Goal: Task Accomplishment & Management: Complete application form

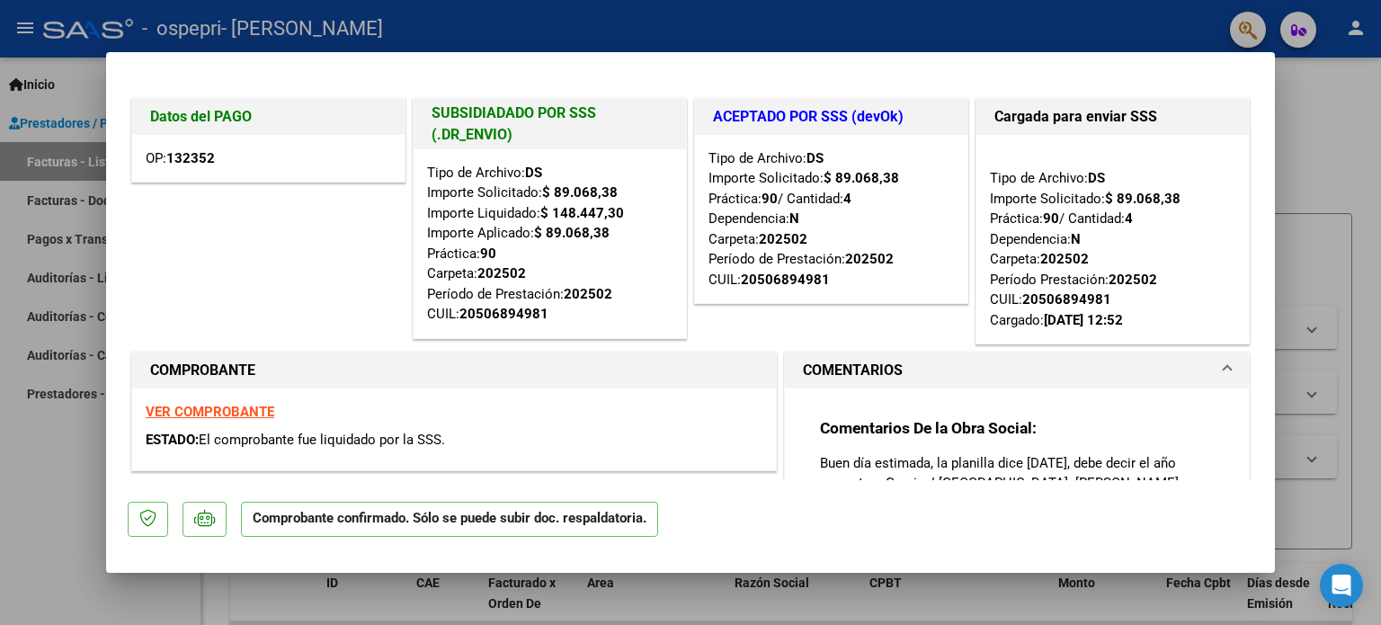
click at [63, 127] on div at bounding box center [690, 312] width 1381 height 625
type input "$ 0,00"
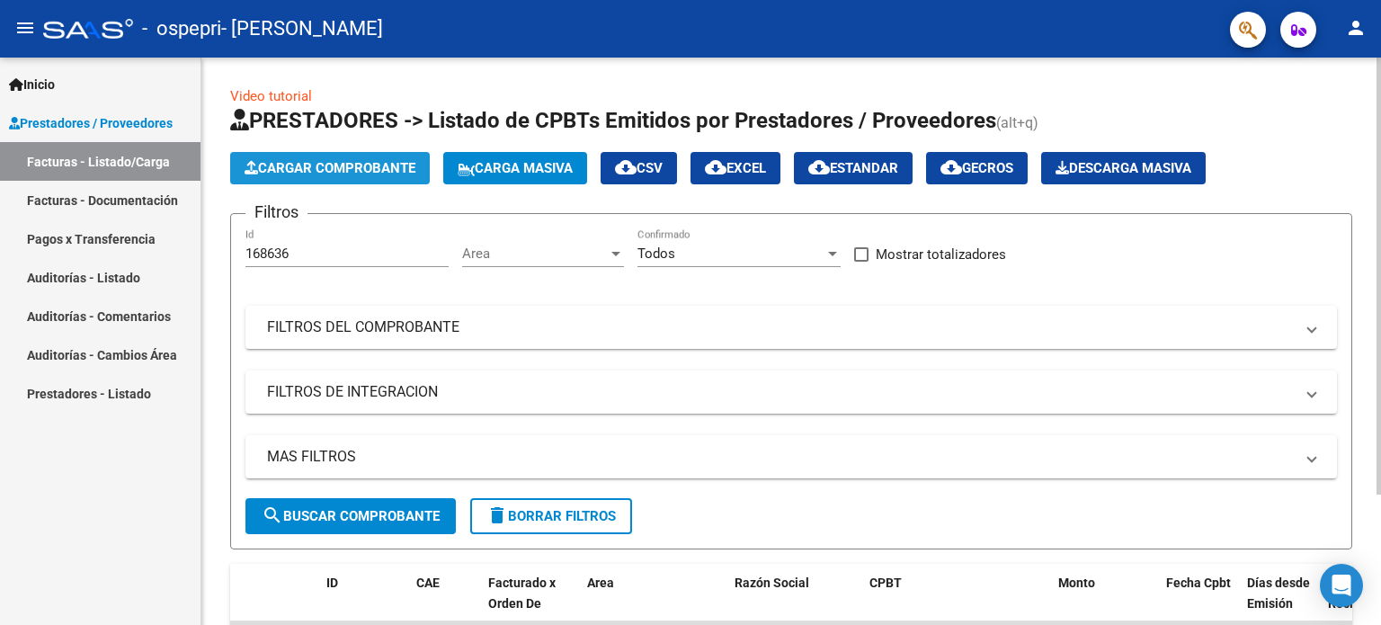
click at [290, 166] on span "Cargar Comprobante" at bounding box center [330, 168] width 171 height 16
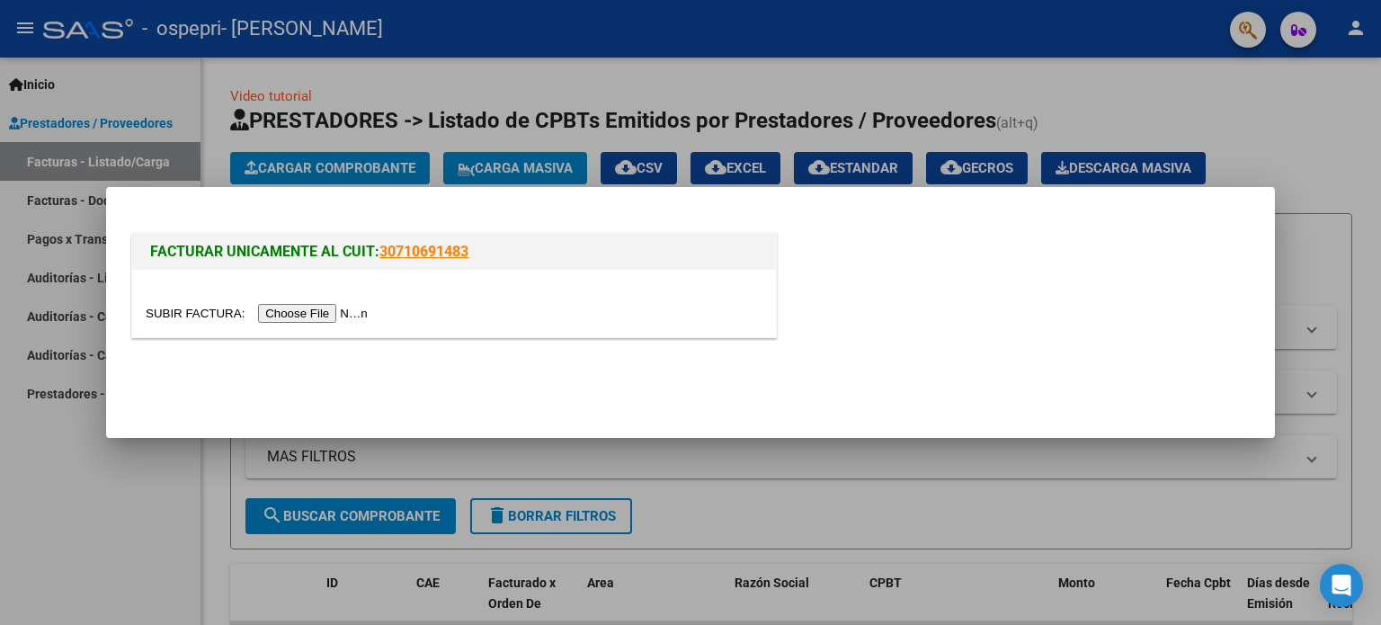
click at [298, 311] on input "file" at bounding box center [260, 313] width 228 height 19
click at [101, 474] on div at bounding box center [690, 312] width 1381 height 625
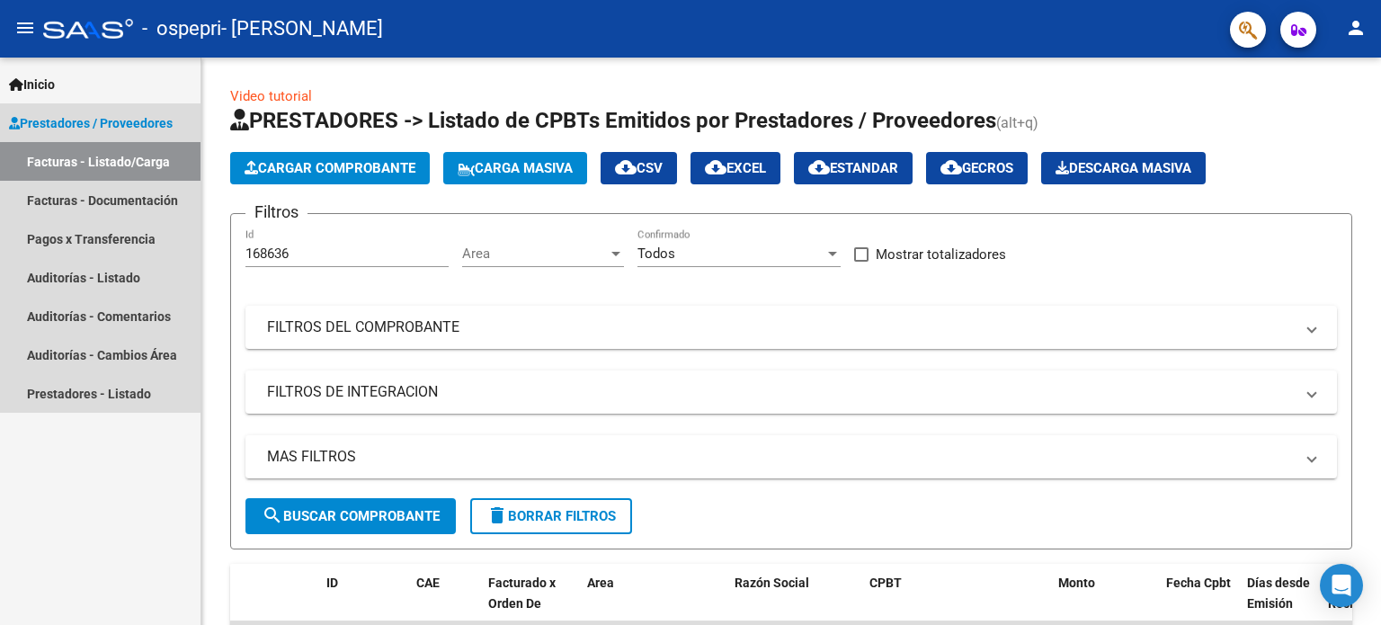
click at [83, 127] on span "Prestadores / Proveedores" at bounding box center [91, 123] width 164 height 20
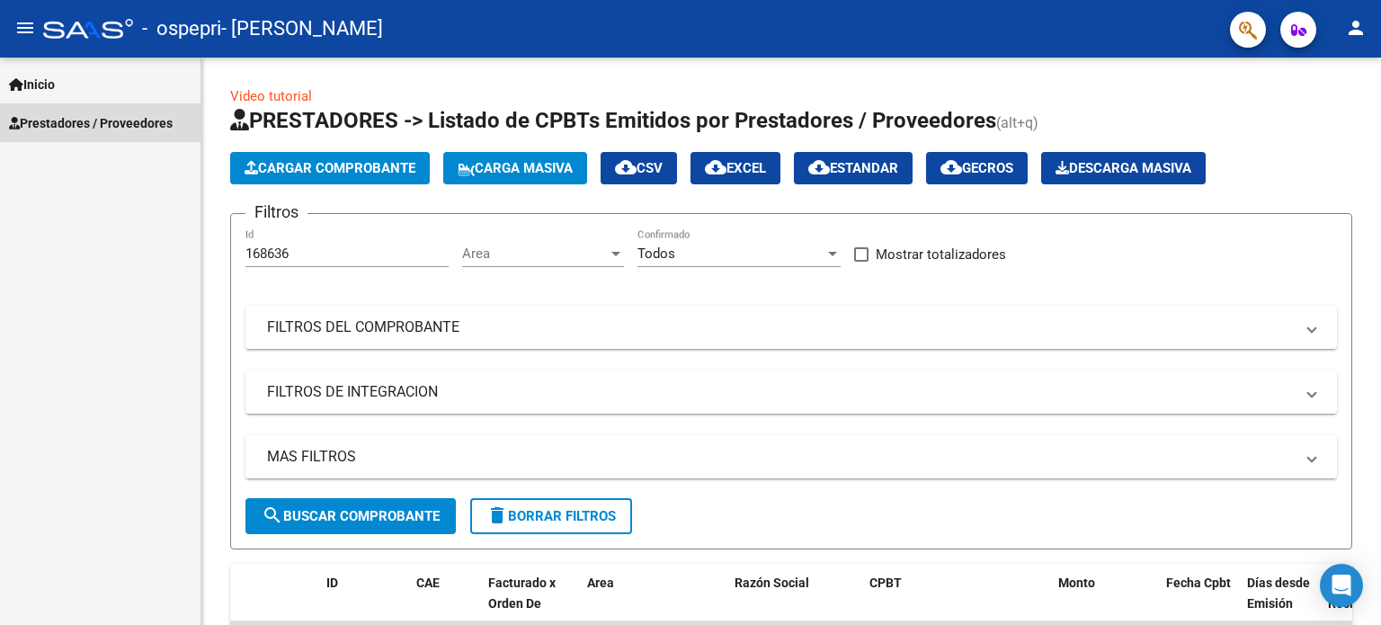
click at [83, 127] on span "Prestadores / Proveedores" at bounding box center [91, 123] width 164 height 20
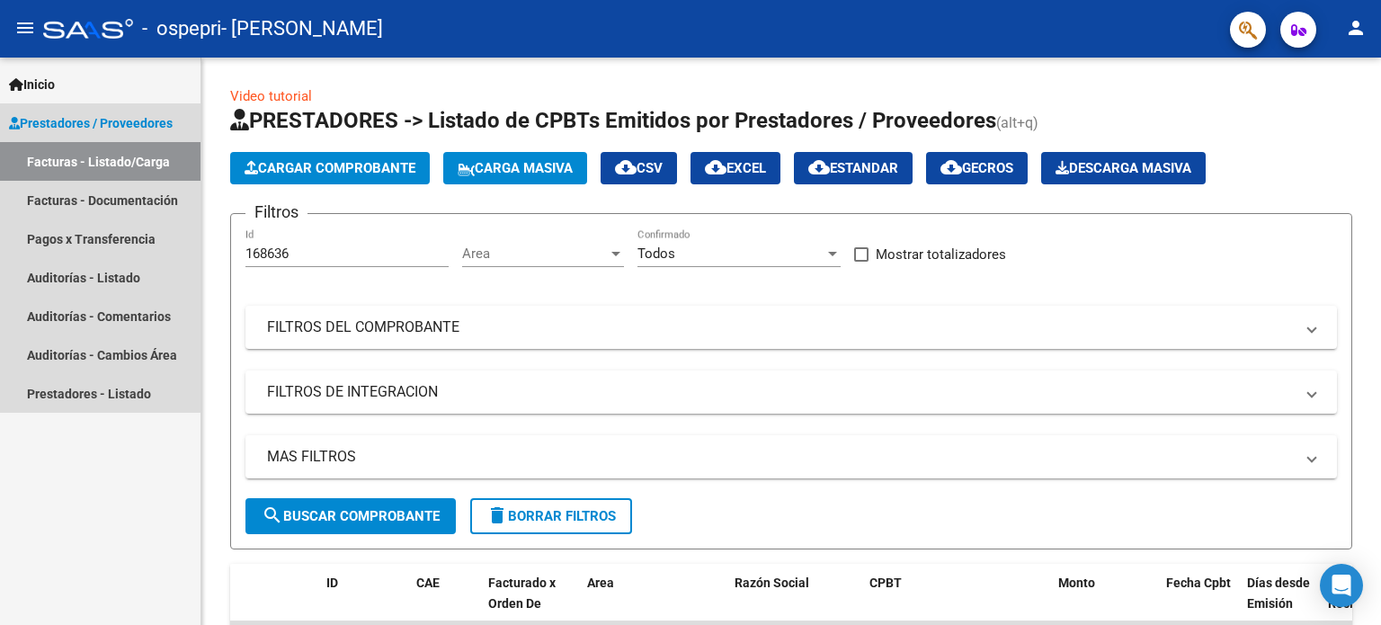
click at [96, 164] on link "Facturas - Listado/Carga" at bounding box center [100, 161] width 201 height 39
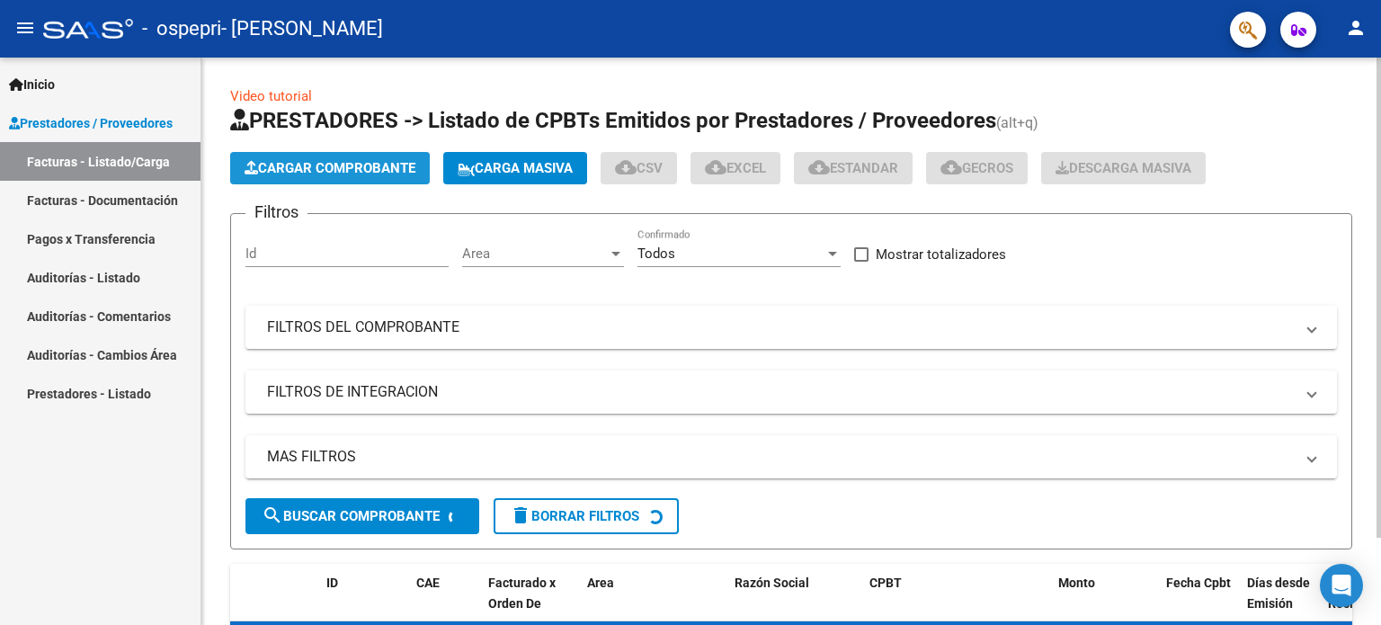
click at [332, 170] on span "Cargar Comprobante" at bounding box center [330, 168] width 171 height 16
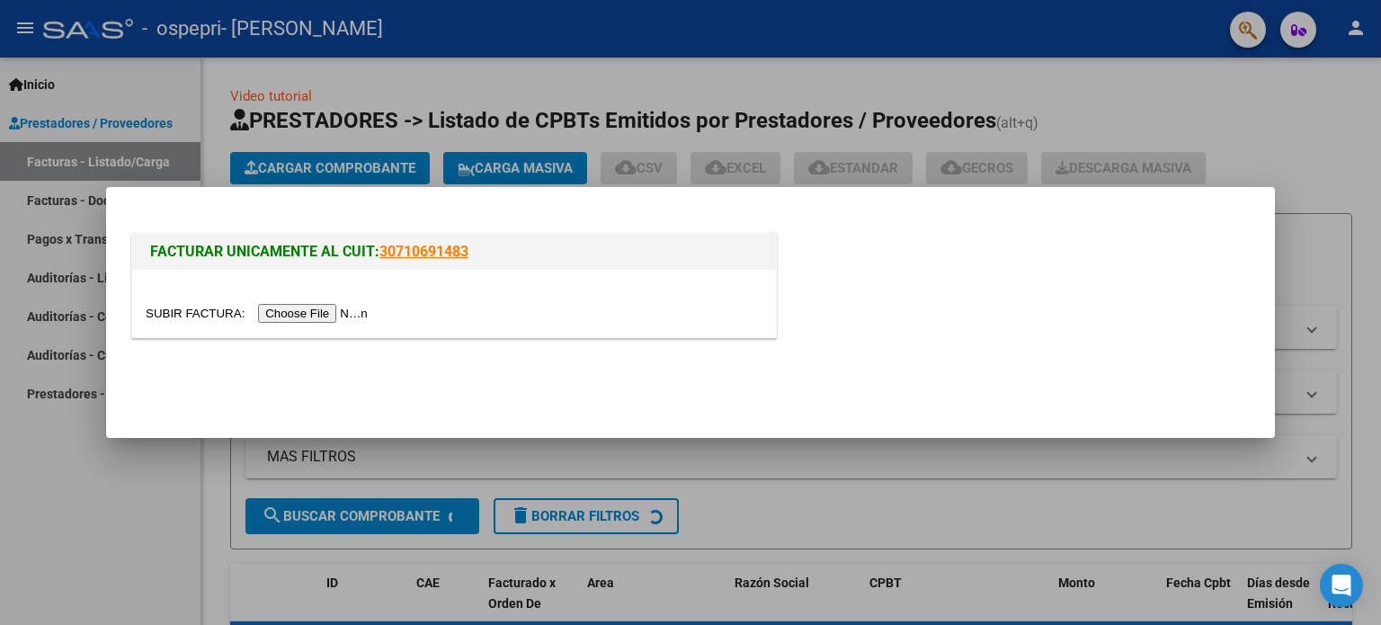
click at [320, 308] on input "file" at bounding box center [260, 313] width 228 height 19
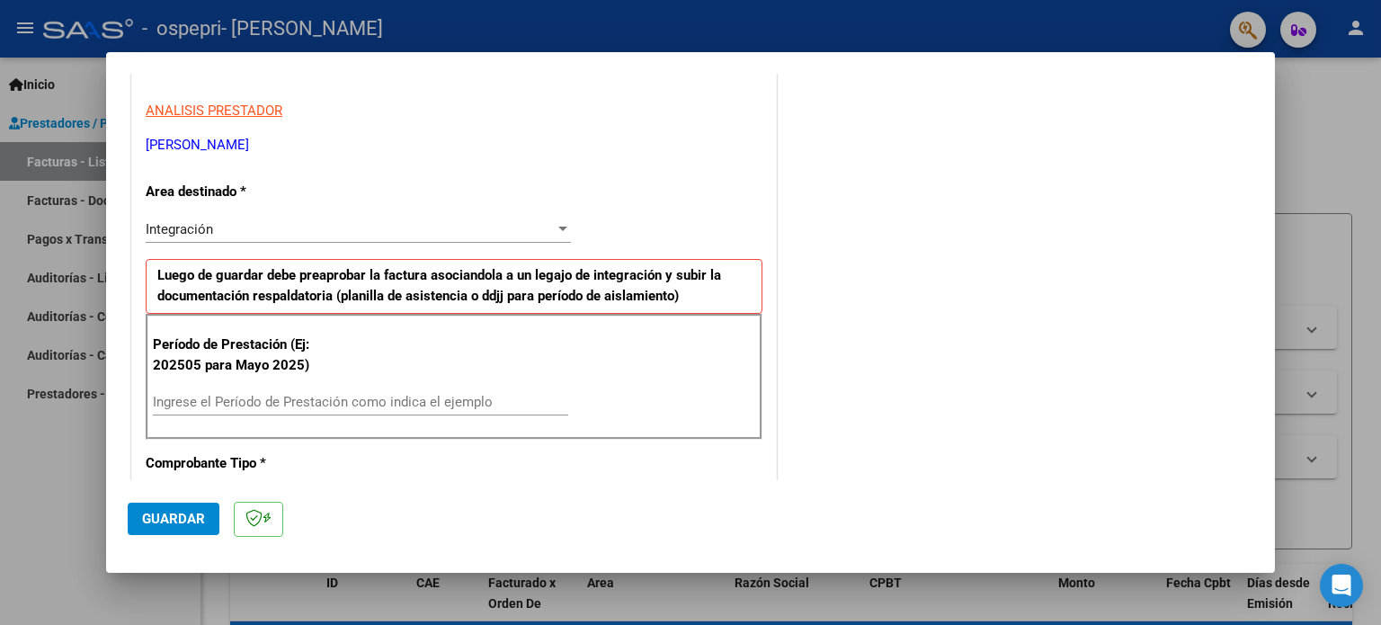
scroll to position [362, 0]
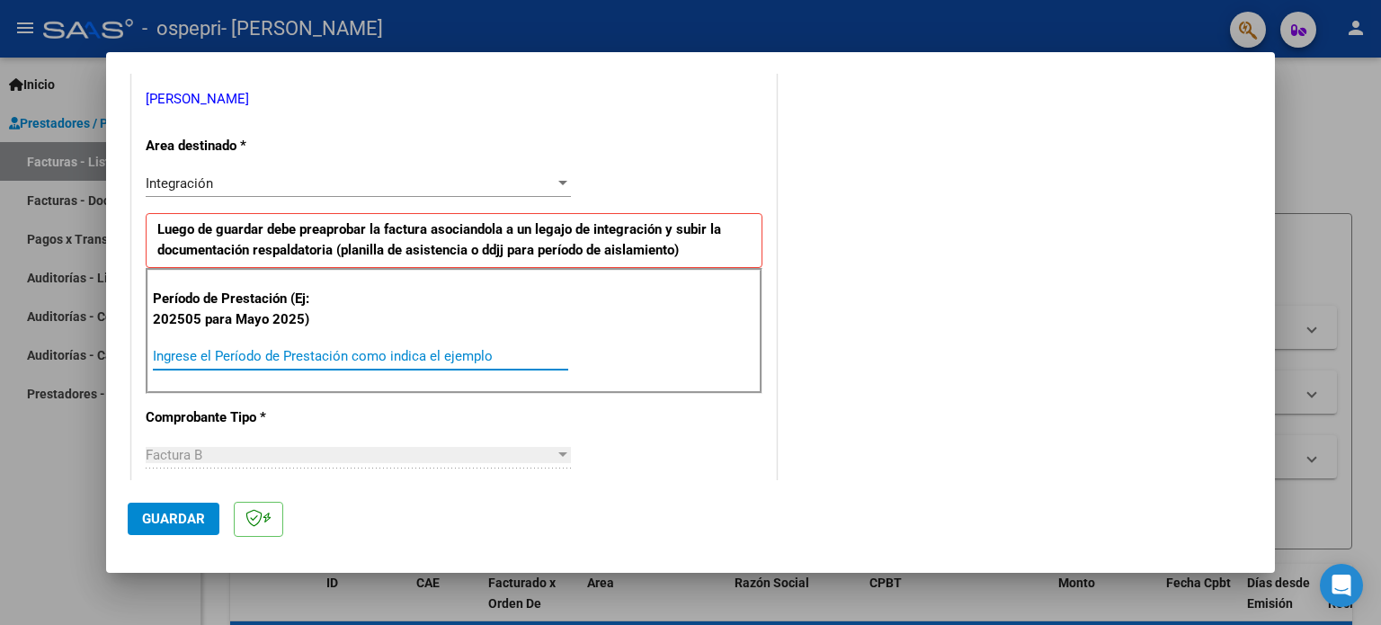
click at [316, 349] on input "Ingrese el Período de Prestación como indica el ejemplo" at bounding box center [361, 356] width 416 height 16
type input "202509"
click at [157, 515] on span "Guardar" at bounding box center [173, 519] width 63 height 16
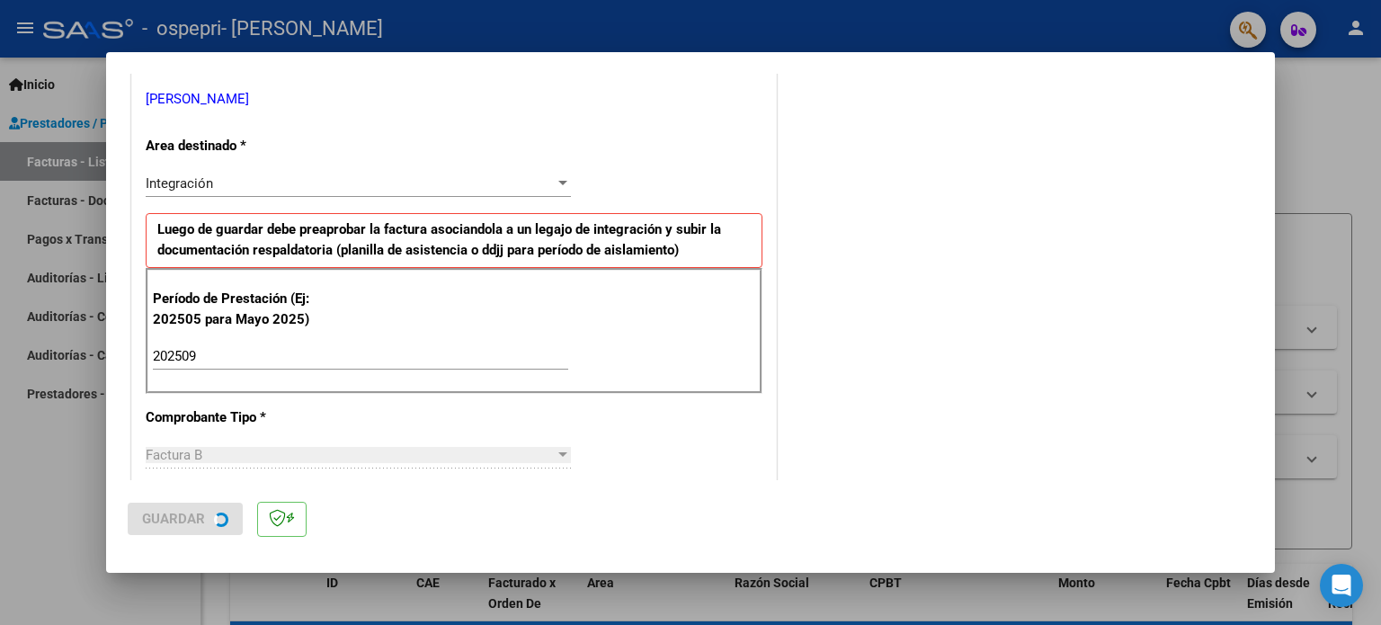
scroll to position [0, 0]
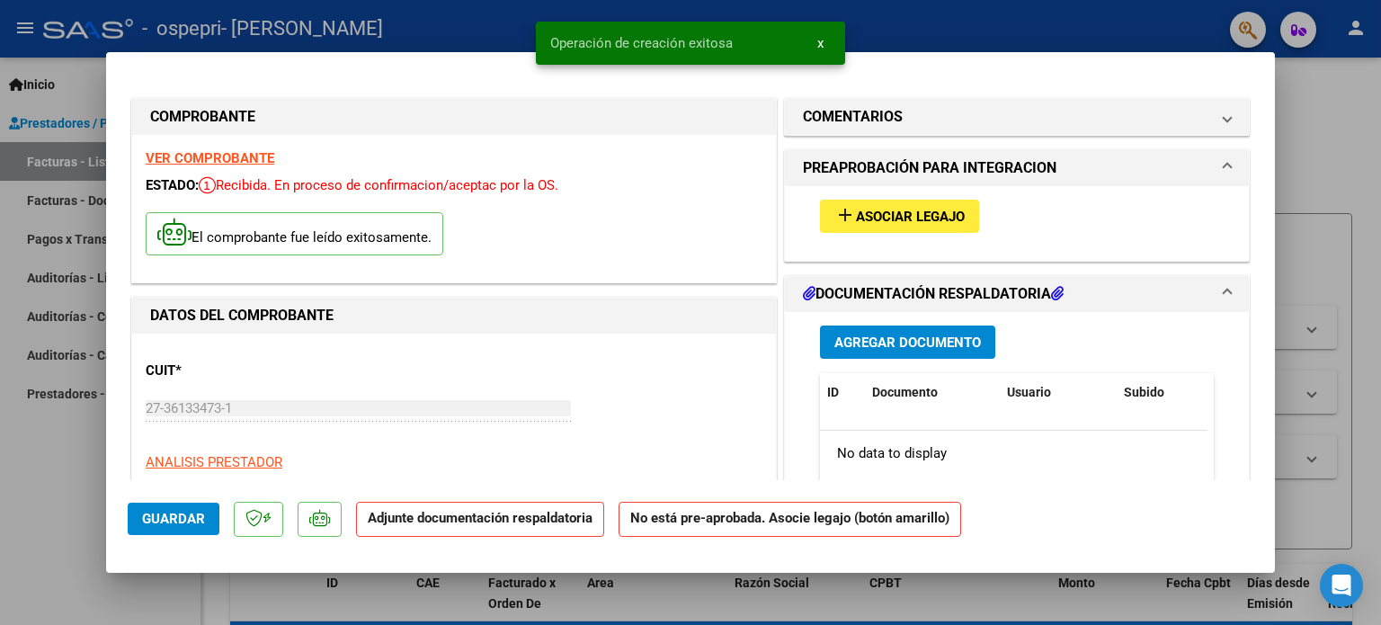
click at [909, 224] on span "Asociar Legajo" at bounding box center [910, 217] width 109 height 16
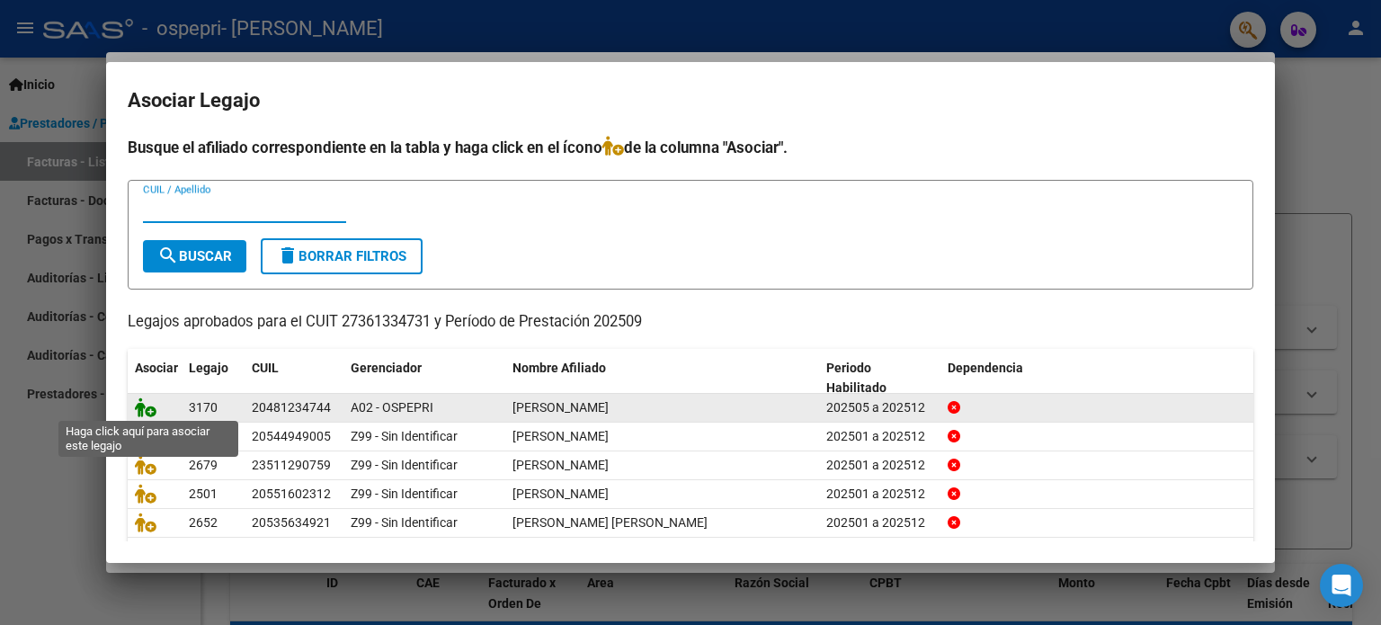
click at [154, 407] on icon at bounding box center [146, 408] width 22 height 20
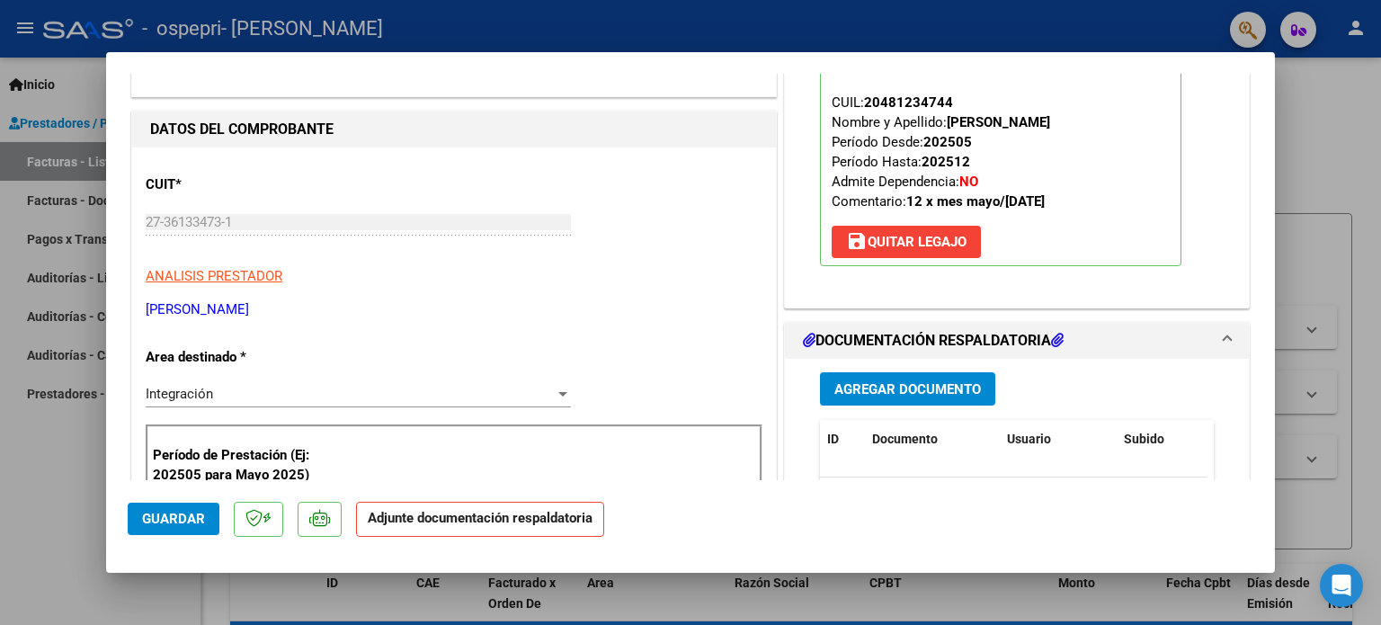
scroll to position [270, 0]
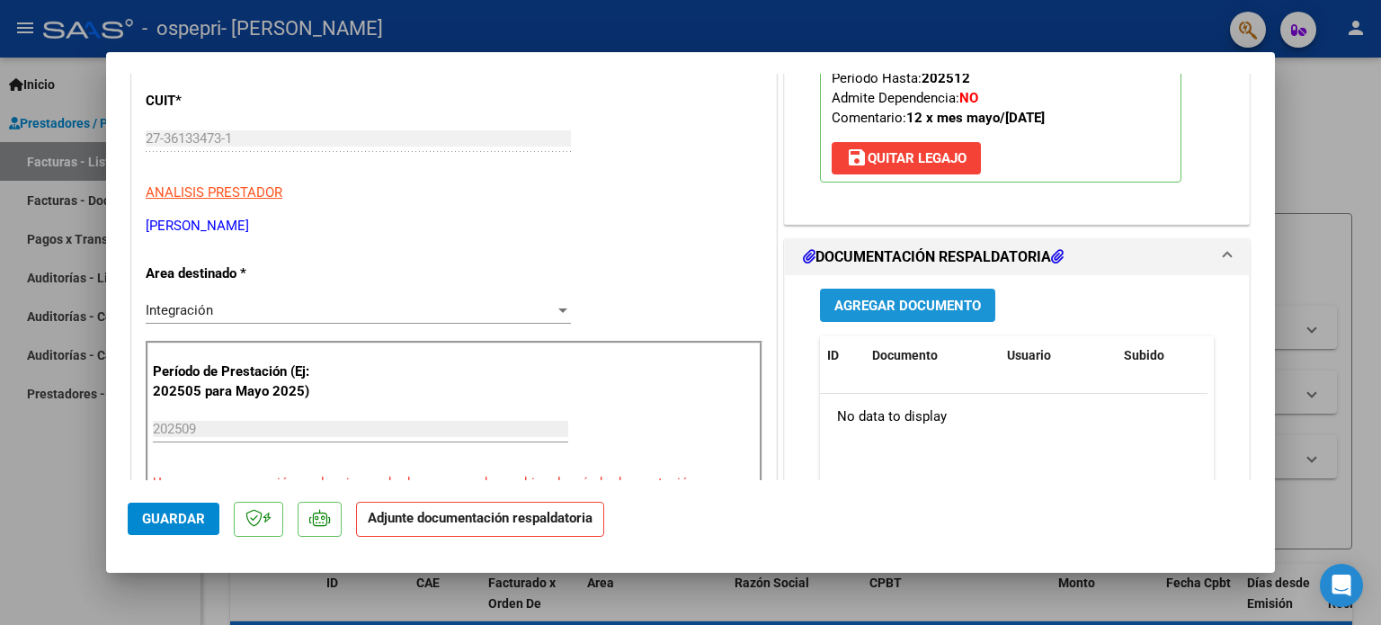
click at [908, 311] on span "Agregar Documento" at bounding box center [908, 306] width 147 height 16
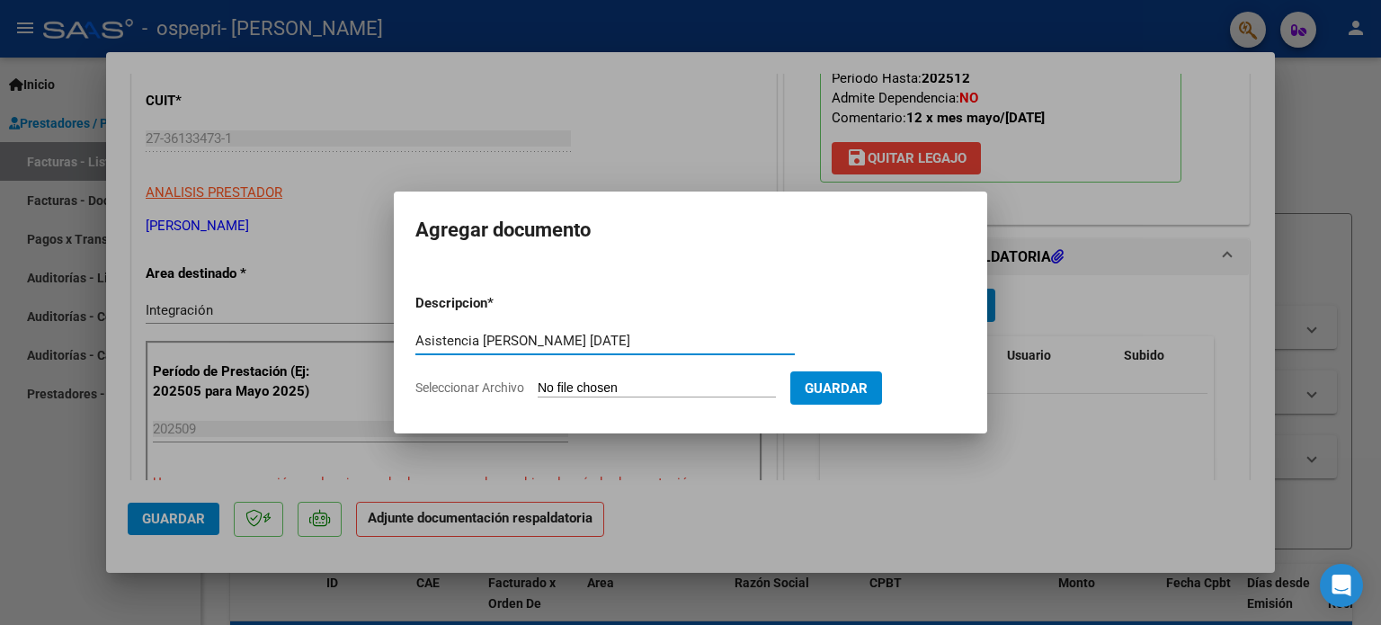
type input "Asistencia [PERSON_NAME] [DATE]"
click at [553, 394] on input "Seleccionar Archivo" at bounding box center [657, 388] width 238 height 17
type input "C:\fakepath\Asistencia [PERSON_NAME] [DATE].pdf"
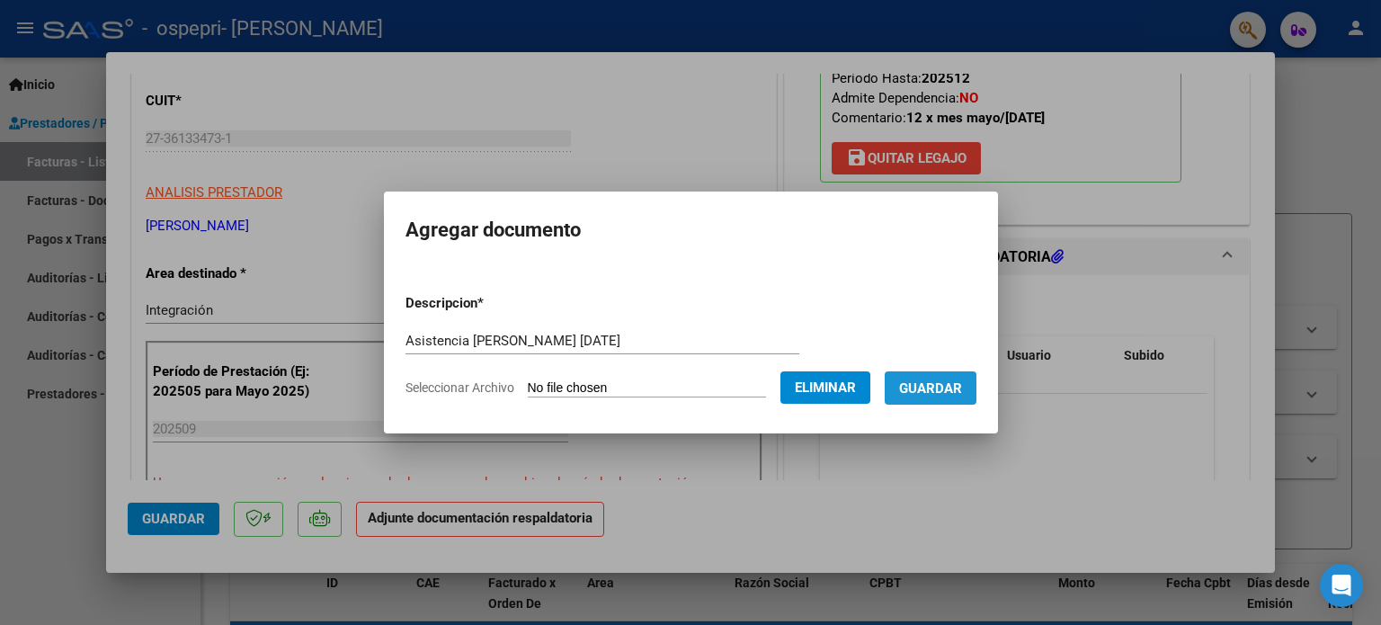
click at [949, 394] on span "Guardar" at bounding box center [930, 388] width 63 height 16
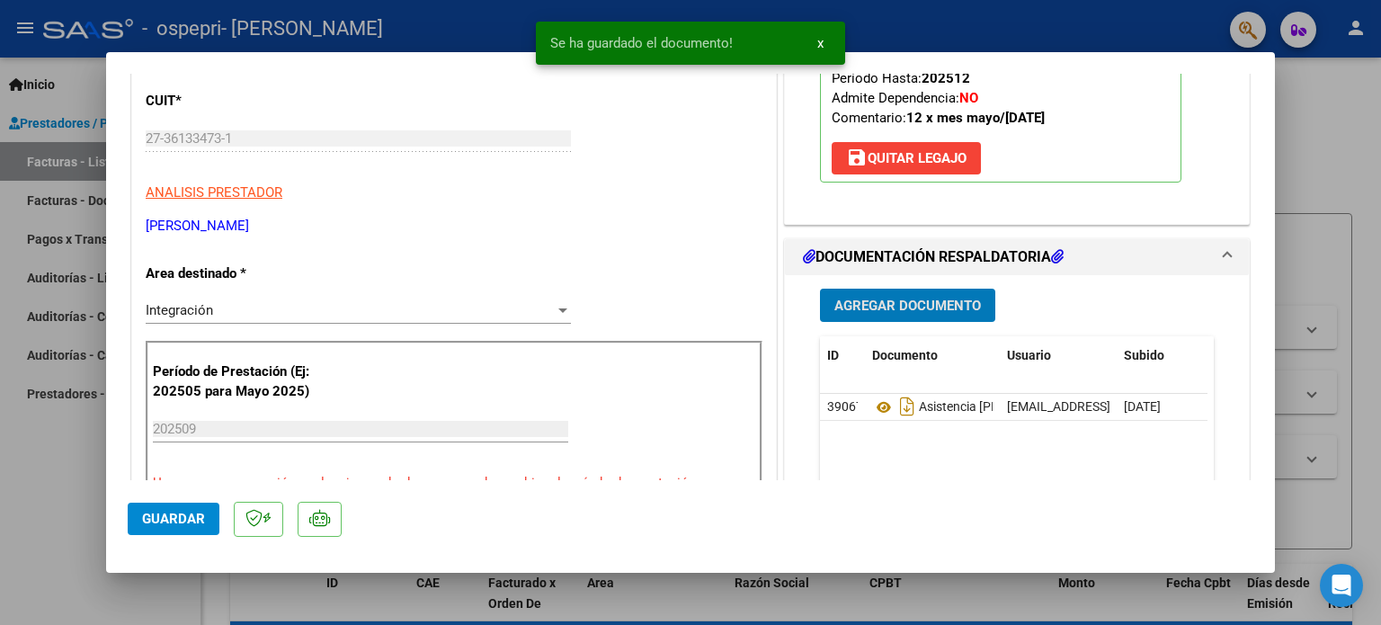
click at [180, 524] on span "Guardar" at bounding box center [173, 519] width 63 height 16
click at [0, 471] on div at bounding box center [690, 312] width 1381 height 625
type input "$ 0,00"
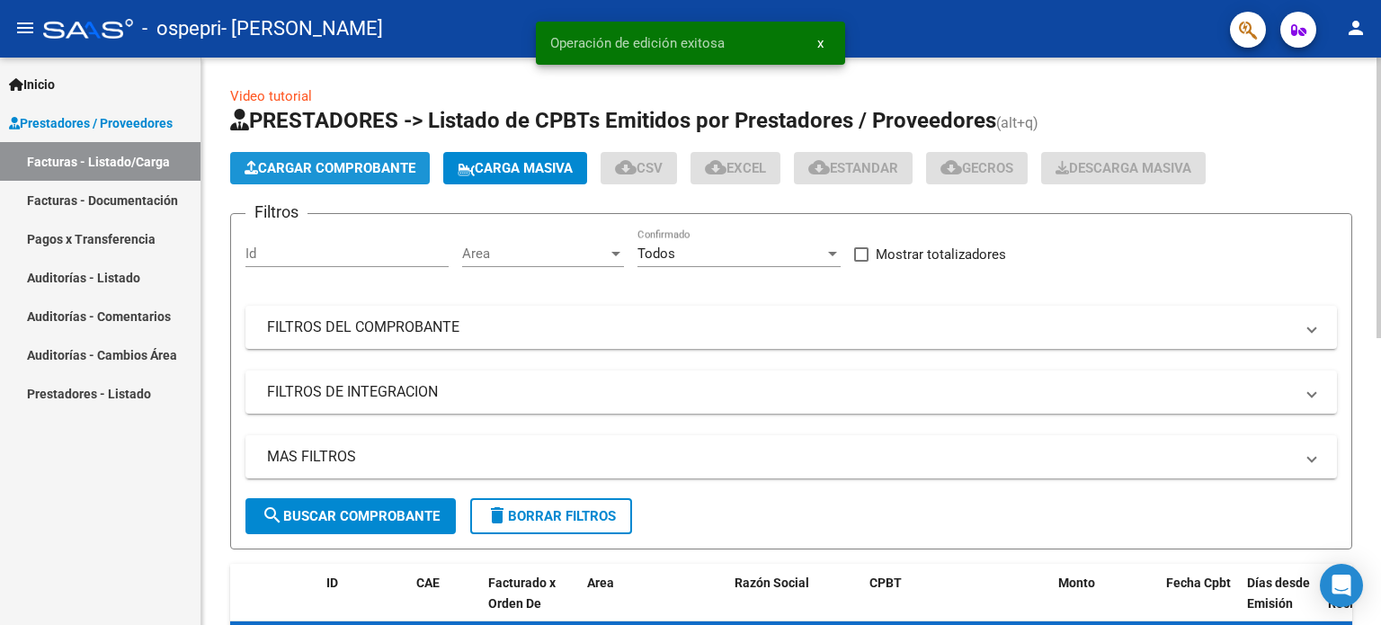
click at [266, 172] on span "Cargar Comprobante" at bounding box center [330, 168] width 171 height 16
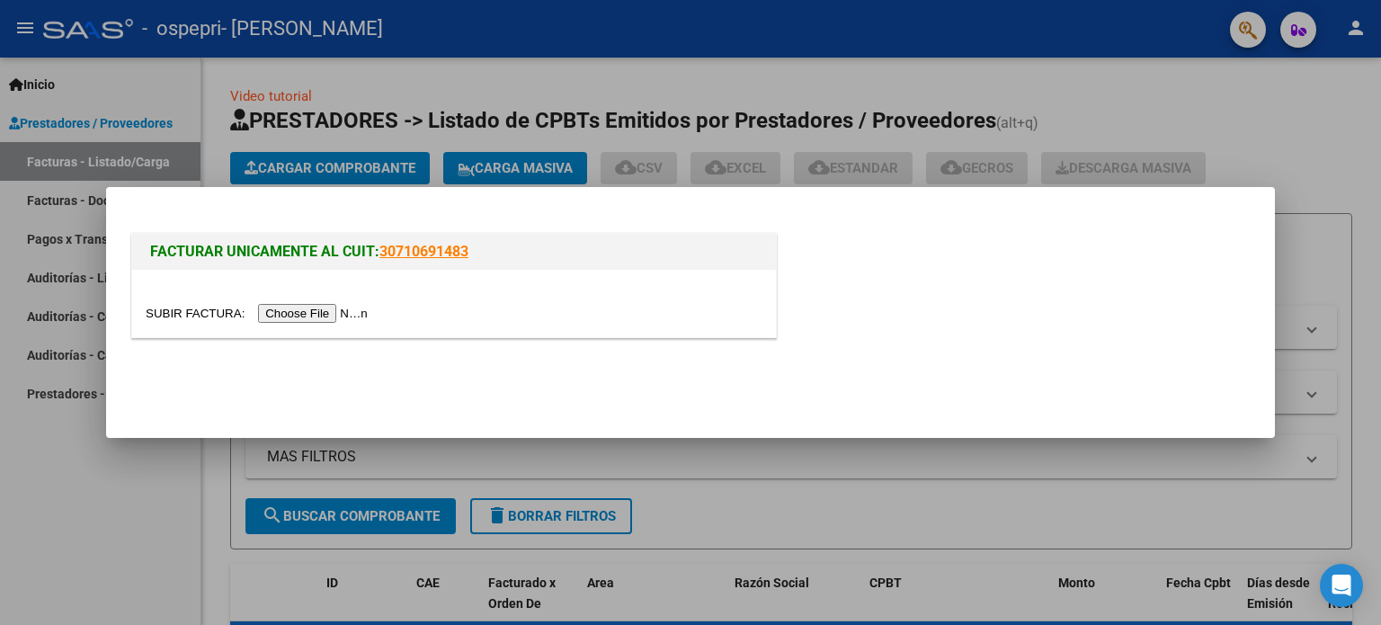
click at [350, 324] on div at bounding box center [454, 303] width 644 height 67
click at [344, 317] on input "file" at bounding box center [260, 313] width 228 height 19
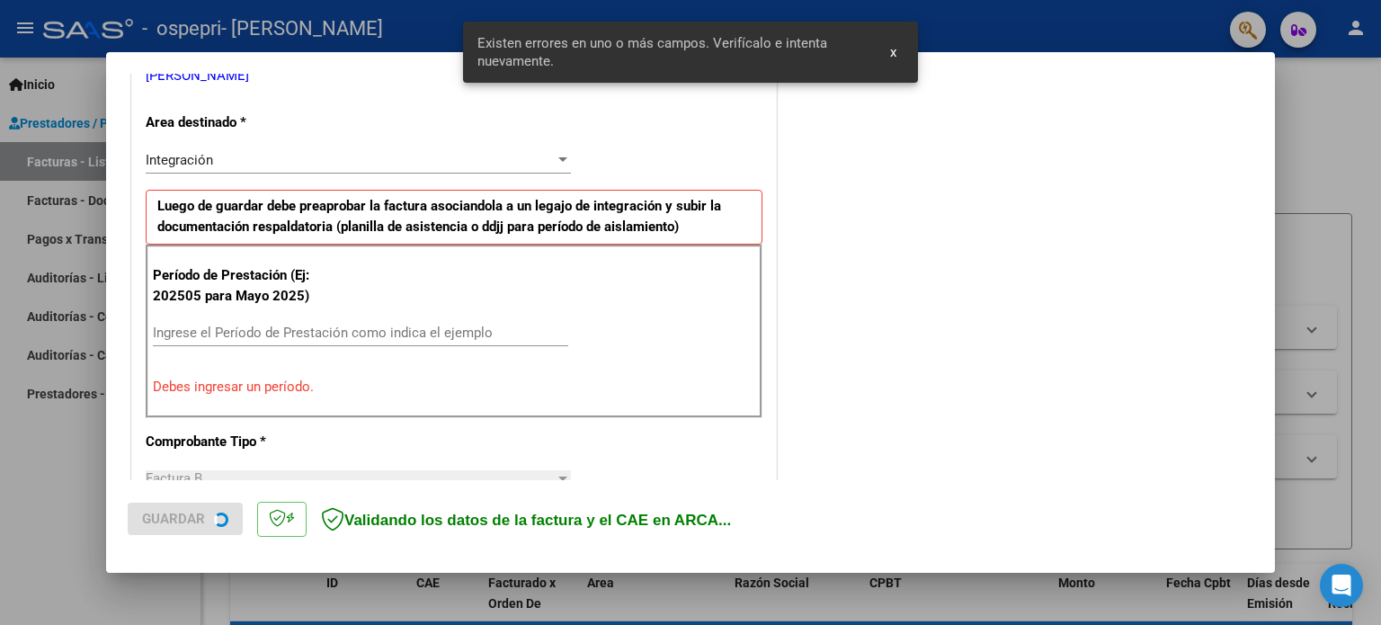
scroll to position [388, 0]
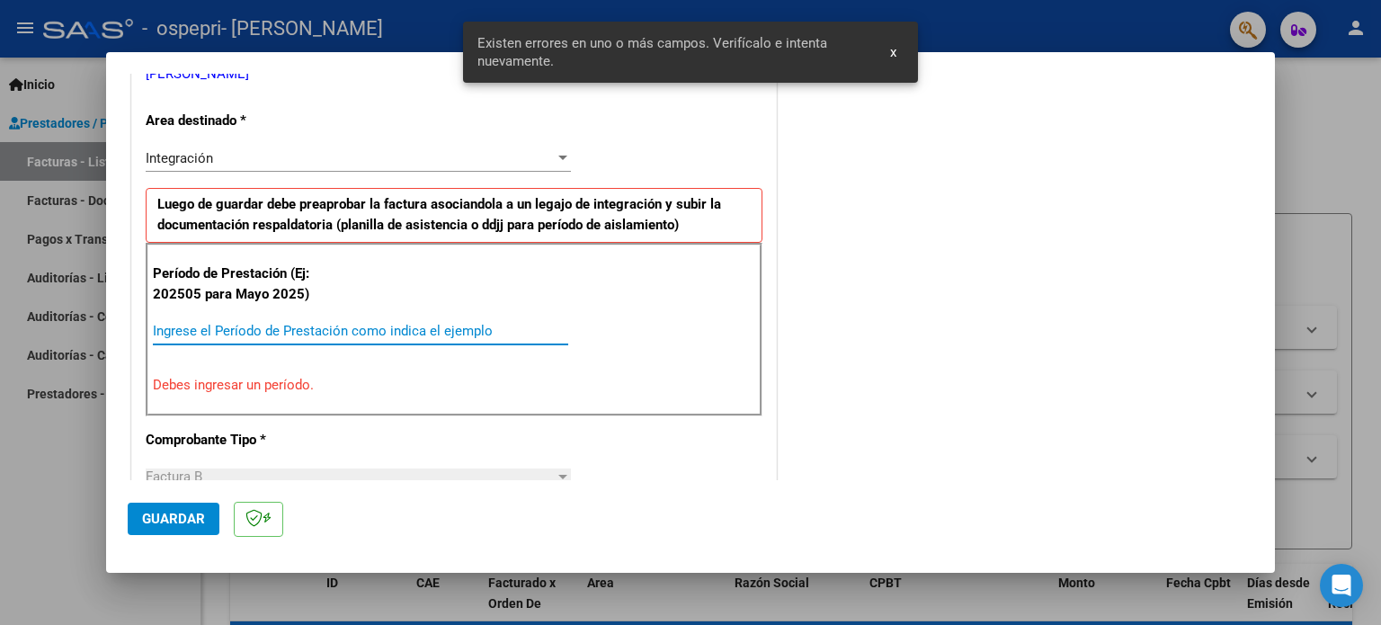
click at [289, 327] on input "Ingrese el Período de Prestación como indica el ejemplo" at bounding box center [361, 331] width 416 height 16
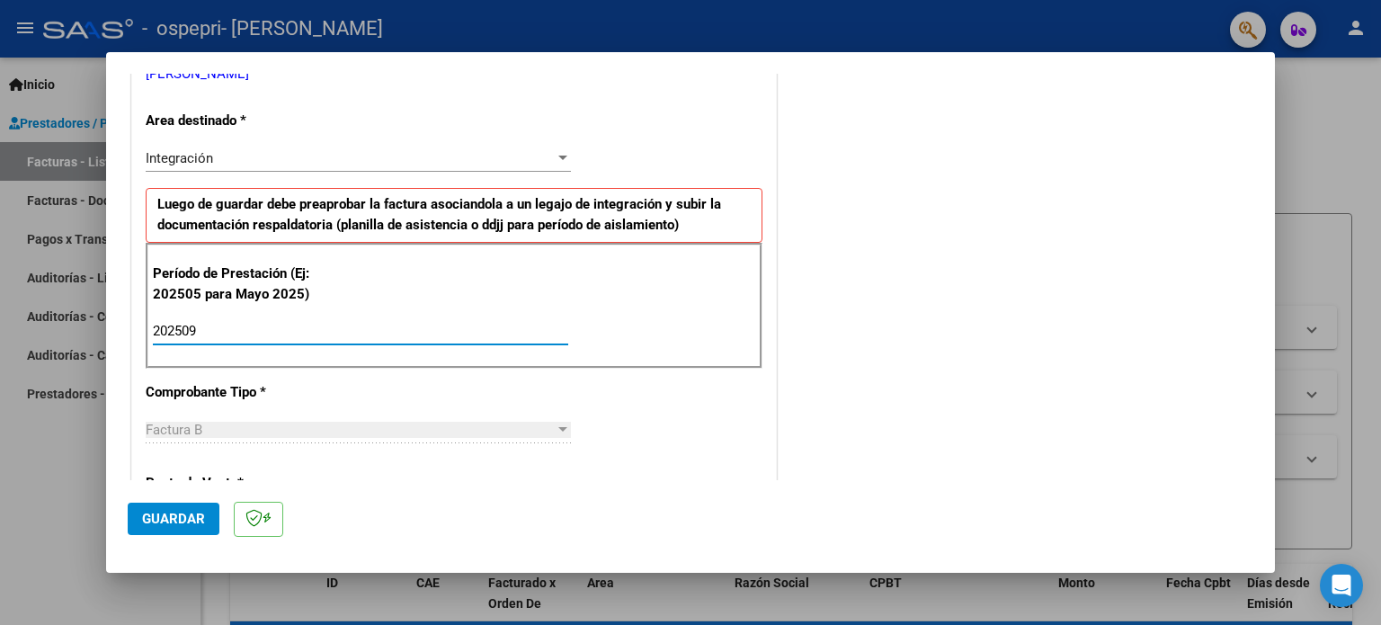
type input "202509"
click at [183, 515] on span "Guardar" at bounding box center [173, 519] width 63 height 16
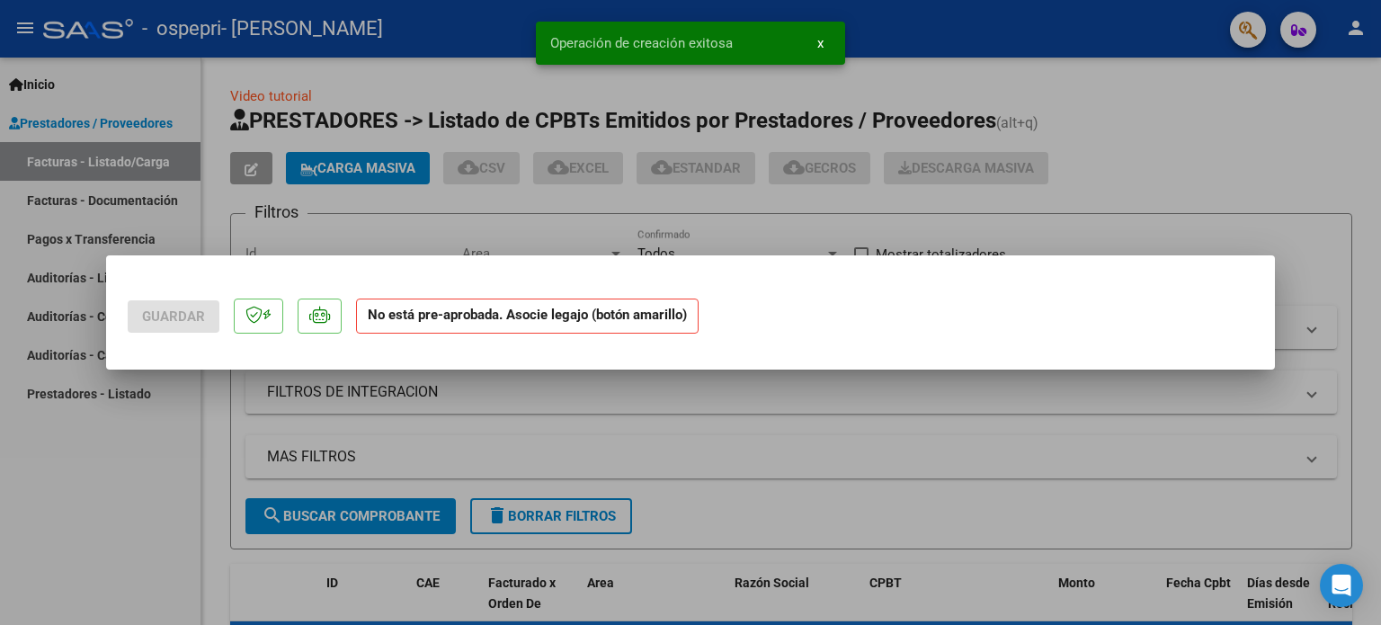
scroll to position [0, 0]
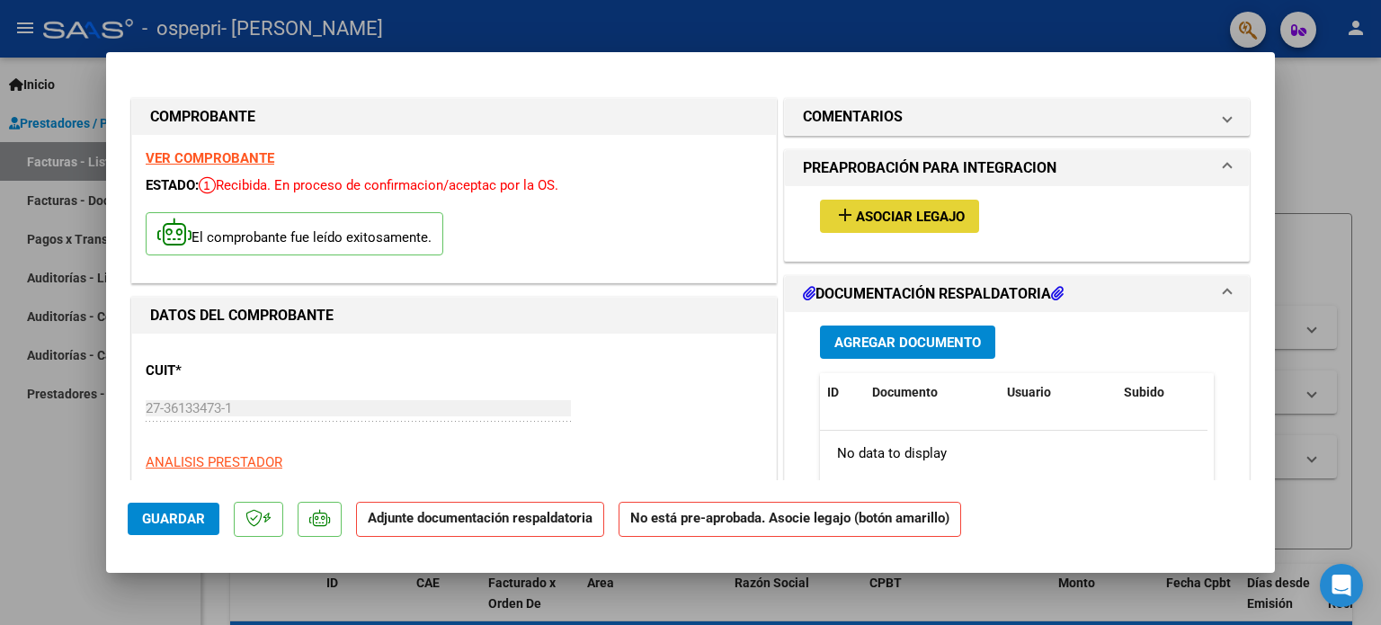
click at [908, 220] on span "Asociar Legajo" at bounding box center [910, 217] width 109 height 16
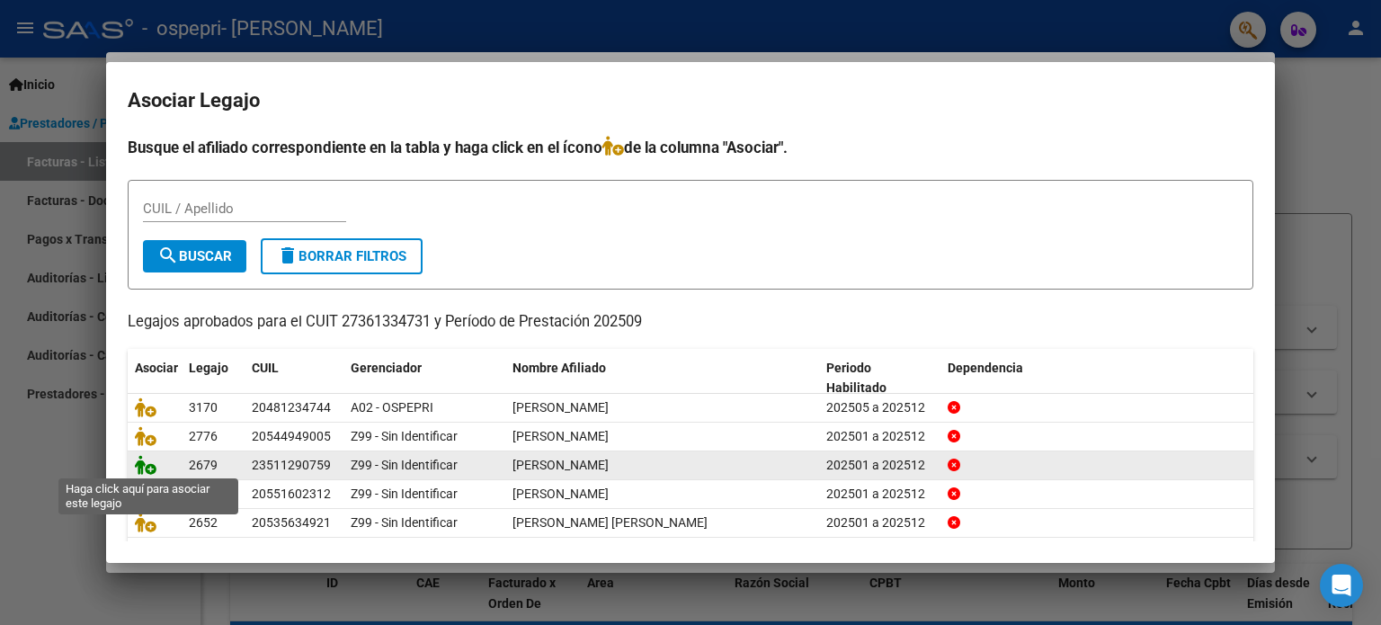
click at [141, 462] on icon at bounding box center [146, 465] width 22 height 20
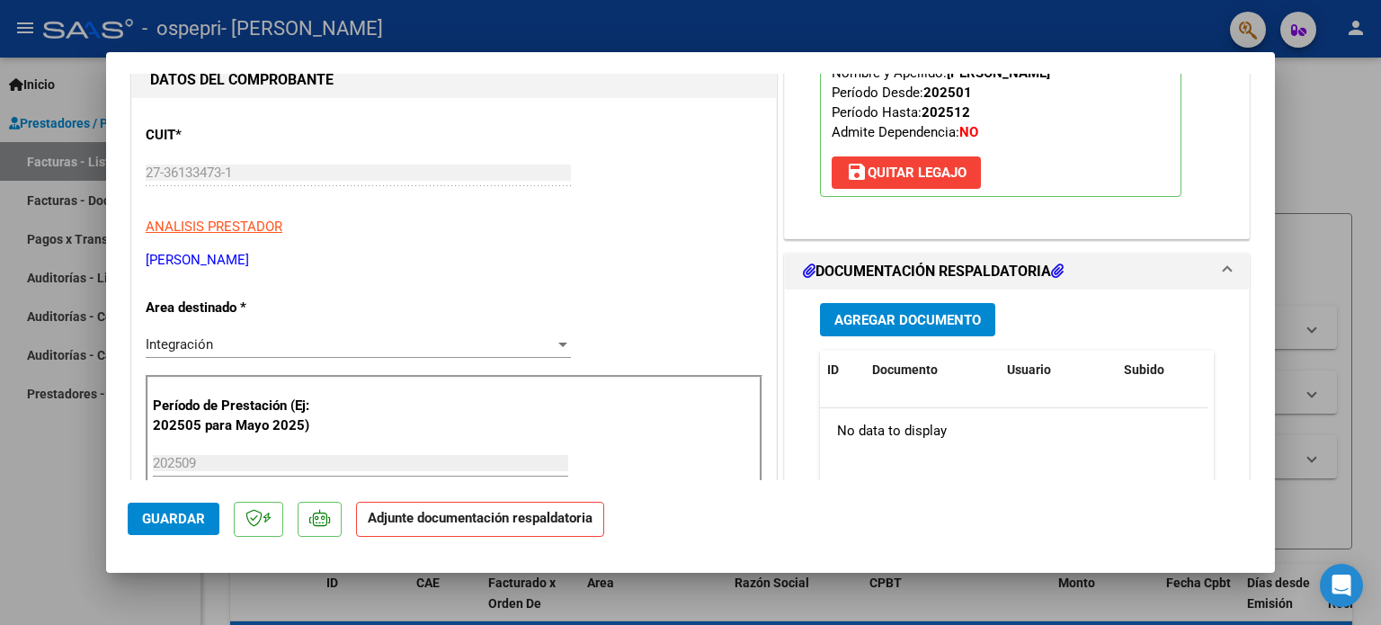
scroll to position [282, 0]
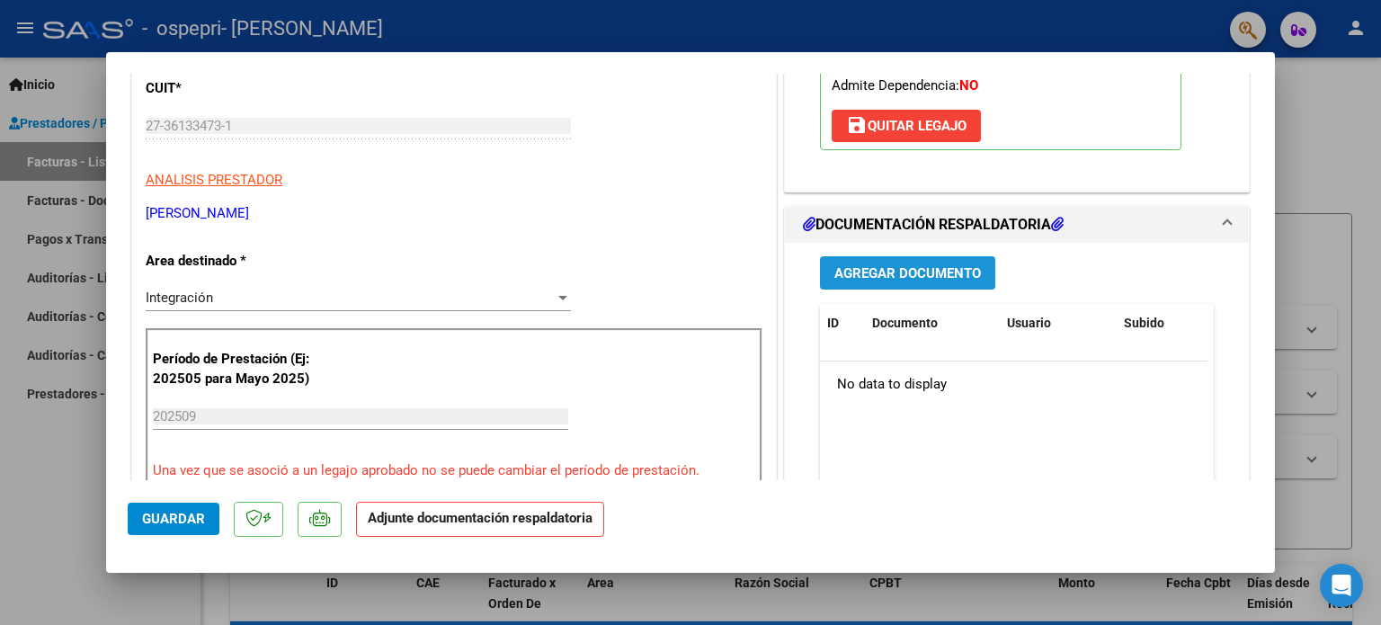
click at [900, 267] on span "Agregar Documento" at bounding box center [908, 273] width 147 height 16
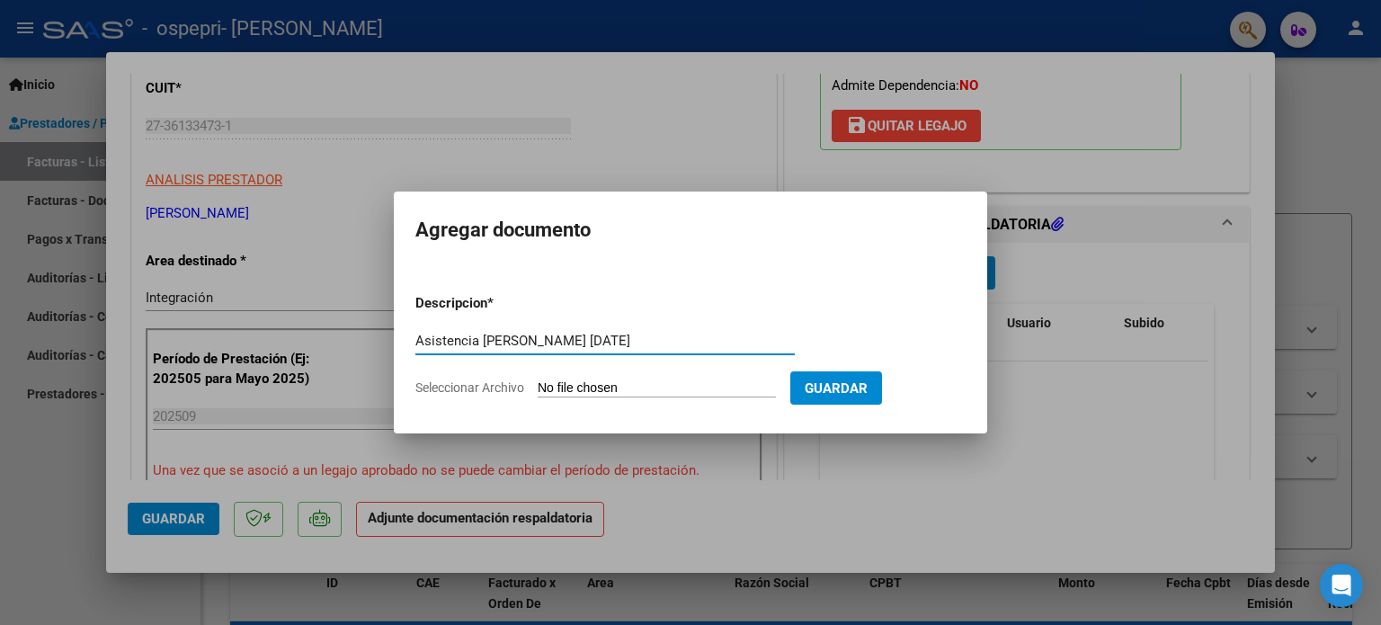
type input "Asistencia [PERSON_NAME] [DATE]"
click at [580, 384] on input "Seleccionar Archivo" at bounding box center [657, 388] width 238 height 17
click at [644, 391] on input "Seleccionar Archivo" at bounding box center [657, 388] width 238 height 17
type input "C:\fakepath\Asistencia [PERSON_NAME] [DATE].pdf"
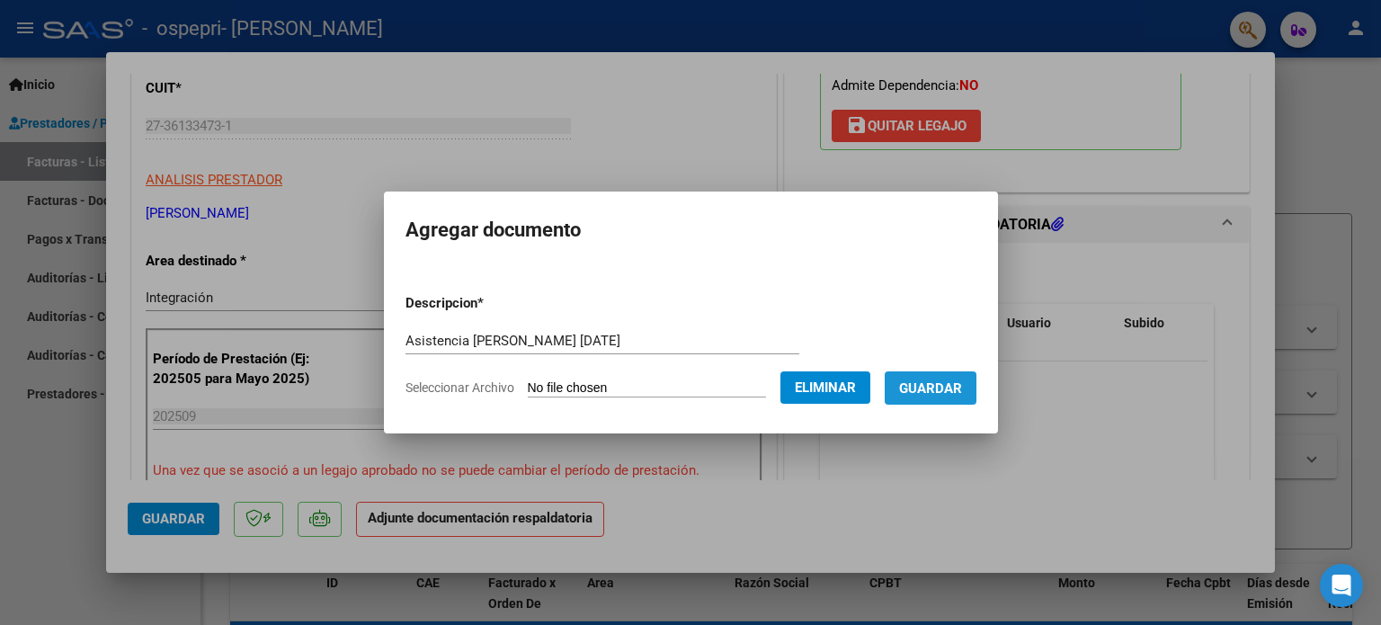
click at [932, 399] on button "Guardar" at bounding box center [931, 387] width 92 height 33
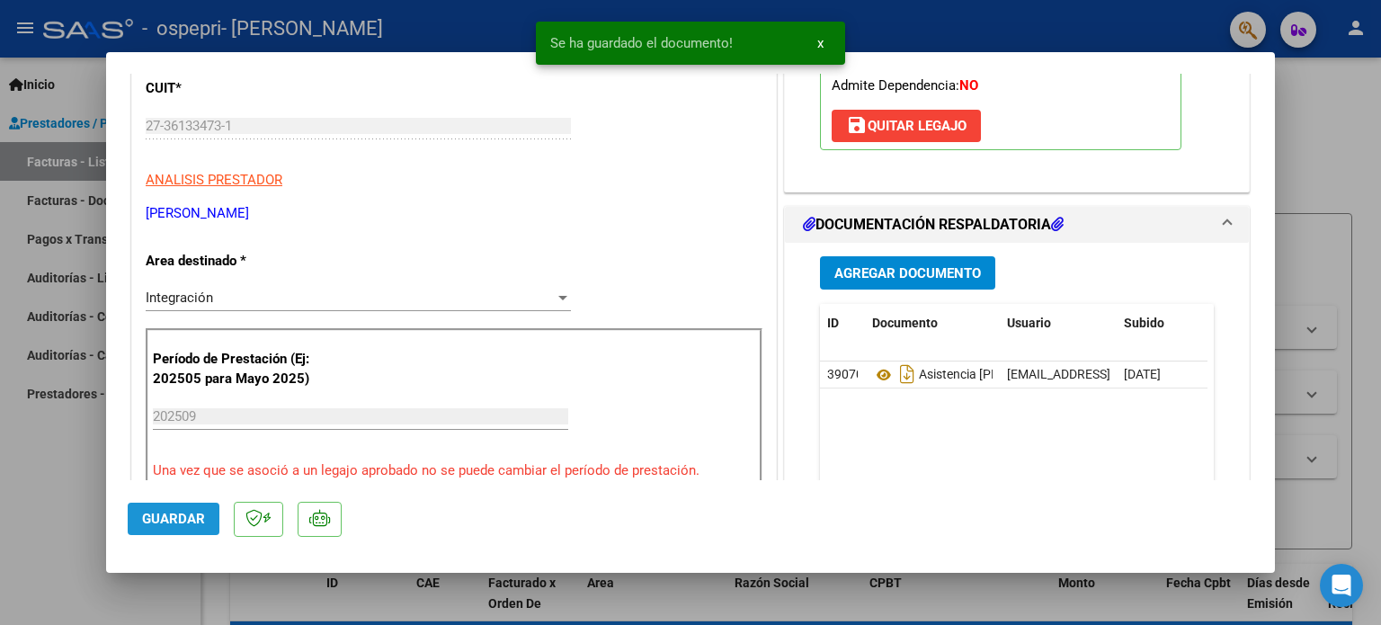
click at [155, 508] on button "Guardar" at bounding box center [174, 519] width 92 height 32
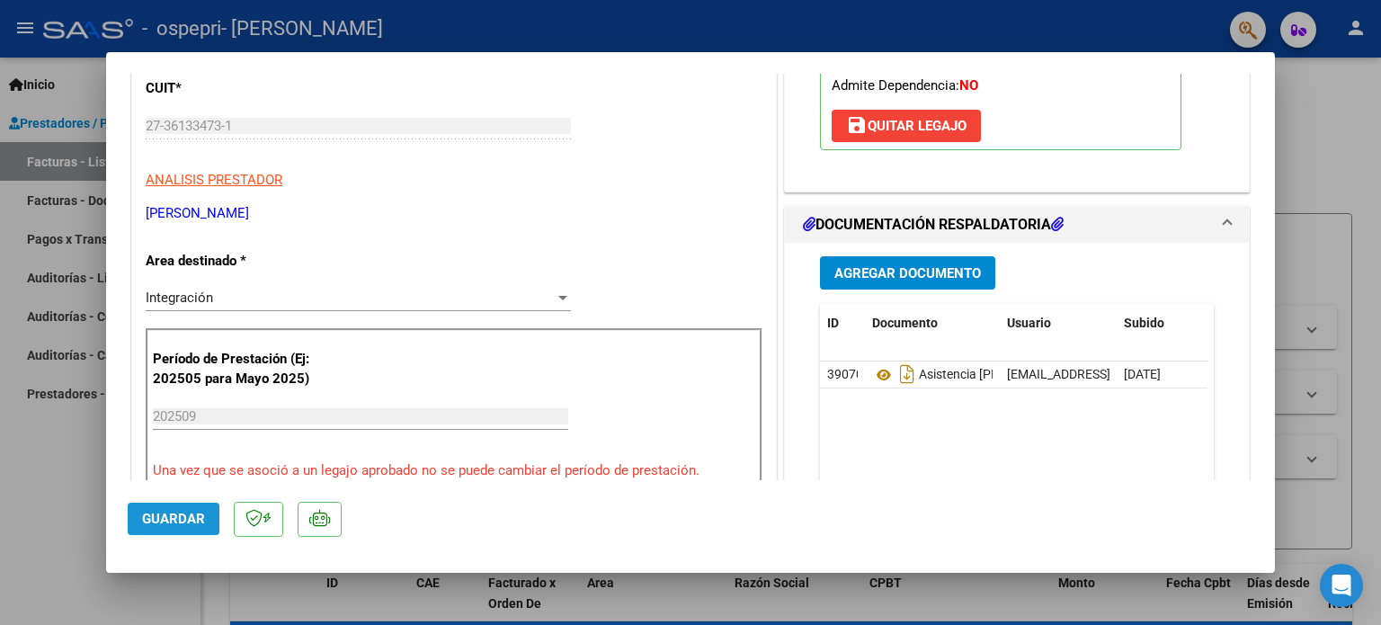
click at [180, 525] on span "Guardar" at bounding box center [173, 519] width 63 height 16
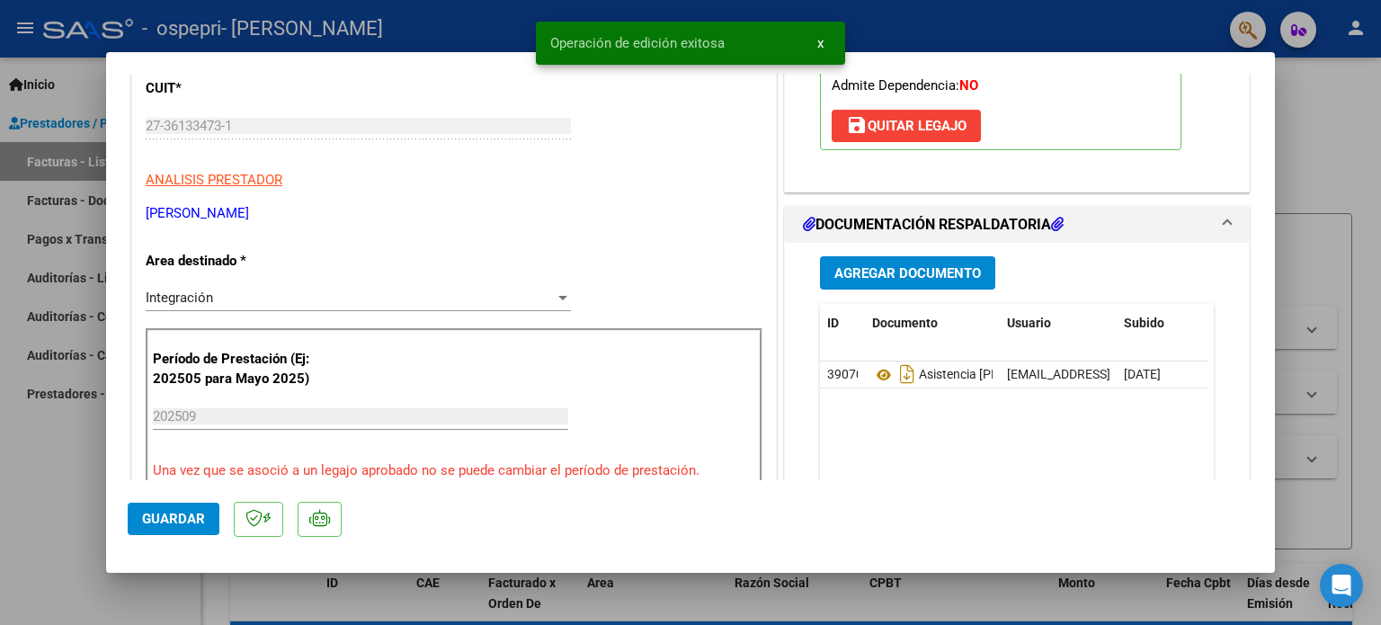
click at [40, 482] on div at bounding box center [690, 312] width 1381 height 625
type input "$ 0,00"
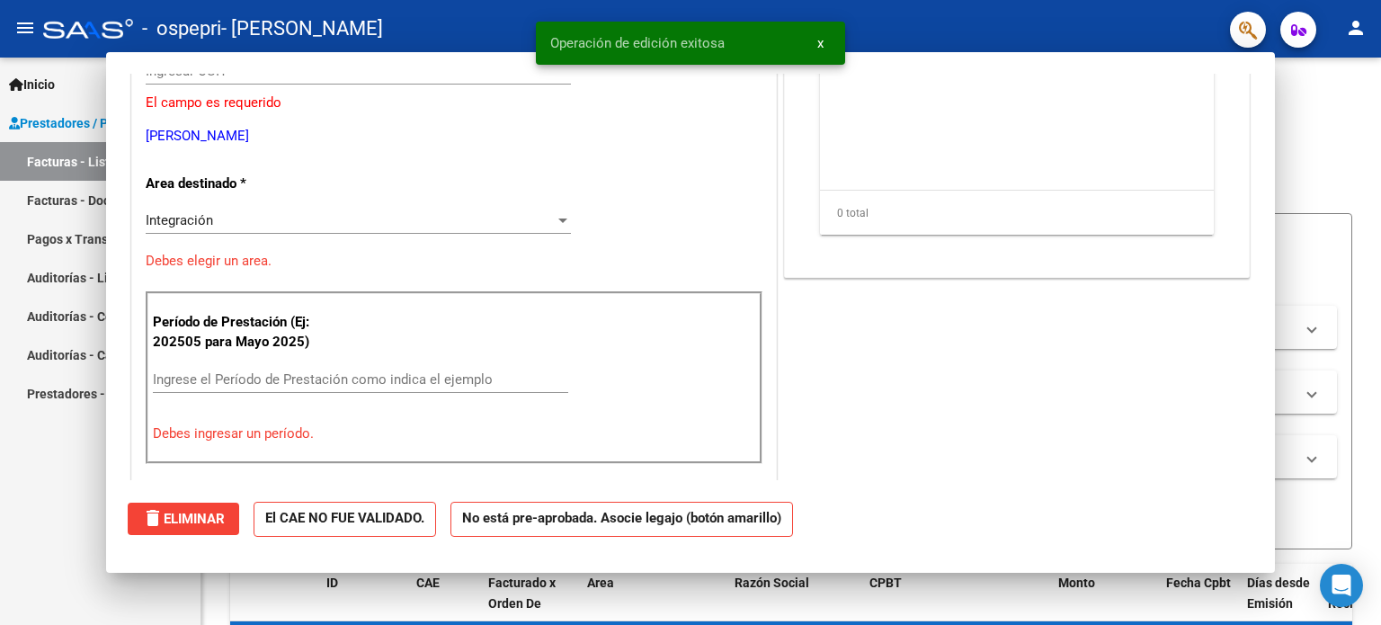
scroll to position [0, 0]
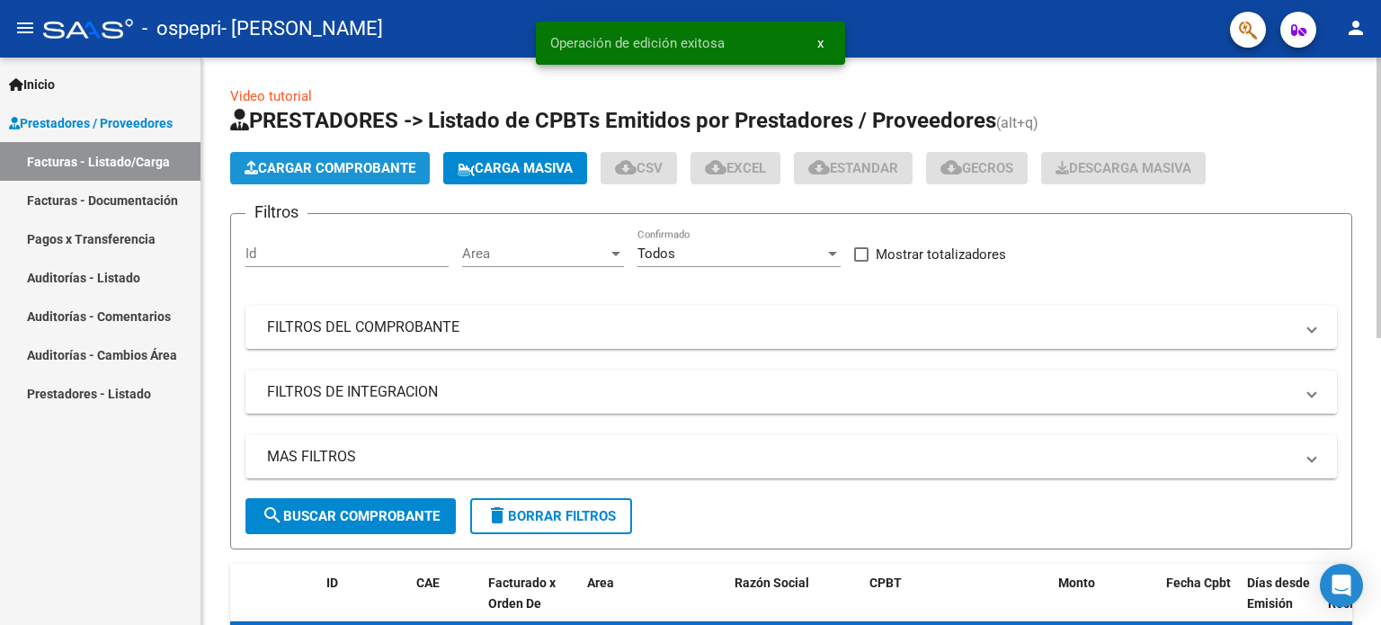
click at [327, 174] on span "Cargar Comprobante" at bounding box center [330, 168] width 171 height 16
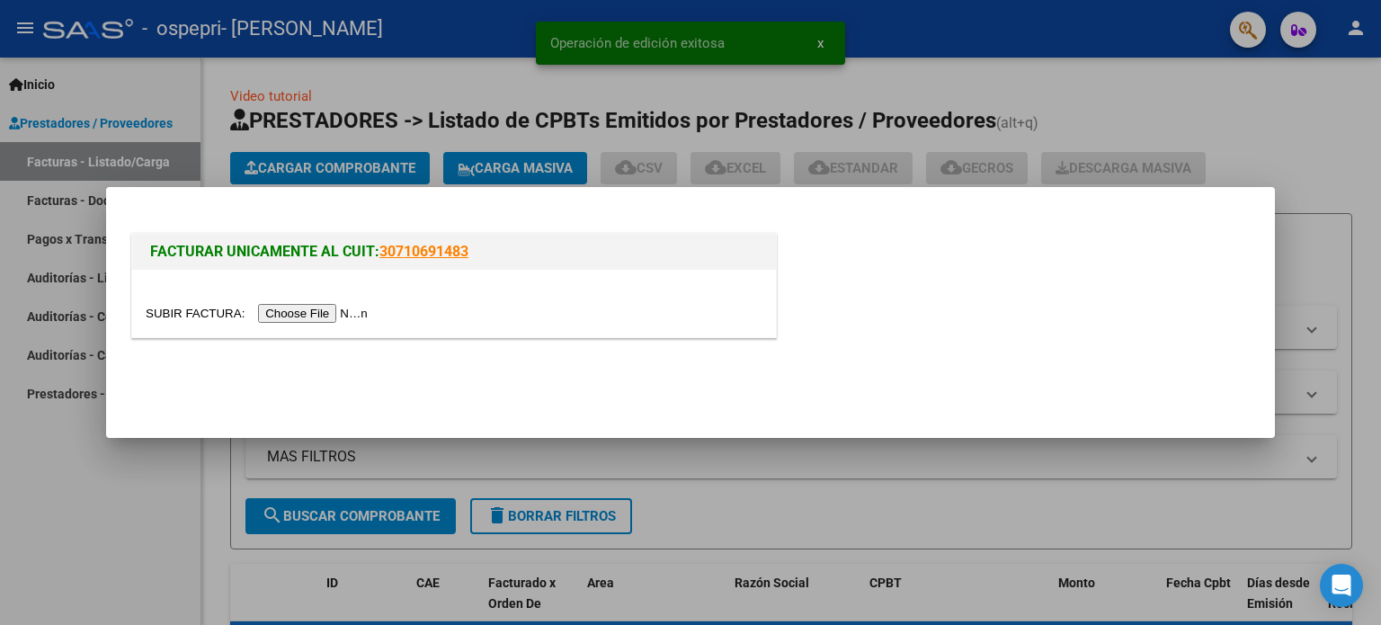
click at [307, 314] on input "file" at bounding box center [260, 313] width 228 height 19
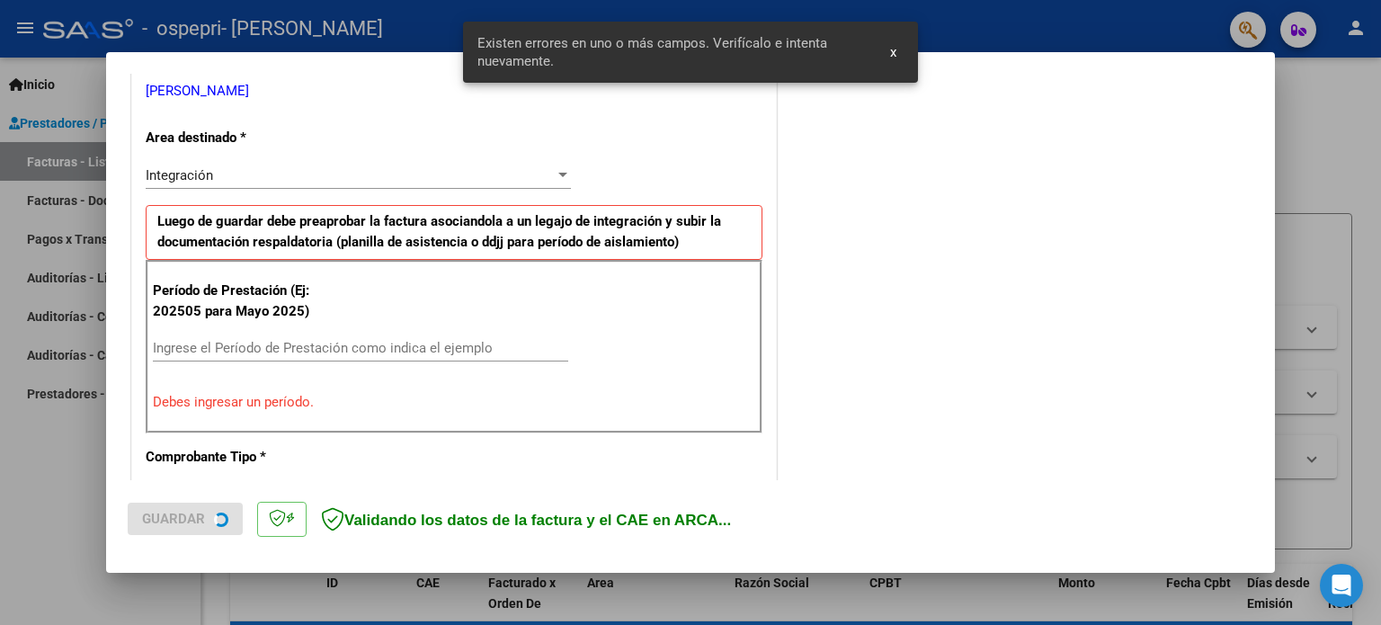
scroll to position [388, 0]
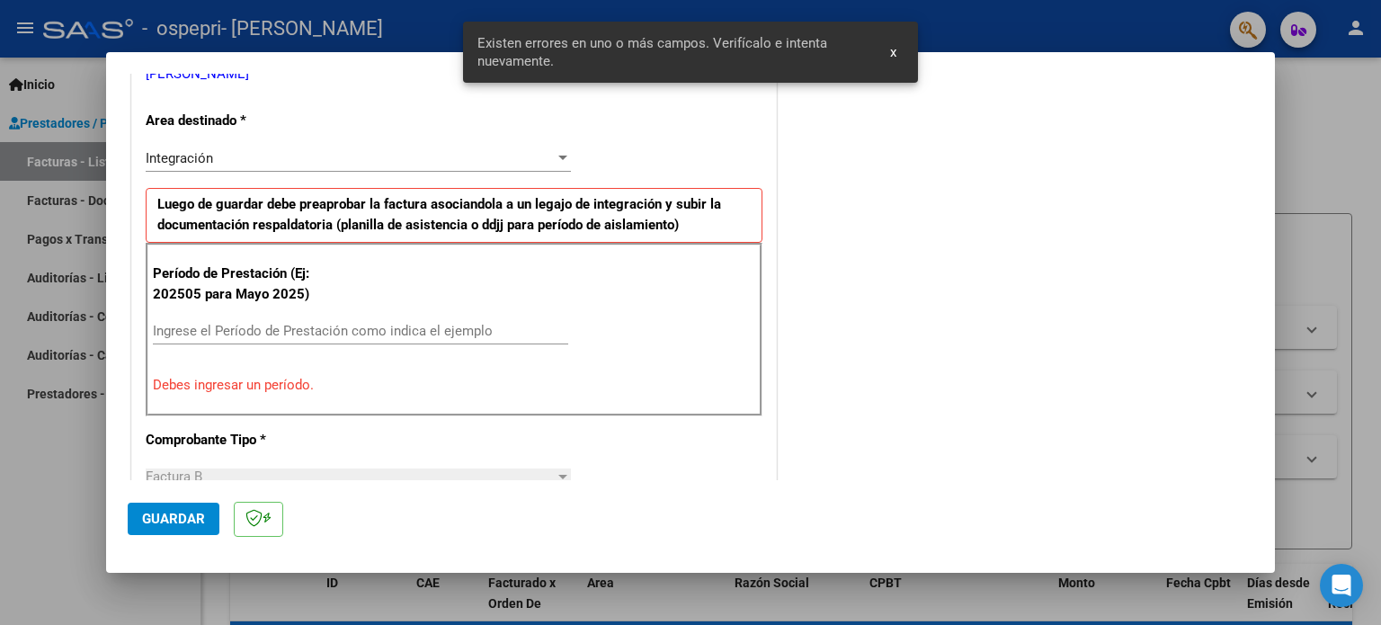
click at [273, 317] on div "Ingrese el Período de Prestación como indica el ejemplo" at bounding box center [361, 330] width 416 height 27
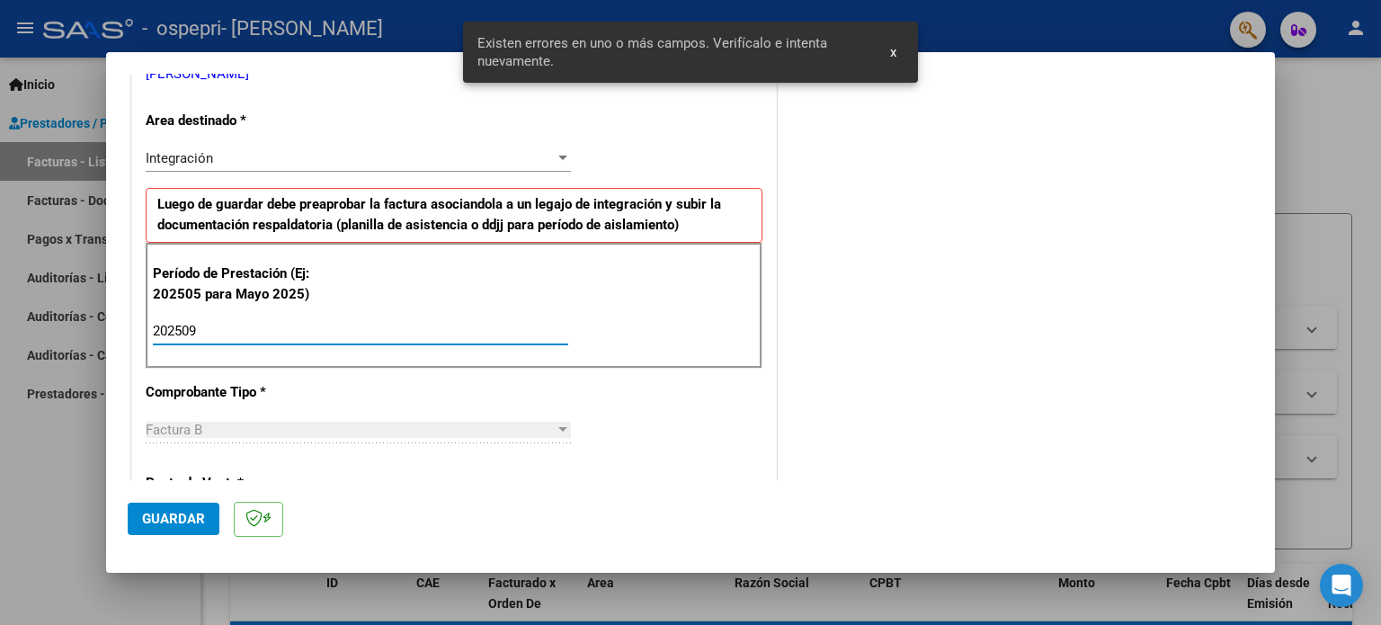
type input "202509"
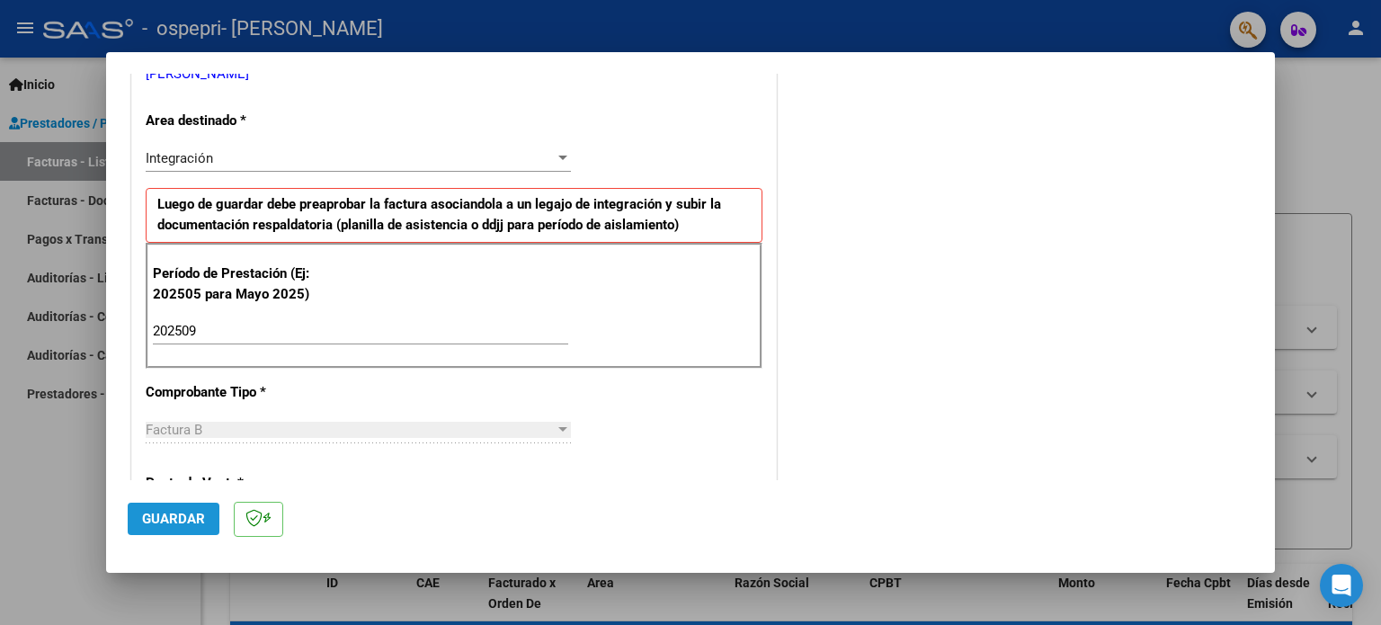
click at [165, 515] on span "Guardar" at bounding box center [173, 519] width 63 height 16
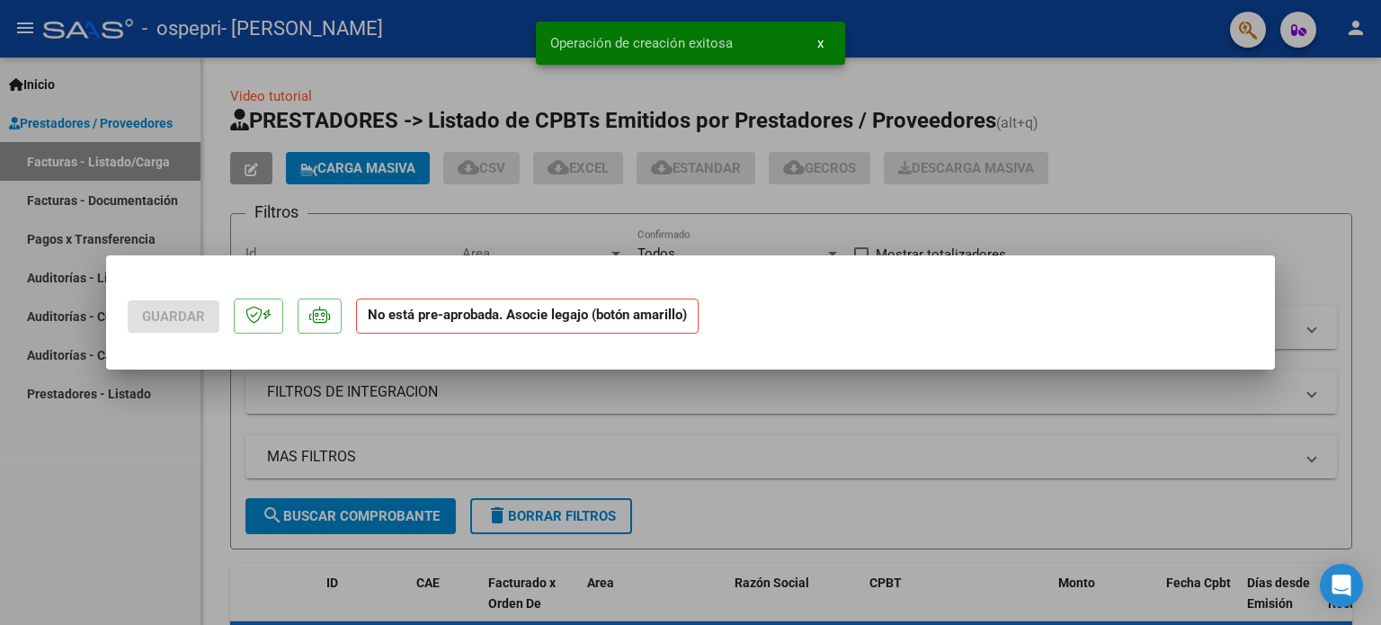
scroll to position [0, 0]
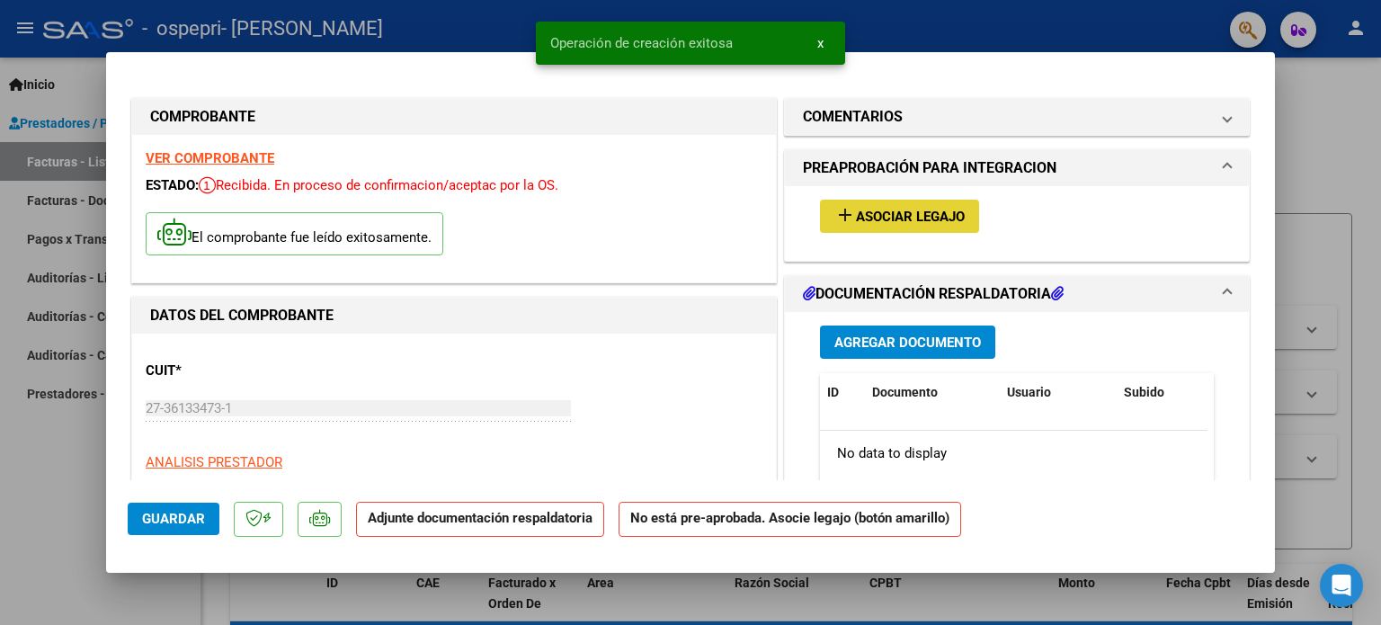
click at [950, 217] on span "Asociar Legajo" at bounding box center [910, 217] width 109 height 16
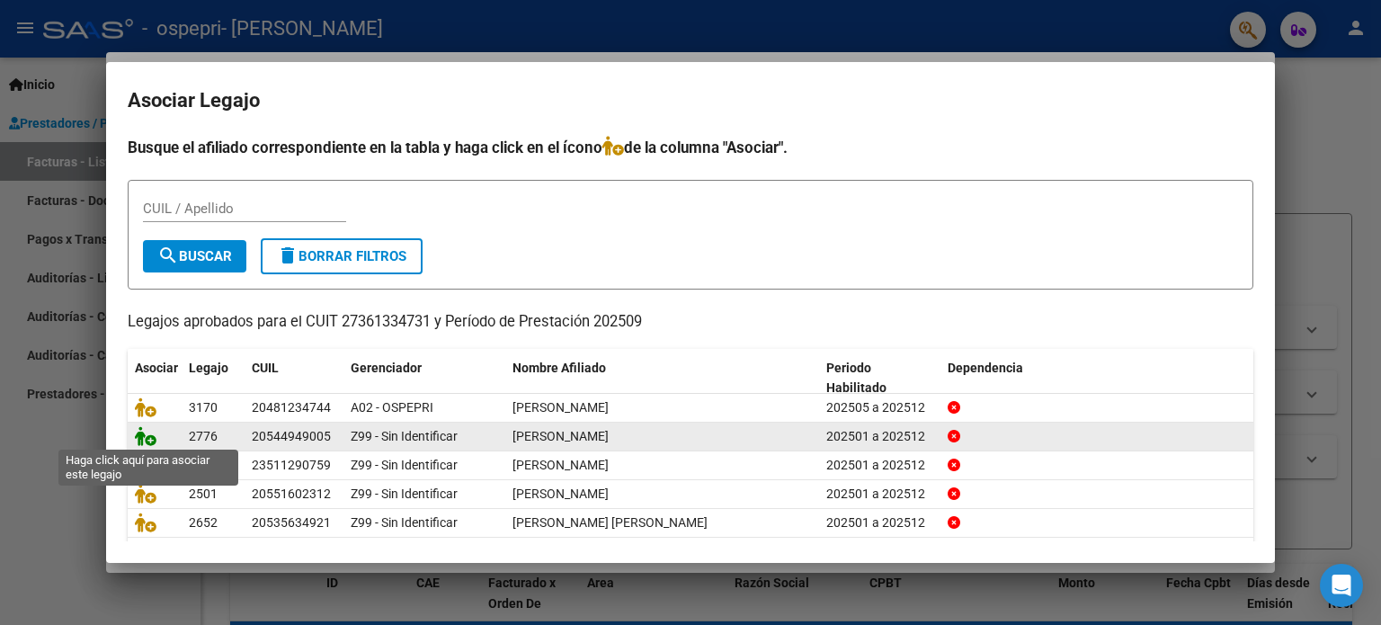
click at [151, 441] on icon at bounding box center [146, 436] width 22 height 20
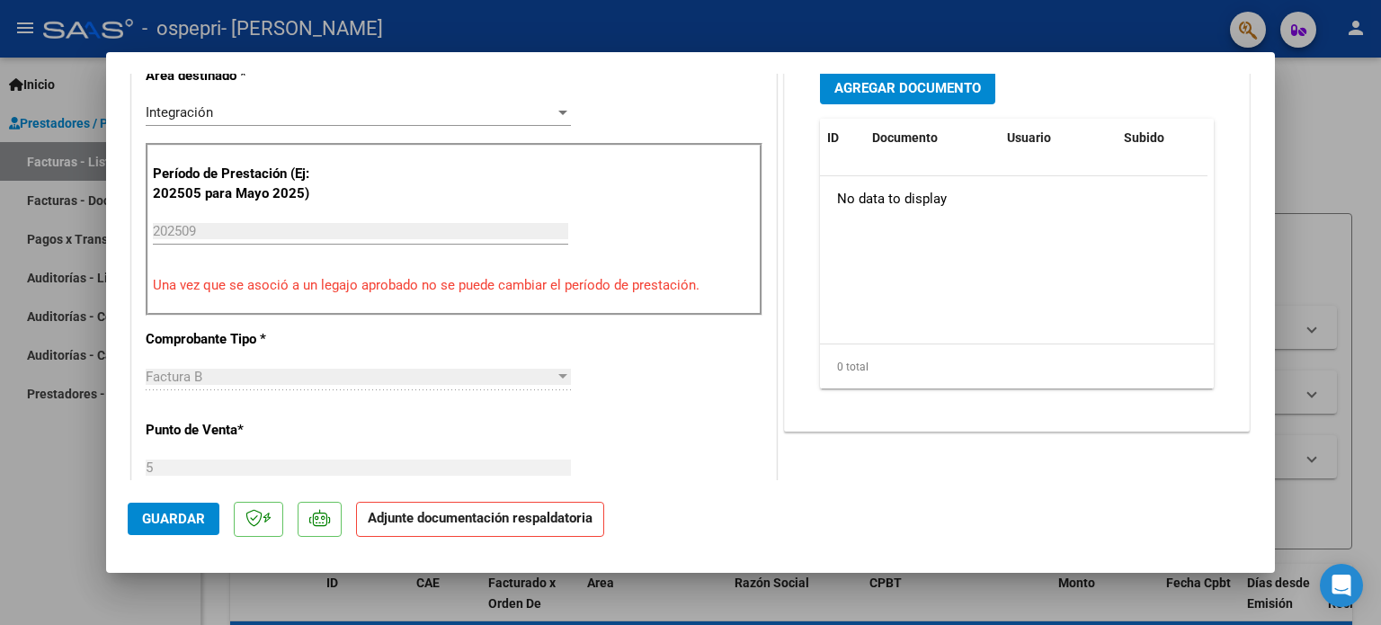
scroll to position [446, 0]
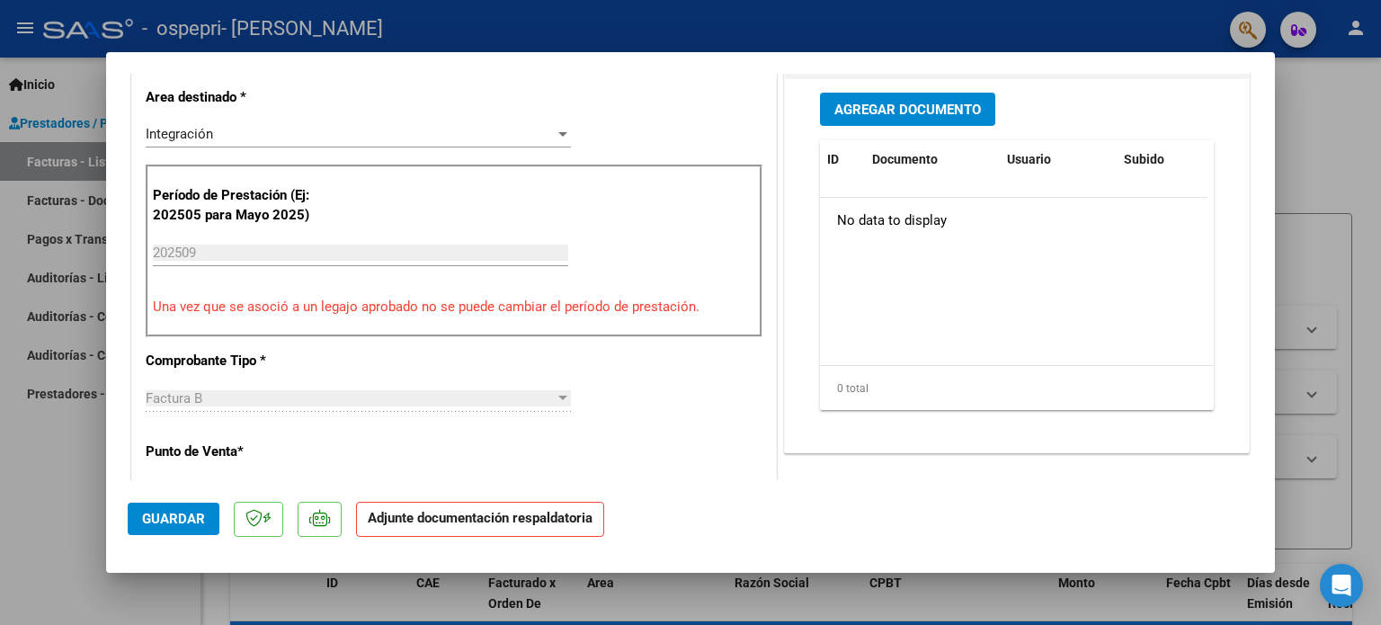
click at [863, 102] on span "Agregar Documento" at bounding box center [908, 110] width 147 height 16
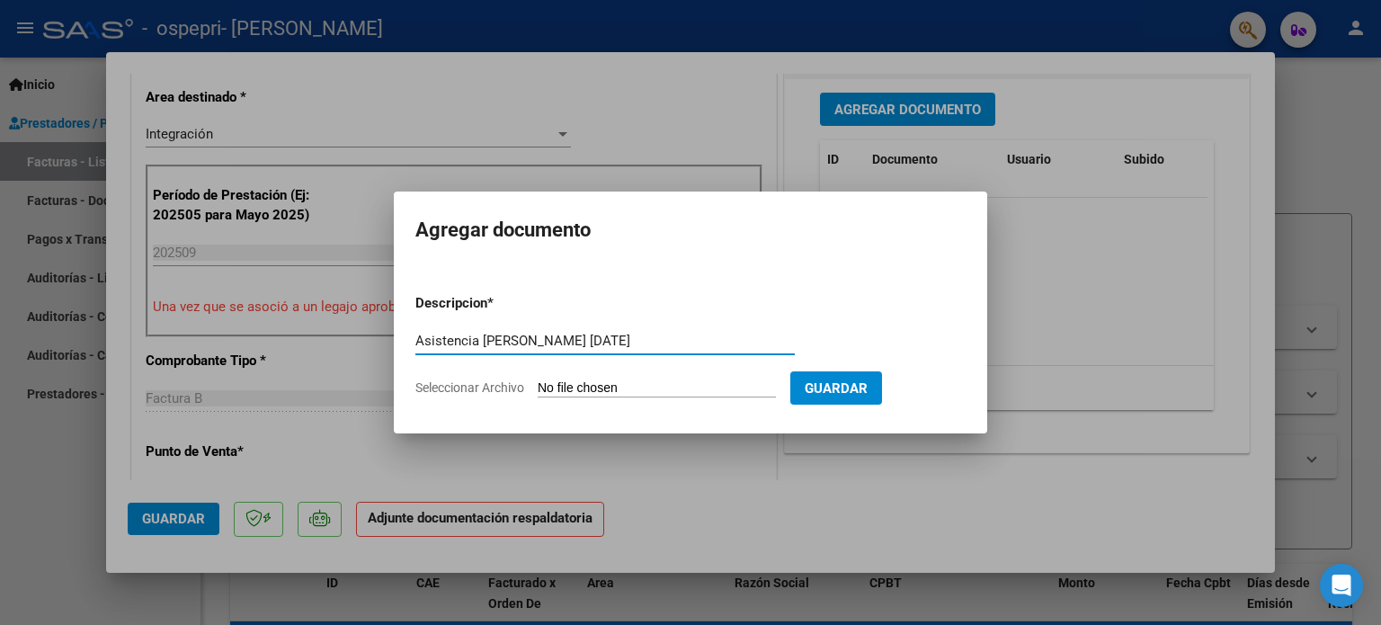
type input "Asistencia [PERSON_NAME] [DATE]"
click at [593, 381] on input "Seleccionar Archivo" at bounding box center [657, 388] width 238 height 17
type input "C:\fakepath\Asistencia [PERSON_NAME] [DATE].pdf"
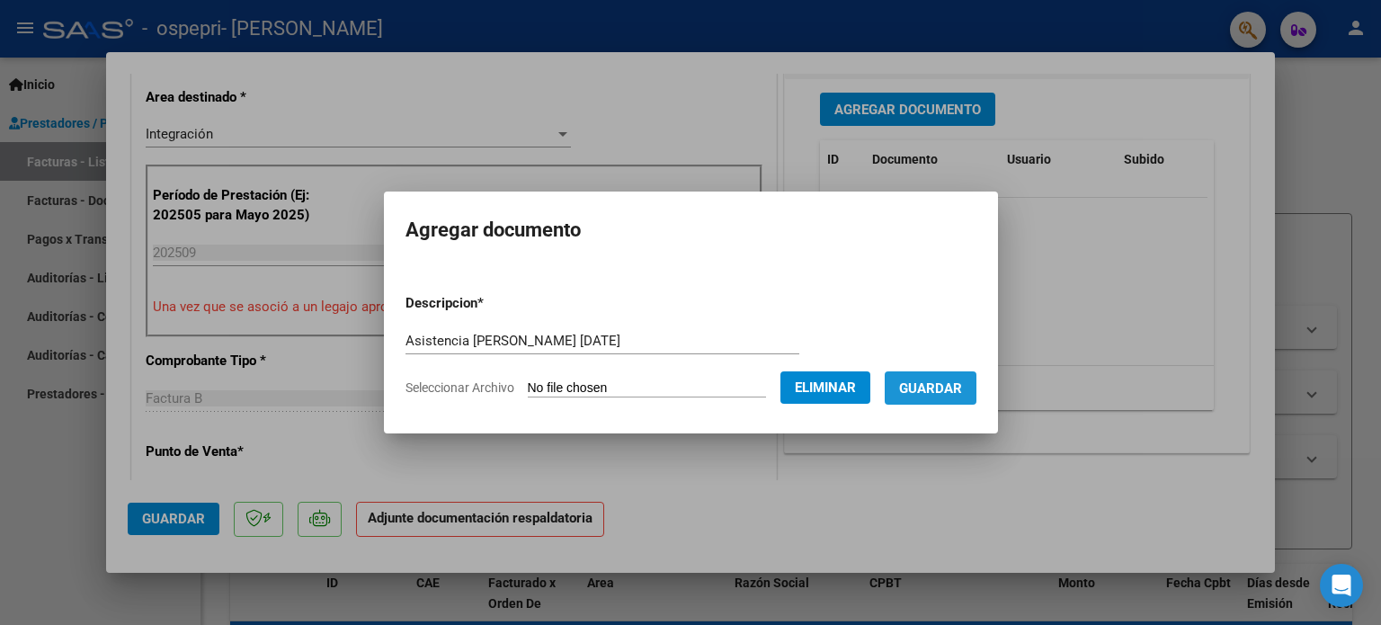
click at [959, 394] on span "Guardar" at bounding box center [930, 388] width 63 height 16
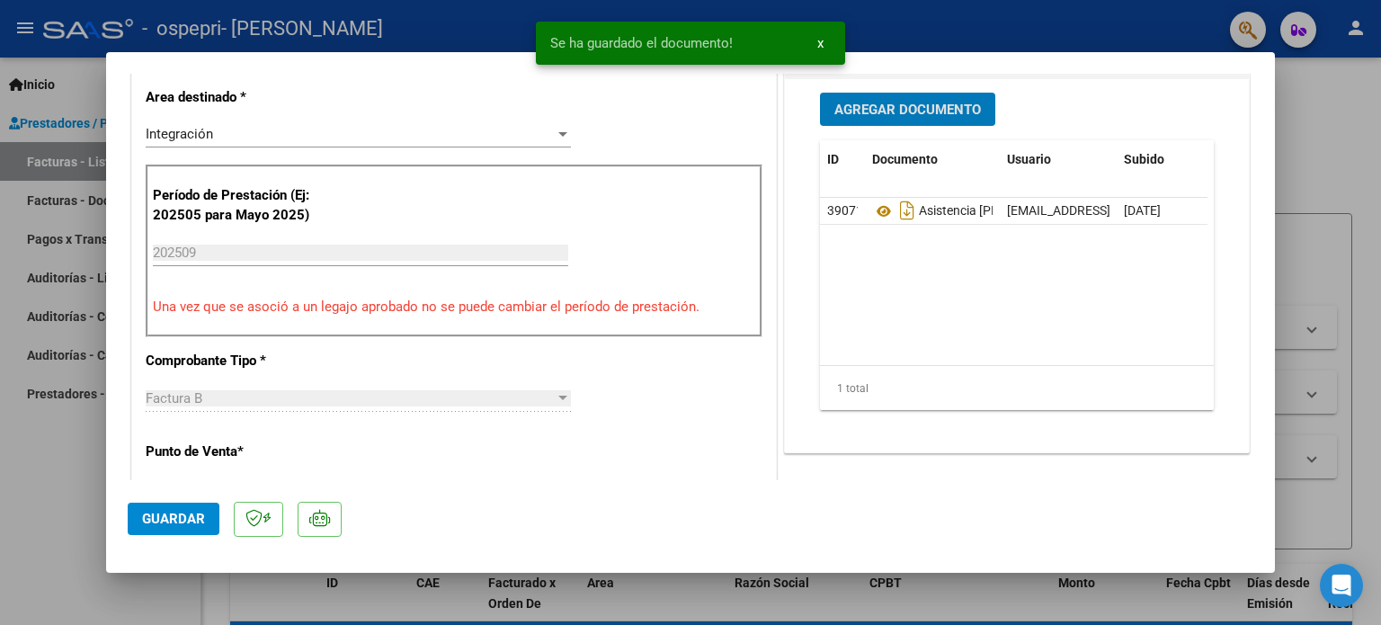
click at [178, 528] on button "Guardar" at bounding box center [174, 519] width 92 height 32
click at [0, 553] on div at bounding box center [690, 312] width 1381 height 625
type input "$ 0,00"
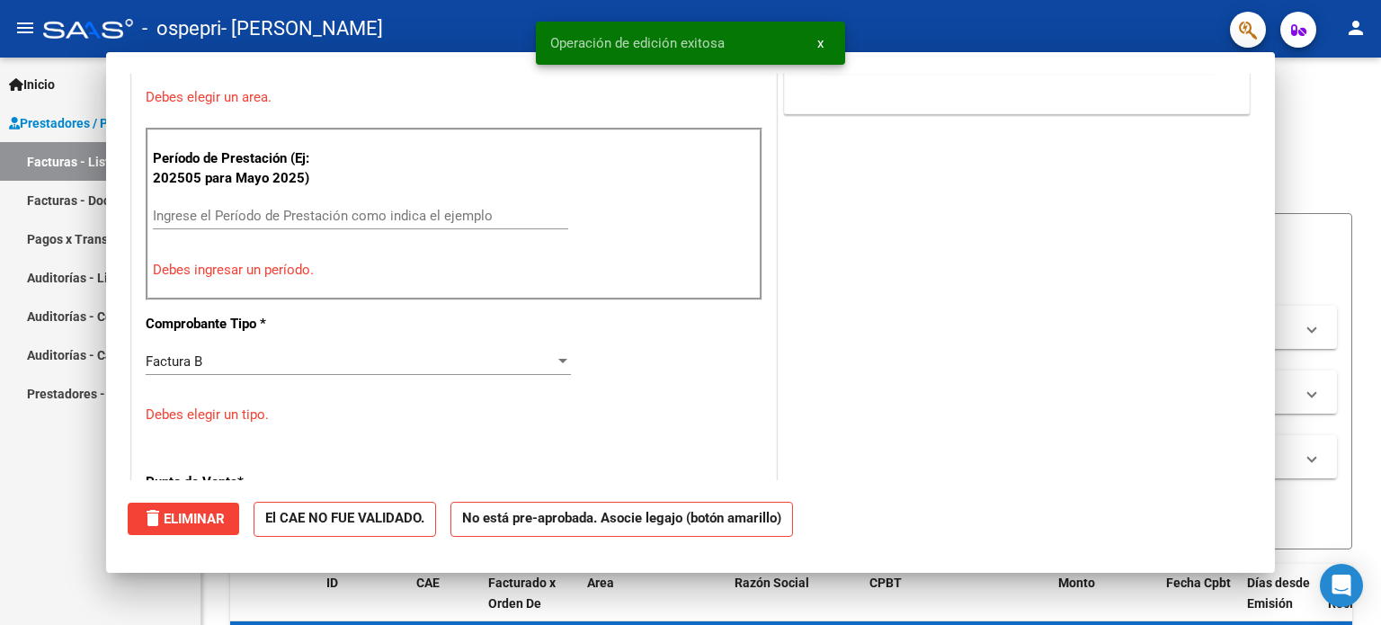
scroll to position [0, 0]
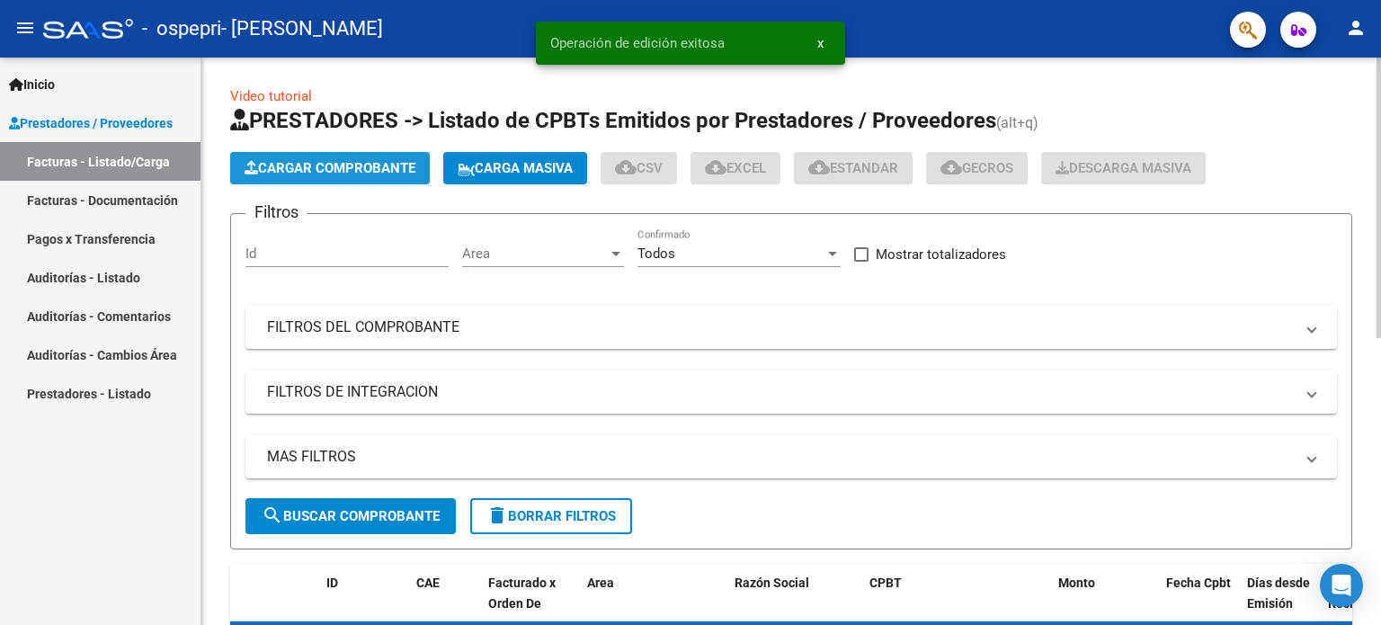
click at [262, 167] on span "Cargar Comprobante" at bounding box center [330, 168] width 171 height 16
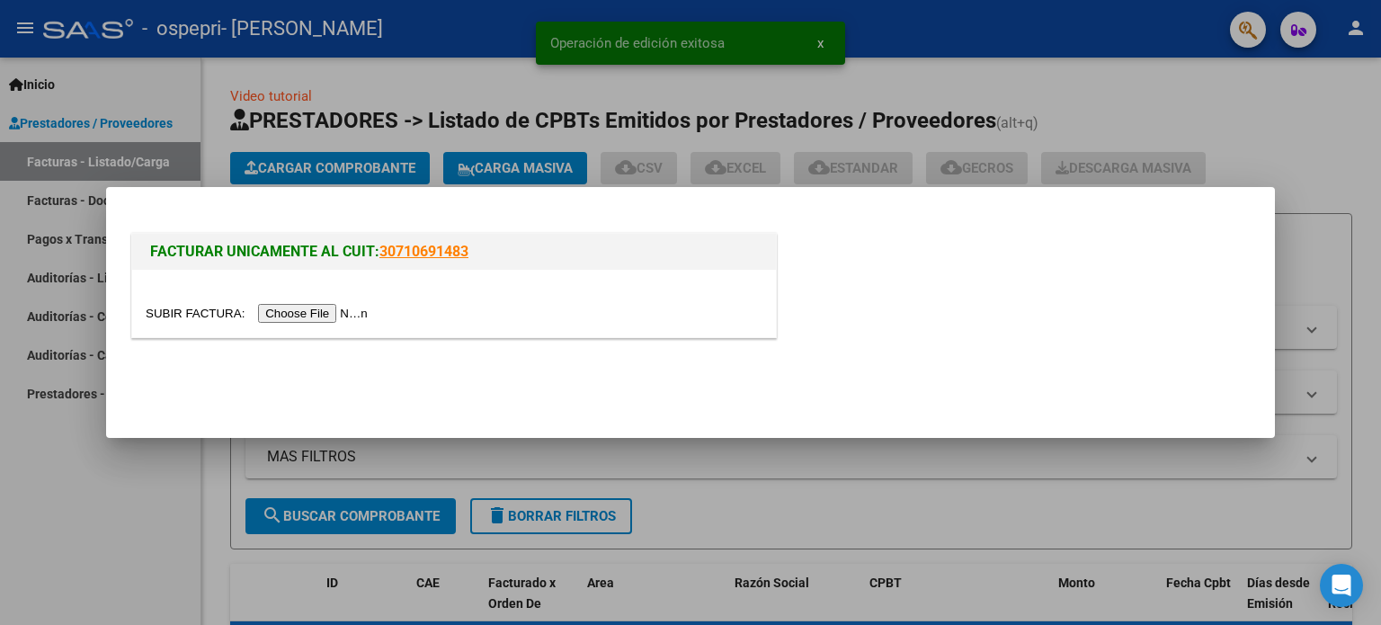
click at [350, 315] on input "file" at bounding box center [260, 313] width 228 height 19
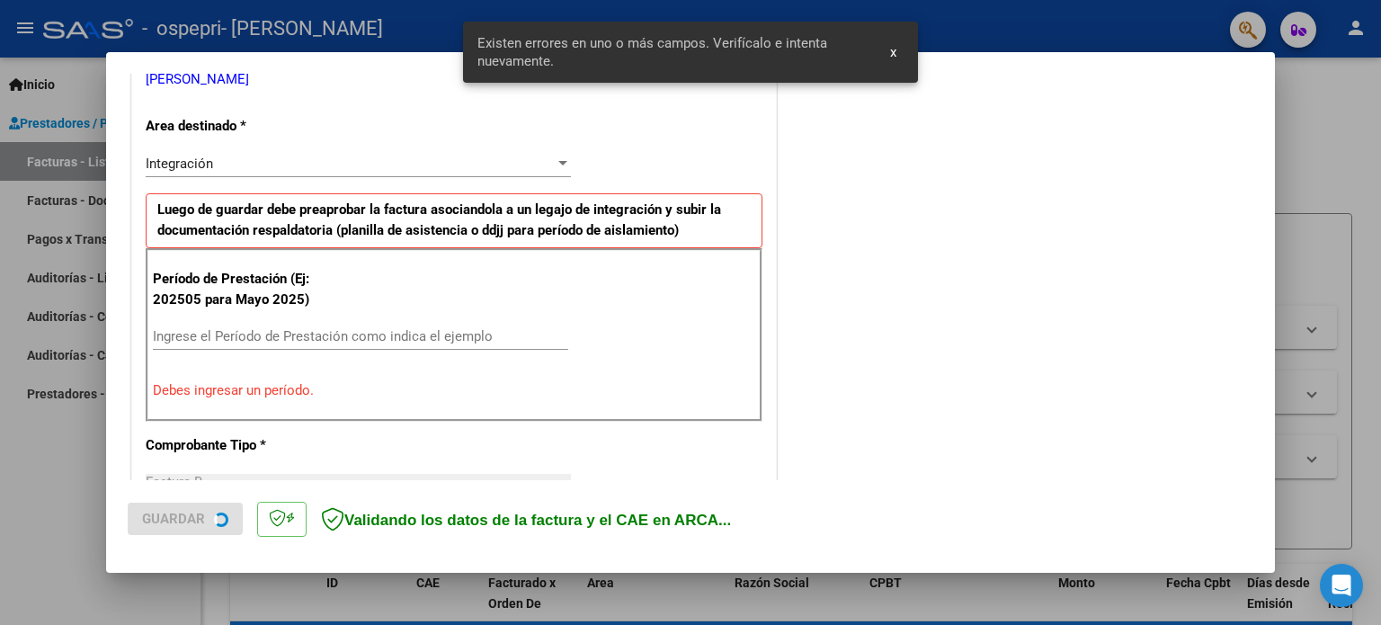
scroll to position [388, 0]
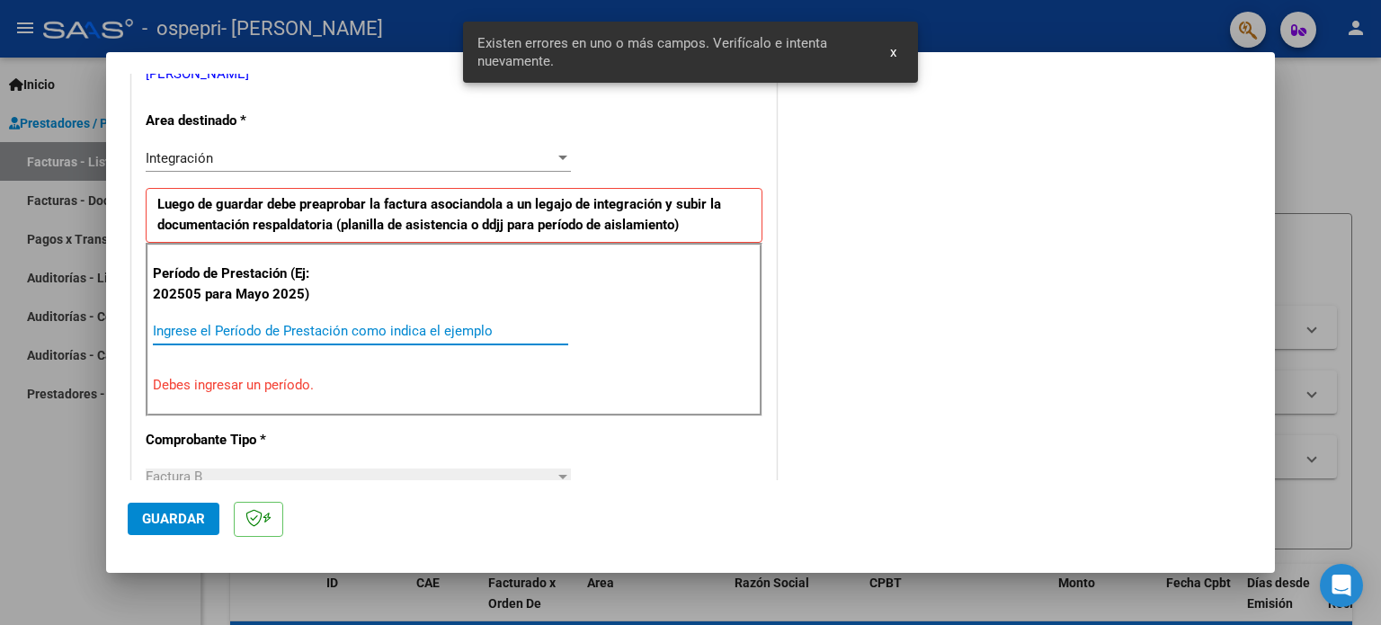
click at [346, 337] on input "Ingrese el Período de Prestación como indica el ejemplo" at bounding box center [361, 331] width 416 height 16
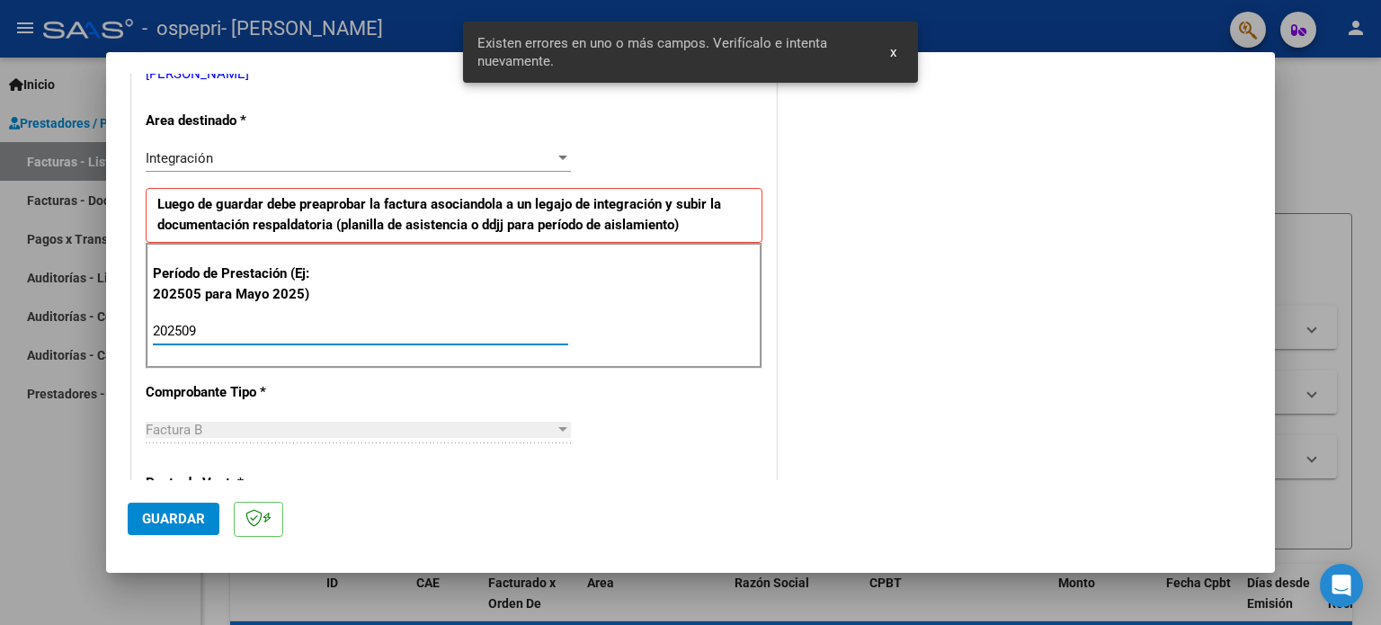
type input "202509"
click at [163, 514] on span "Guardar" at bounding box center [173, 519] width 63 height 16
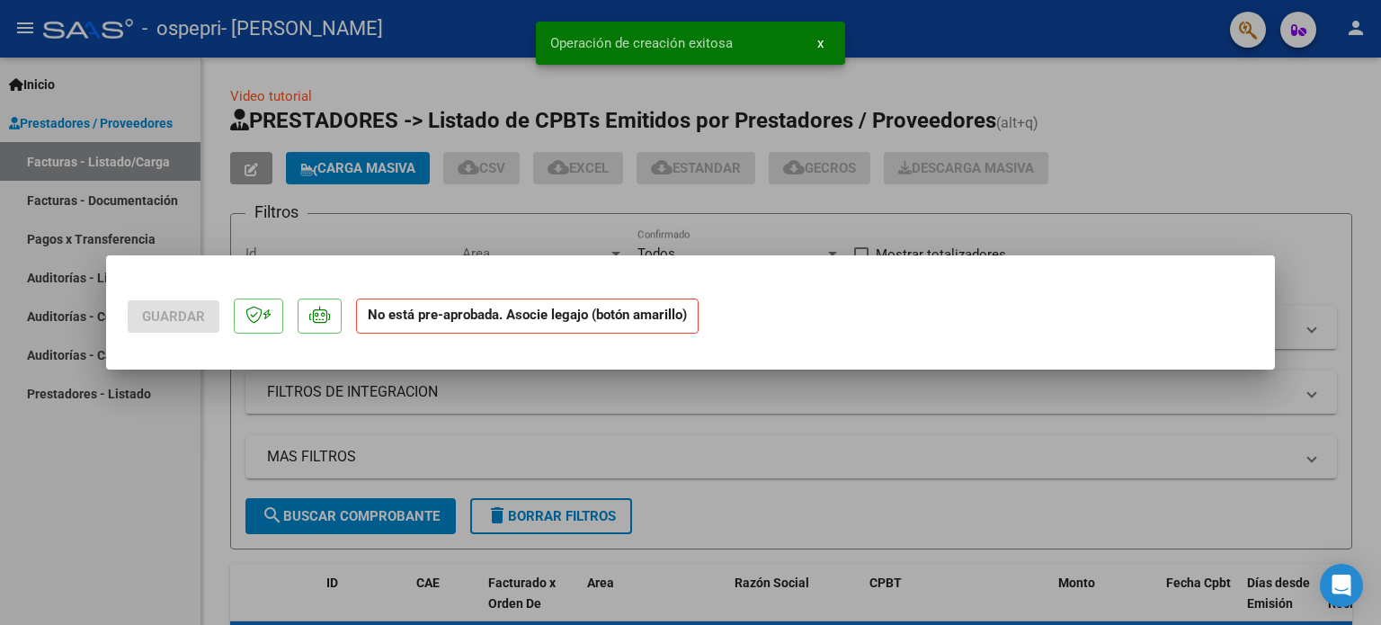
scroll to position [0, 0]
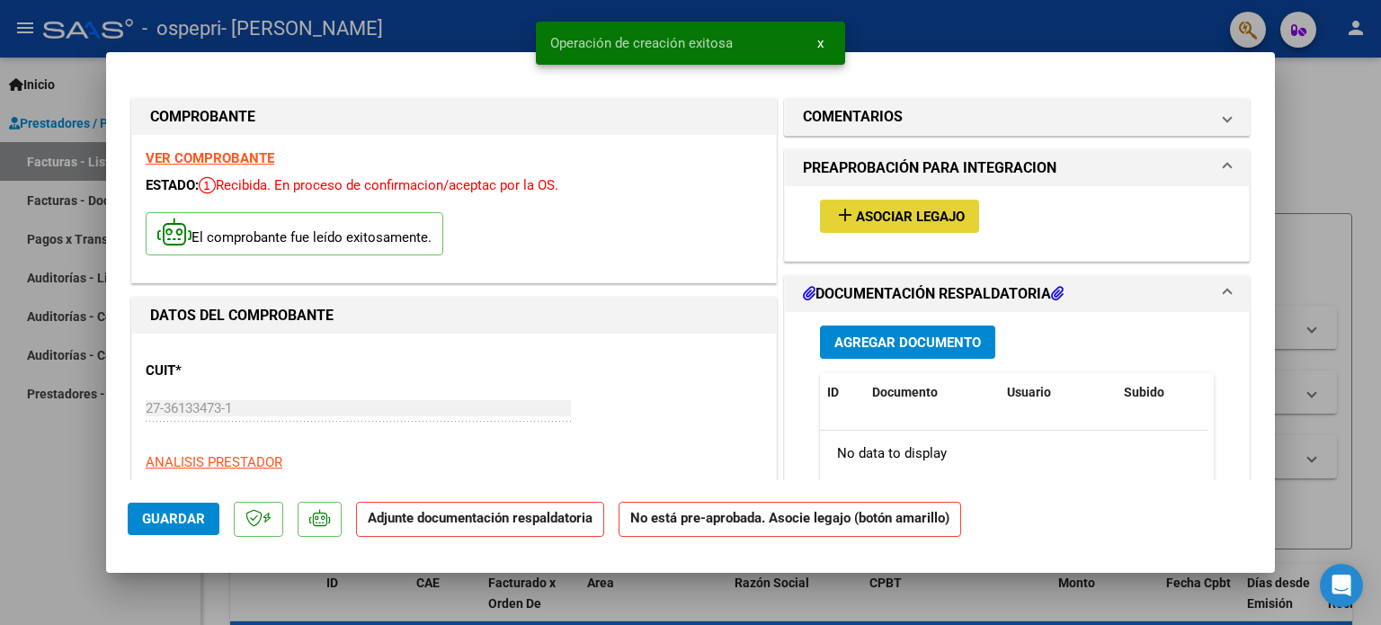
click at [920, 212] on span "Asociar Legajo" at bounding box center [910, 217] width 109 height 16
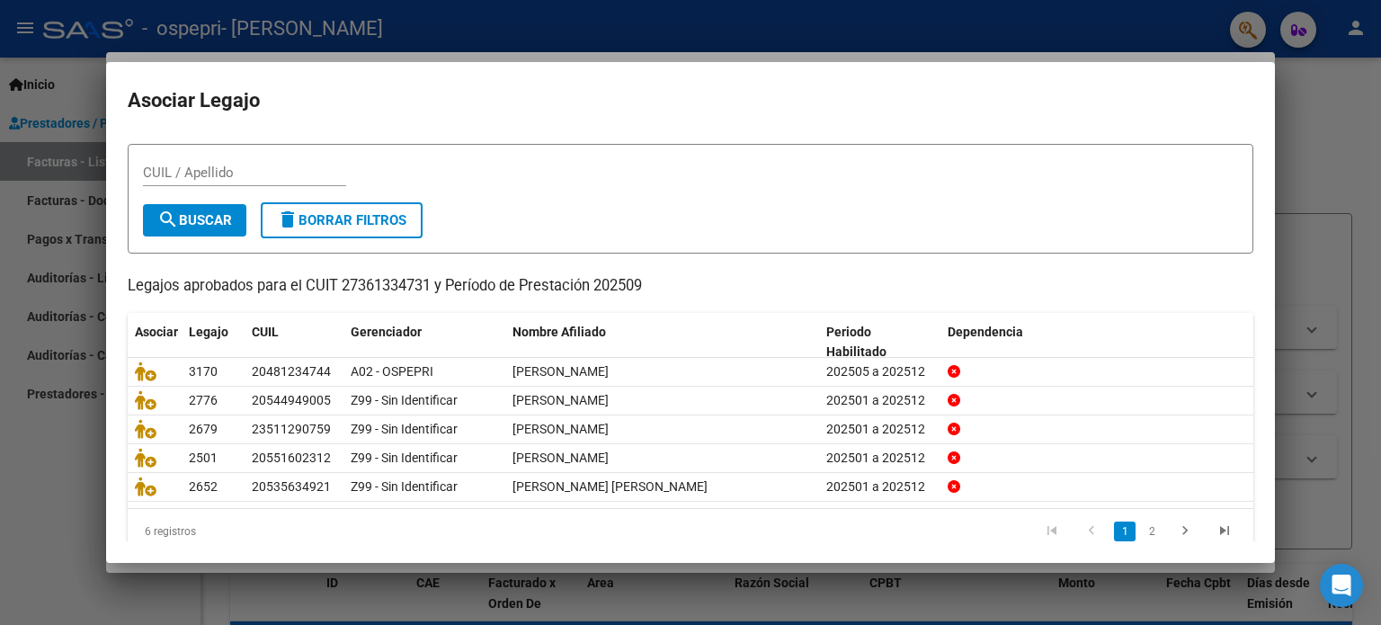
scroll to position [60, 0]
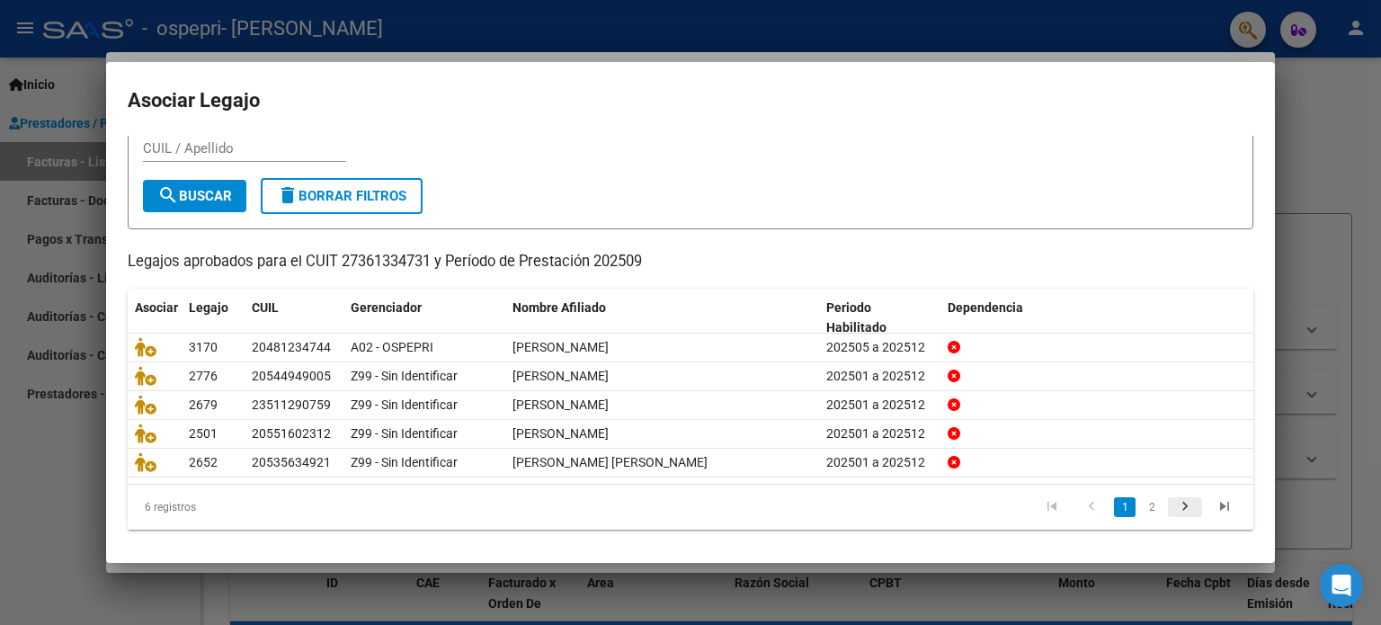
click at [1179, 506] on icon "go to next page" at bounding box center [1185, 509] width 23 height 22
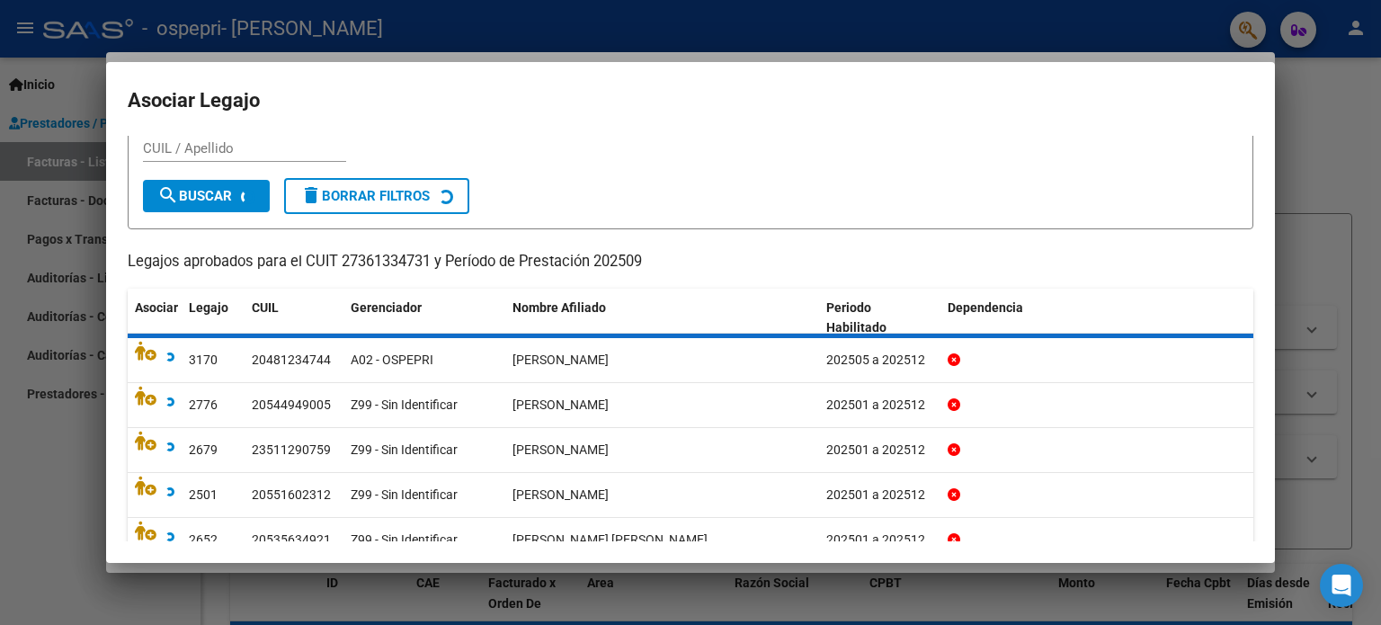
scroll to position [0, 0]
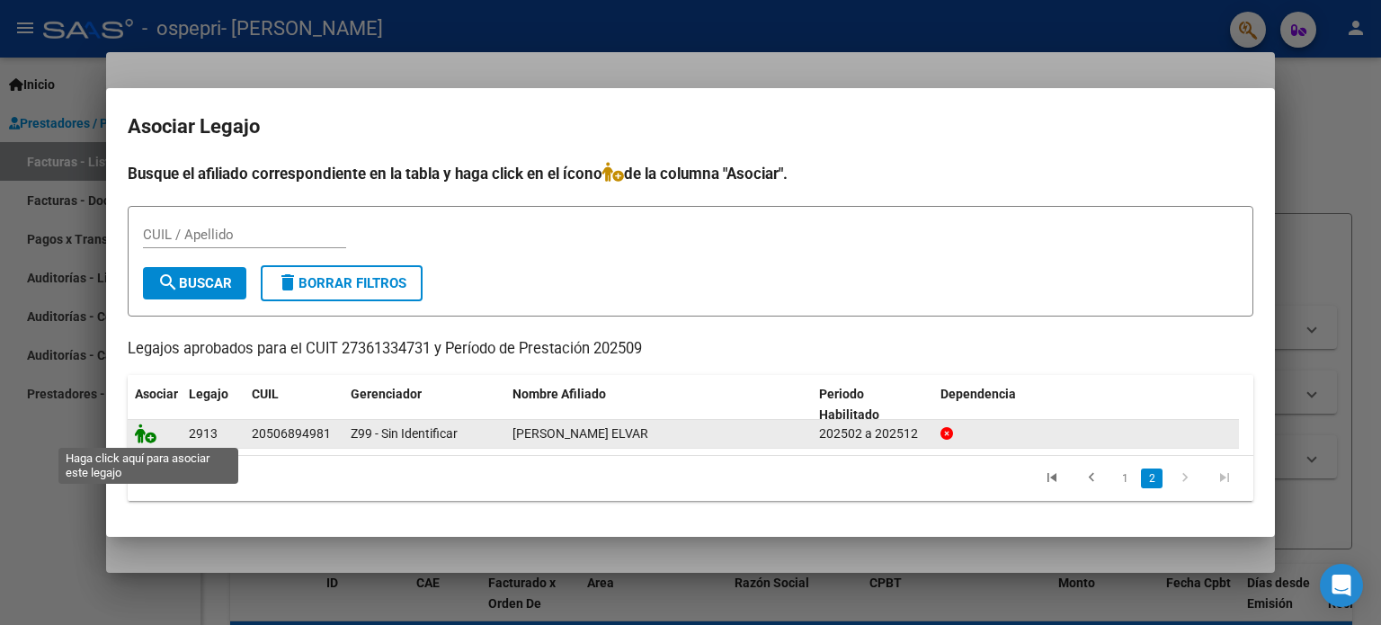
click at [144, 440] on icon at bounding box center [146, 434] width 22 height 20
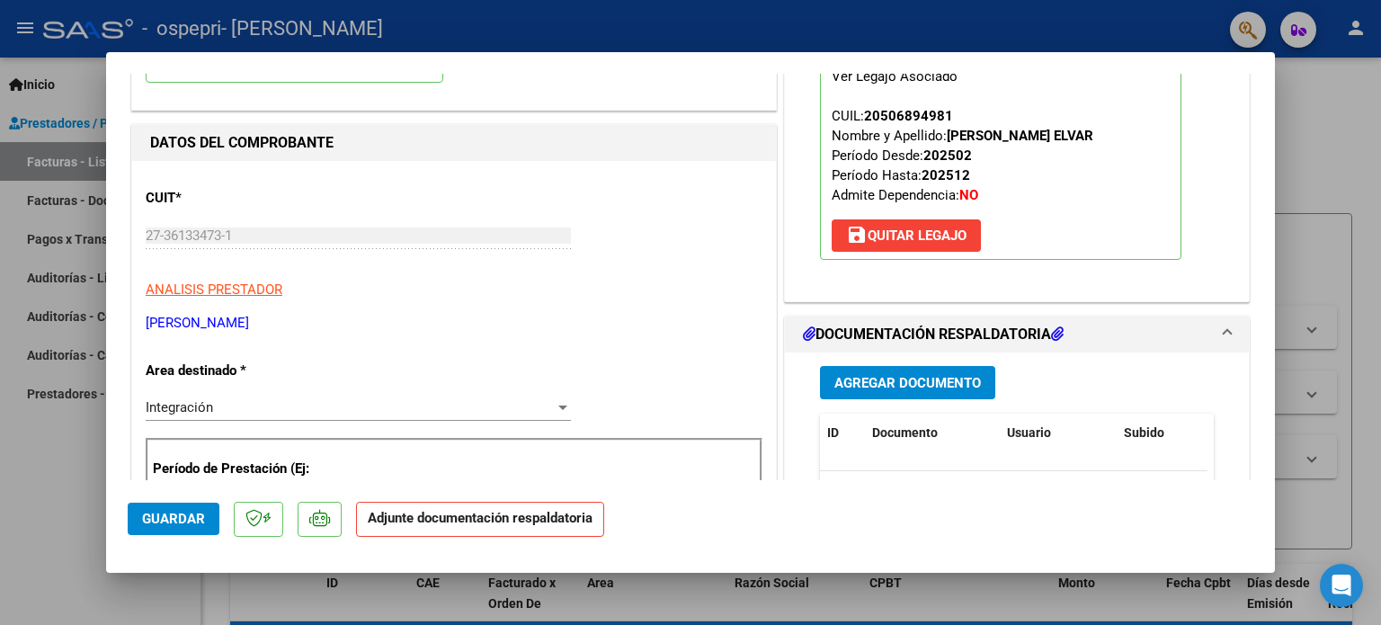
scroll to position [216, 0]
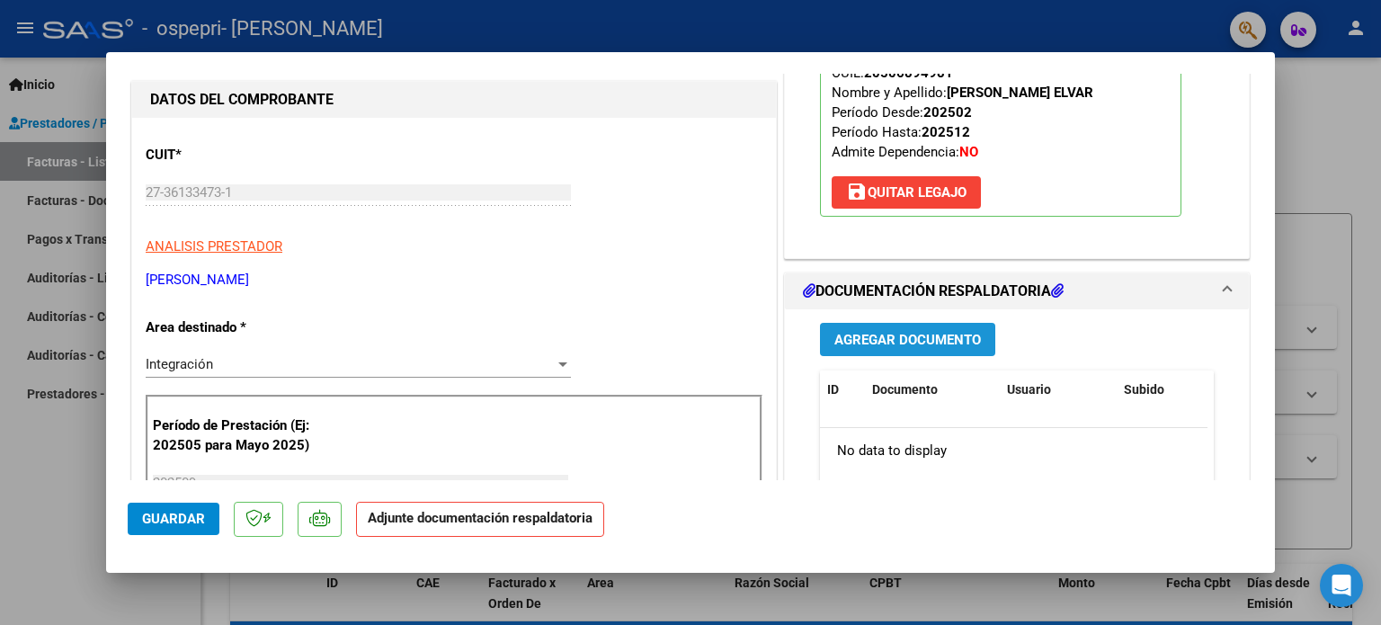
click at [899, 328] on button "Agregar Documento" at bounding box center [907, 339] width 175 height 33
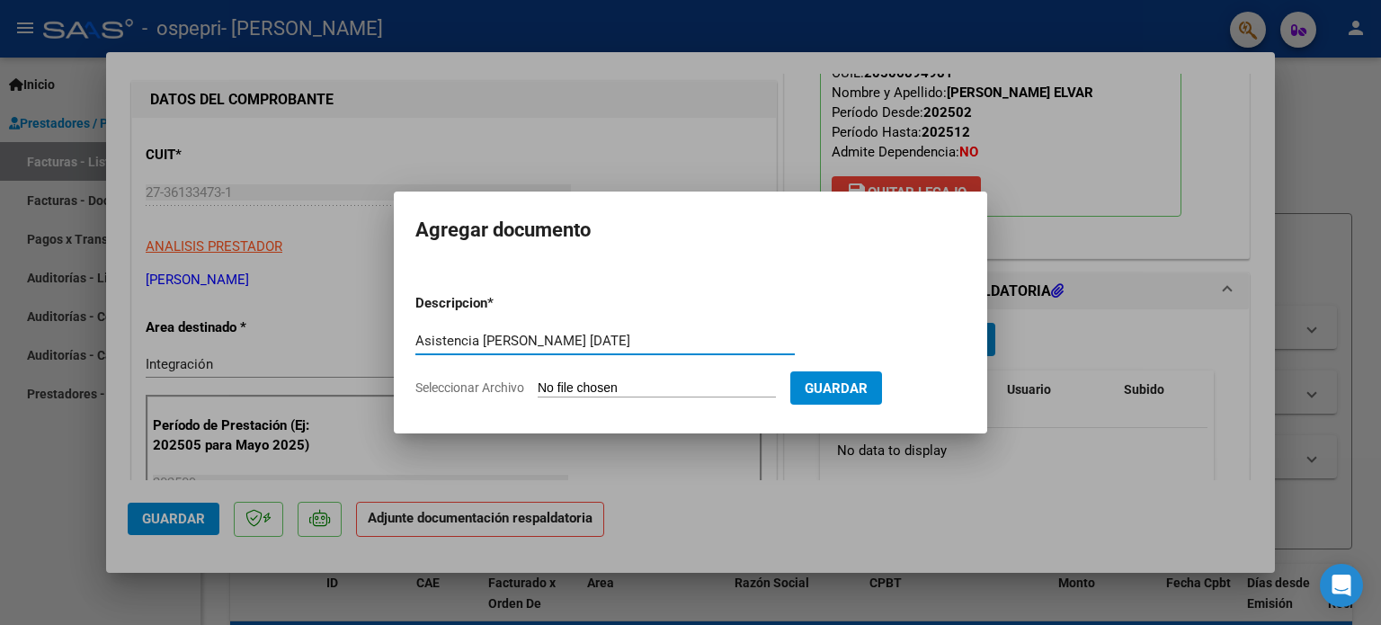
type input "Asistencia [PERSON_NAME] [DATE]"
click at [597, 394] on input "Seleccionar Archivo" at bounding box center [657, 388] width 238 height 17
type input "C:\fakepath\Asistencia [PERSON_NAME] [DATE].pdf"
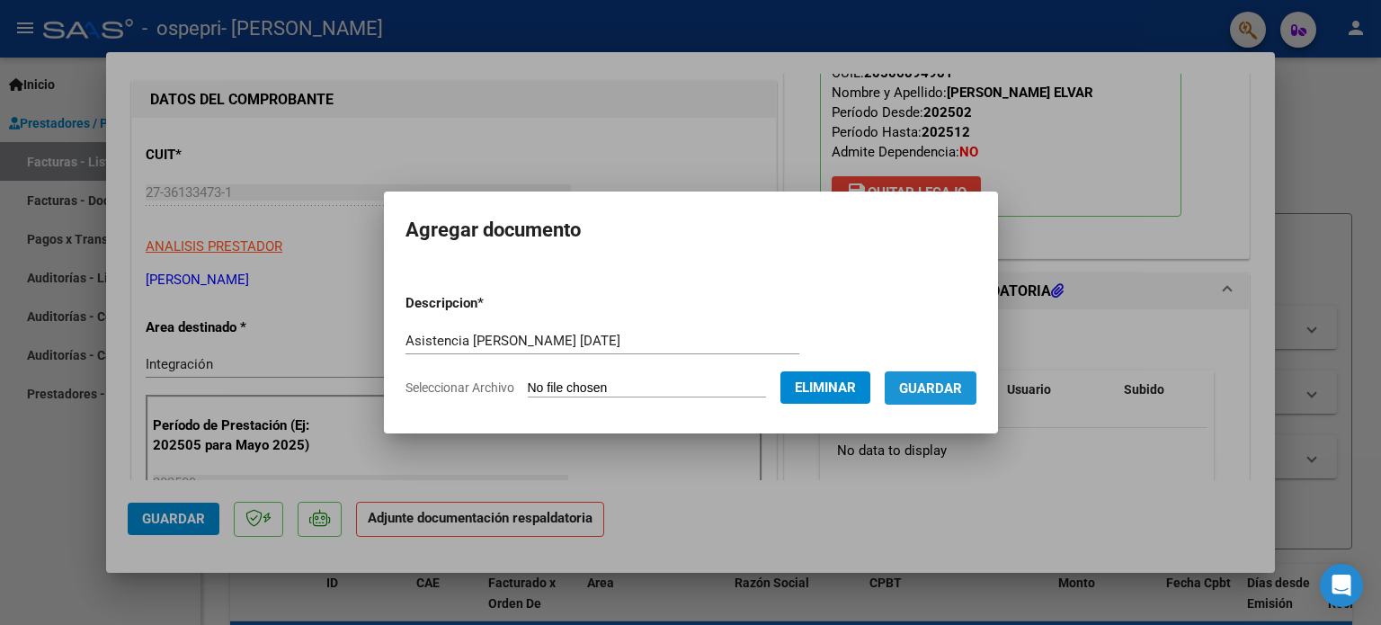
click at [938, 403] on button "Guardar" at bounding box center [931, 387] width 92 height 33
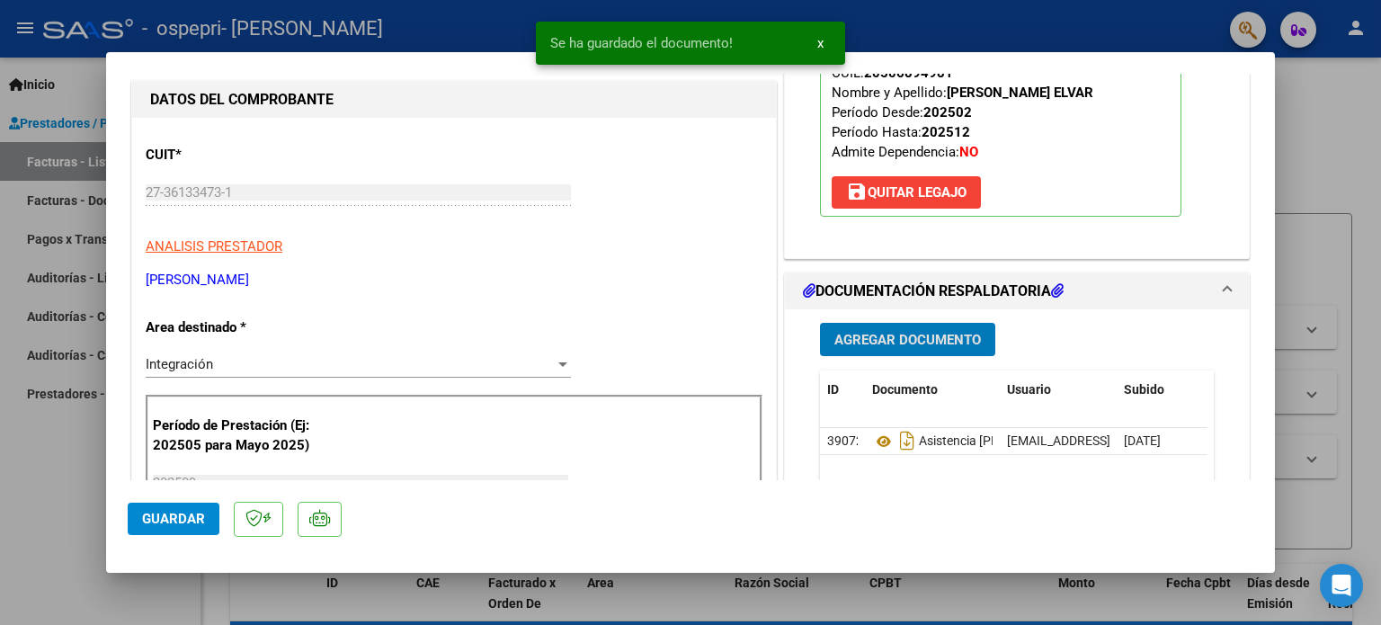
click at [130, 522] on button "Guardar" at bounding box center [174, 519] width 92 height 32
click at [7, 507] on div at bounding box center [690, 312] width 1381 height 625
type input "$ 0,00"
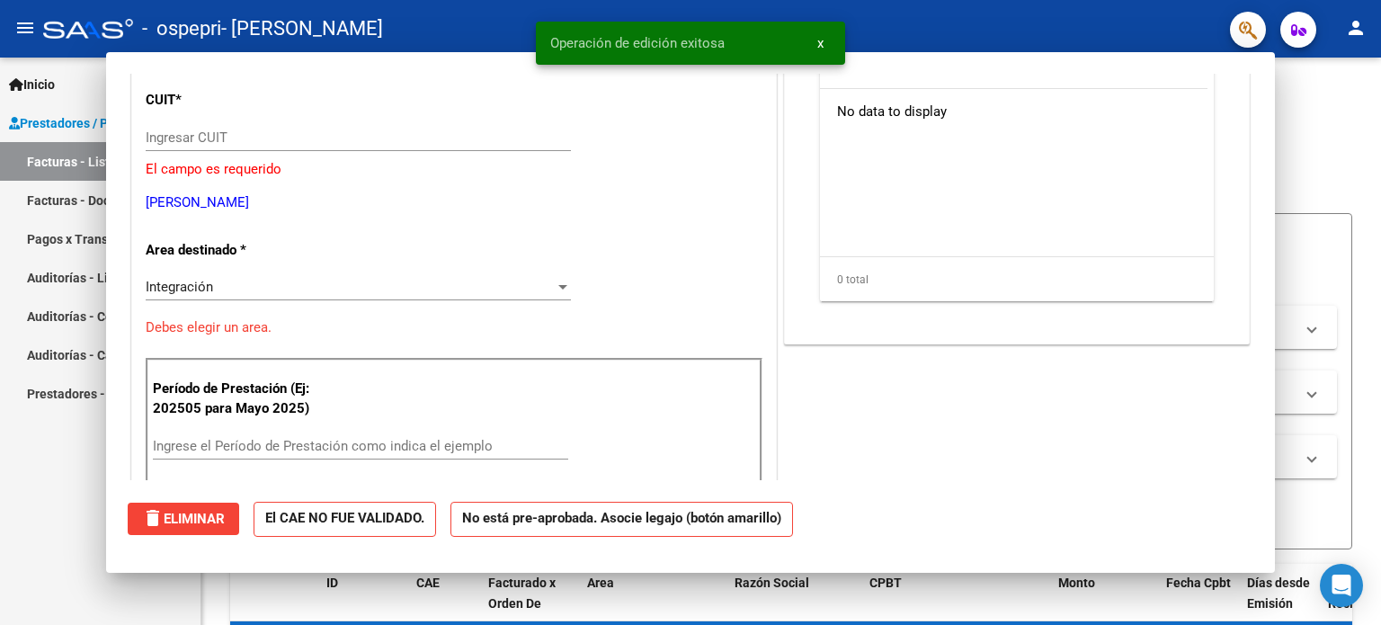
scroll to position [0, 0]
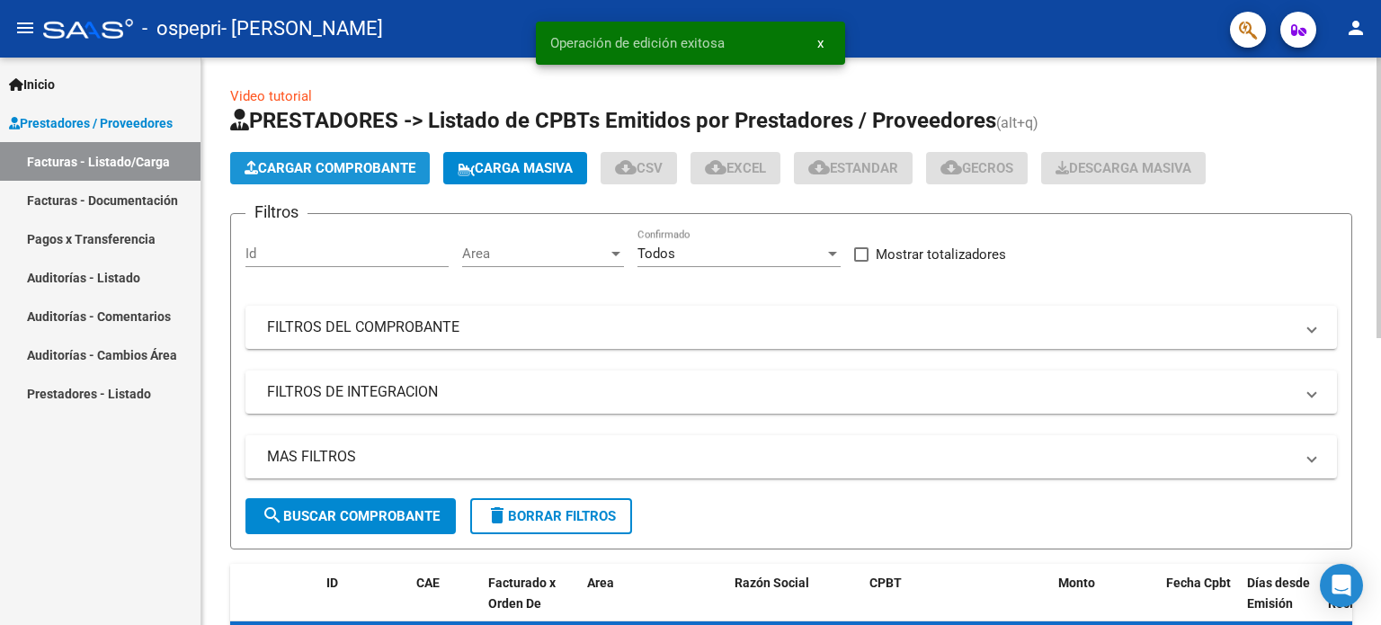
click at [341, 157] on button "Cargar Comprobante" at bounding box center [330, 168] width 200 height 32
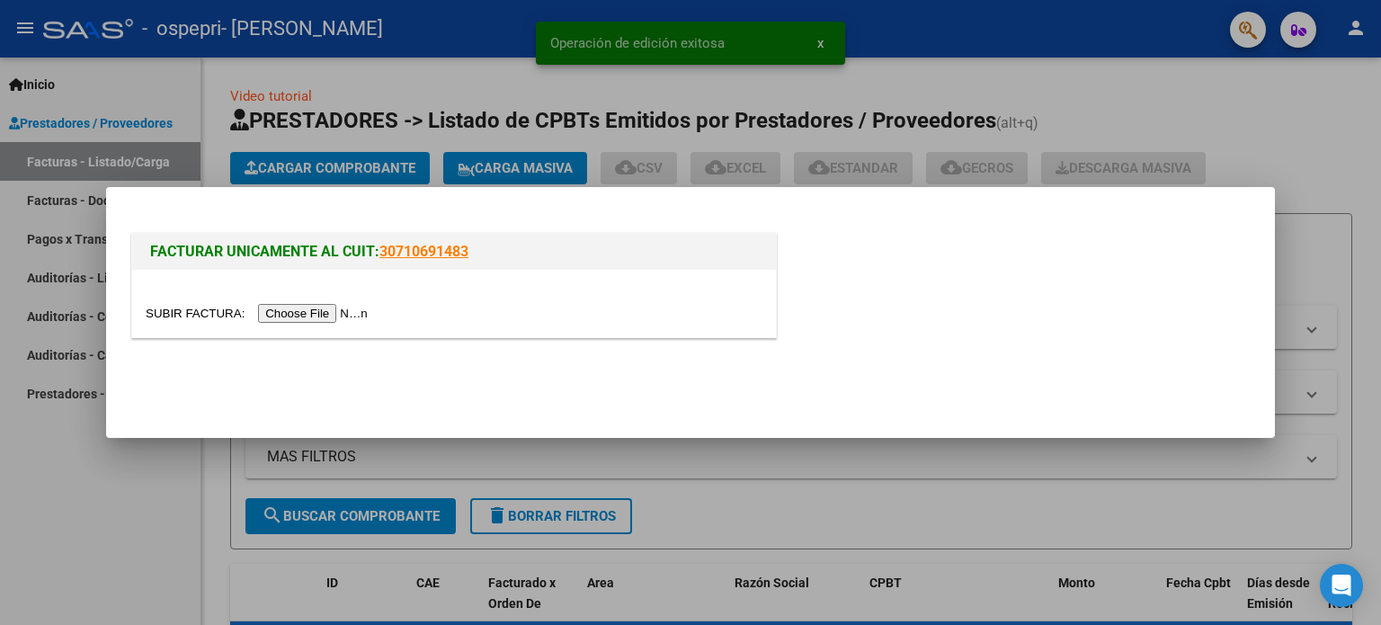
click at [328, 308] on input "file" at bounding box center [260, 313] width 228 height 19
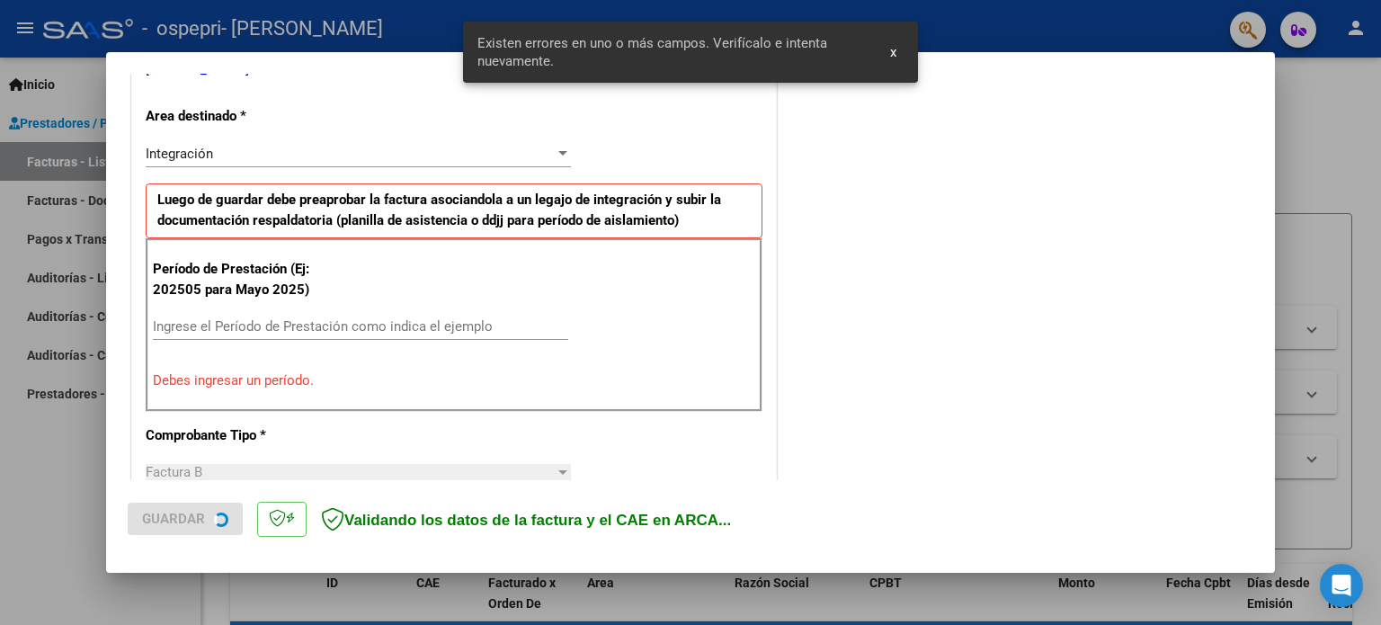
scroll to position [421, 0]
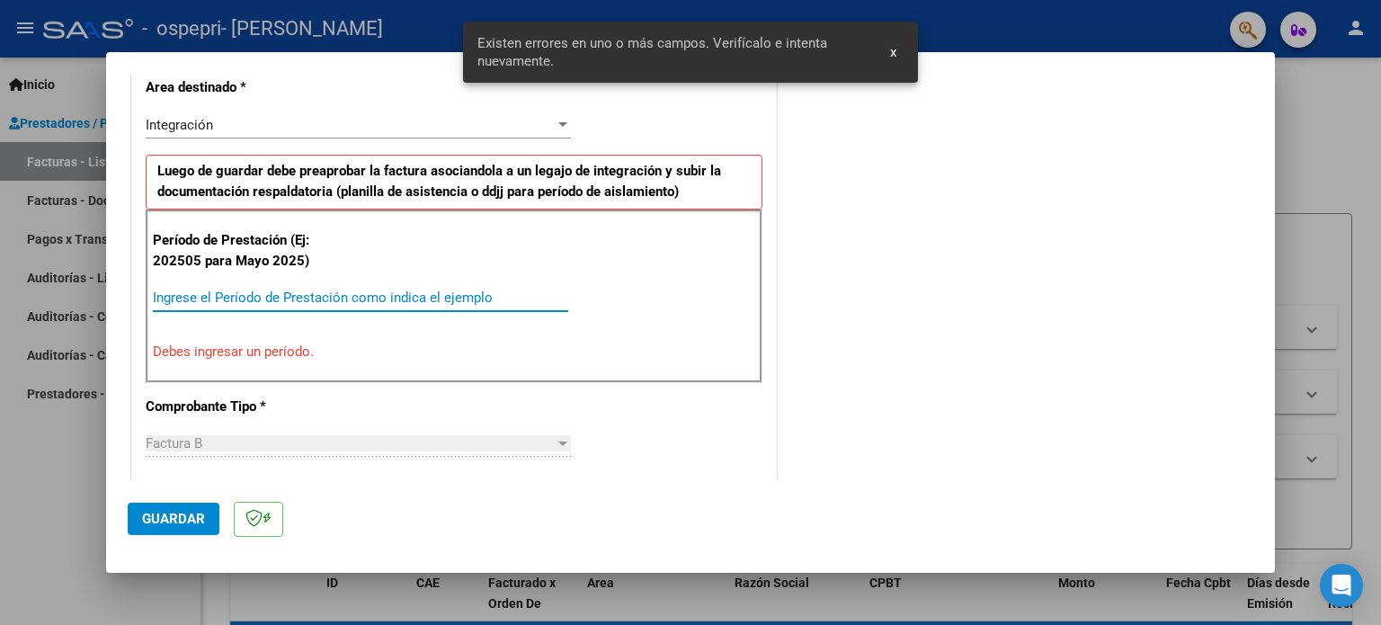
click at [328, 290] on input "Ingrese el Período de Prestación como indica el ejemplo" at bounding box center [361, 298] width 416 height 16
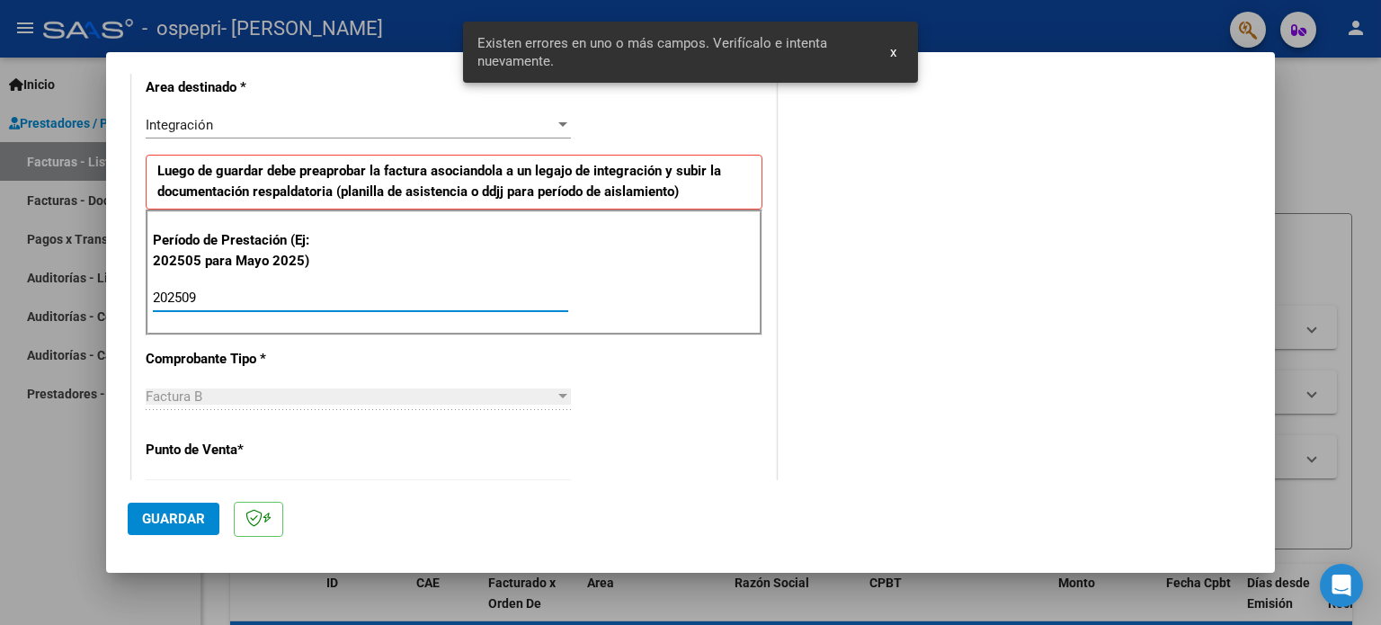
type input "202509"
click at [182, 523] on span "Guardar" at bounding box center [173, 519] width 63 height 16
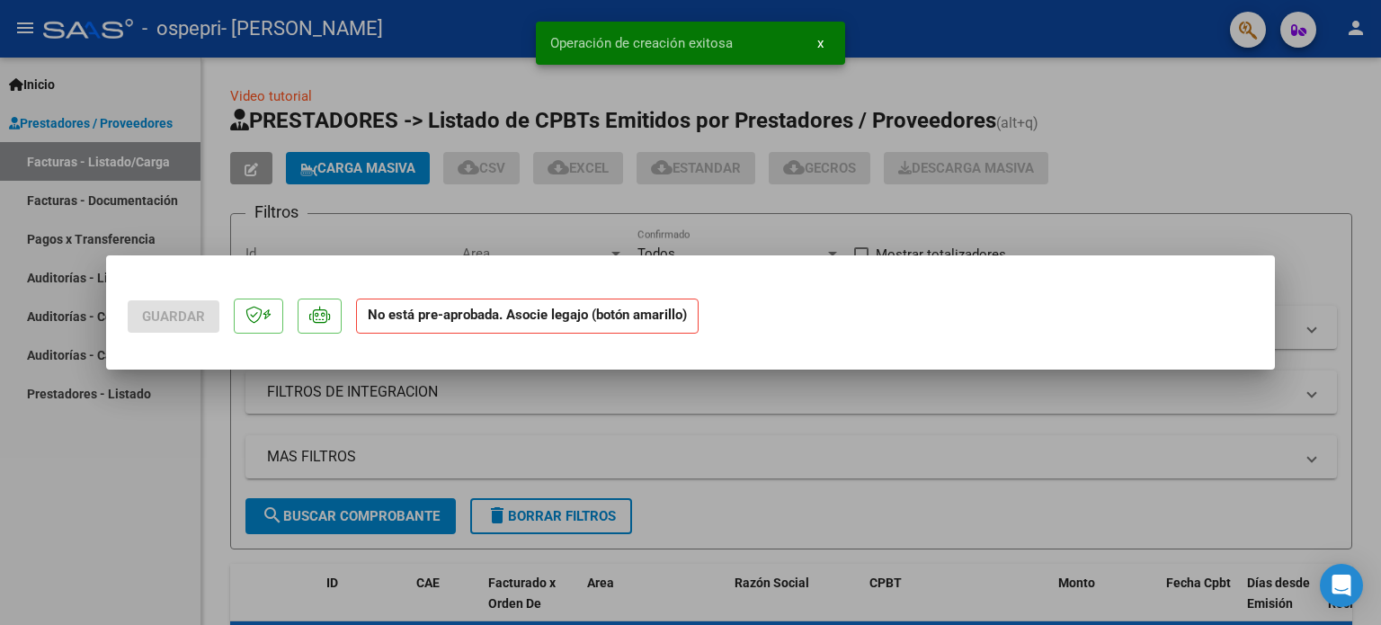
scroll to position [0, 0]
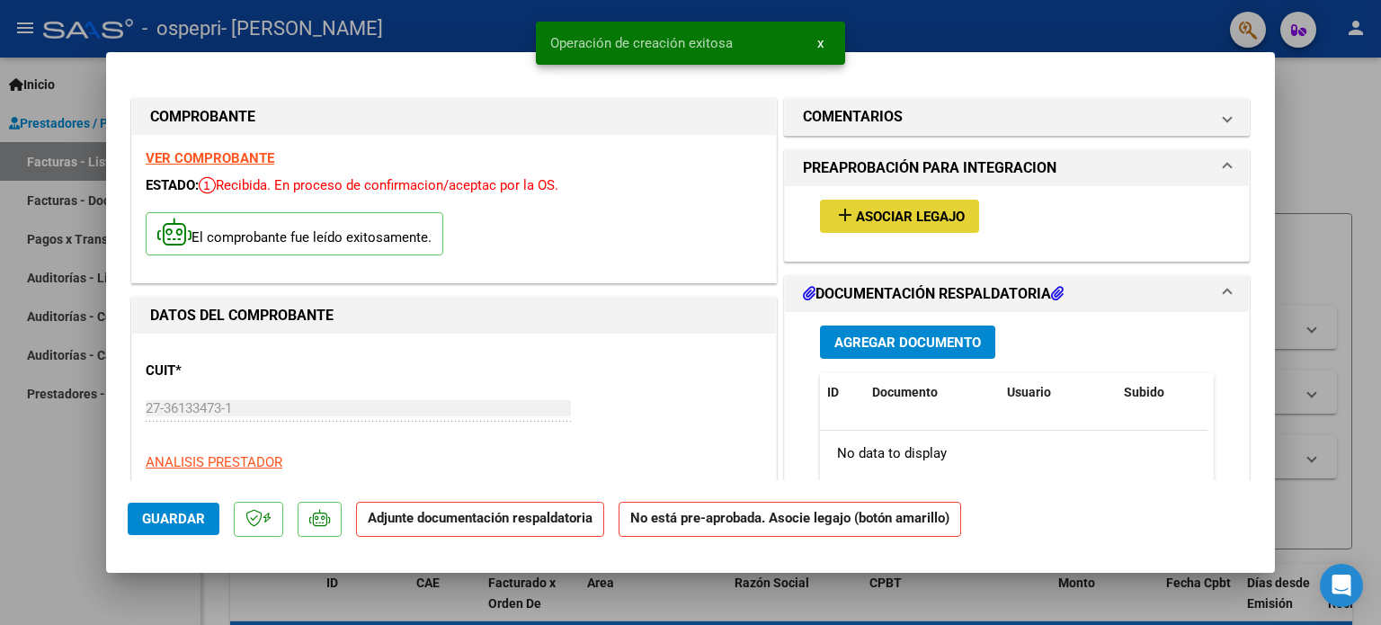
click at [931, 226] on button "add Asociar Legajo" at bounding box center [899, 216] width 159 height 33
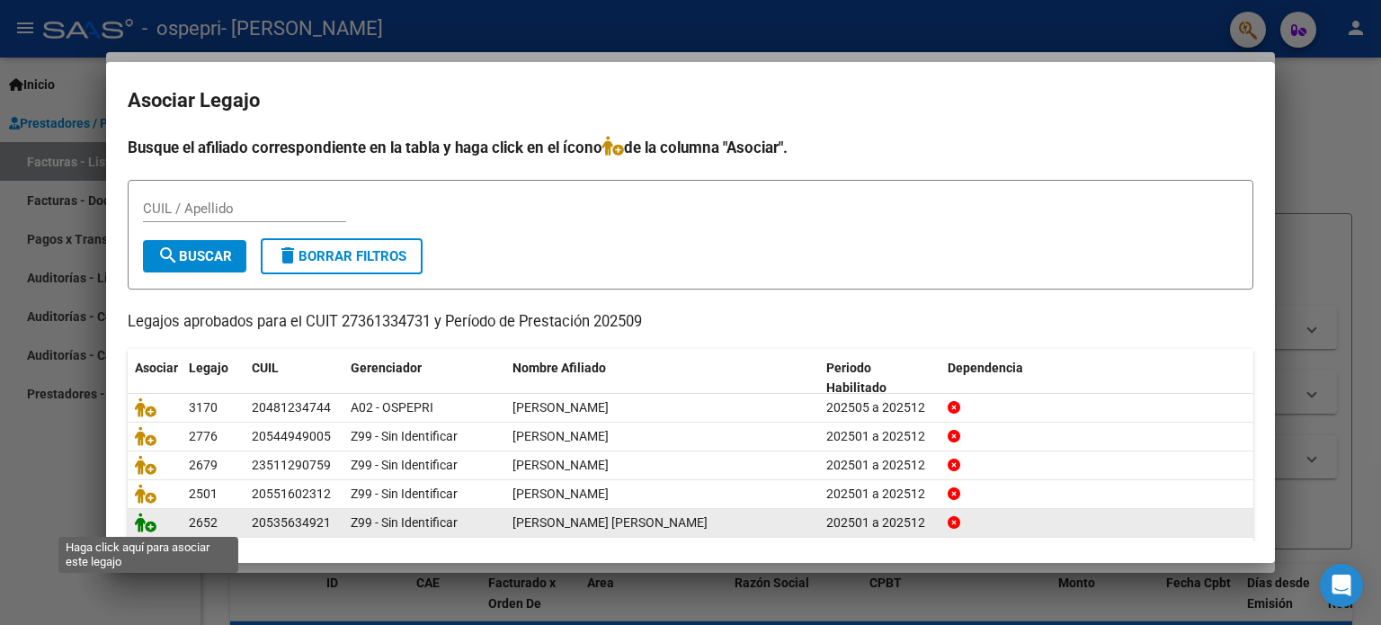
click at [148, 526] on icon at bounding box center [146, 523] width 22 height 20
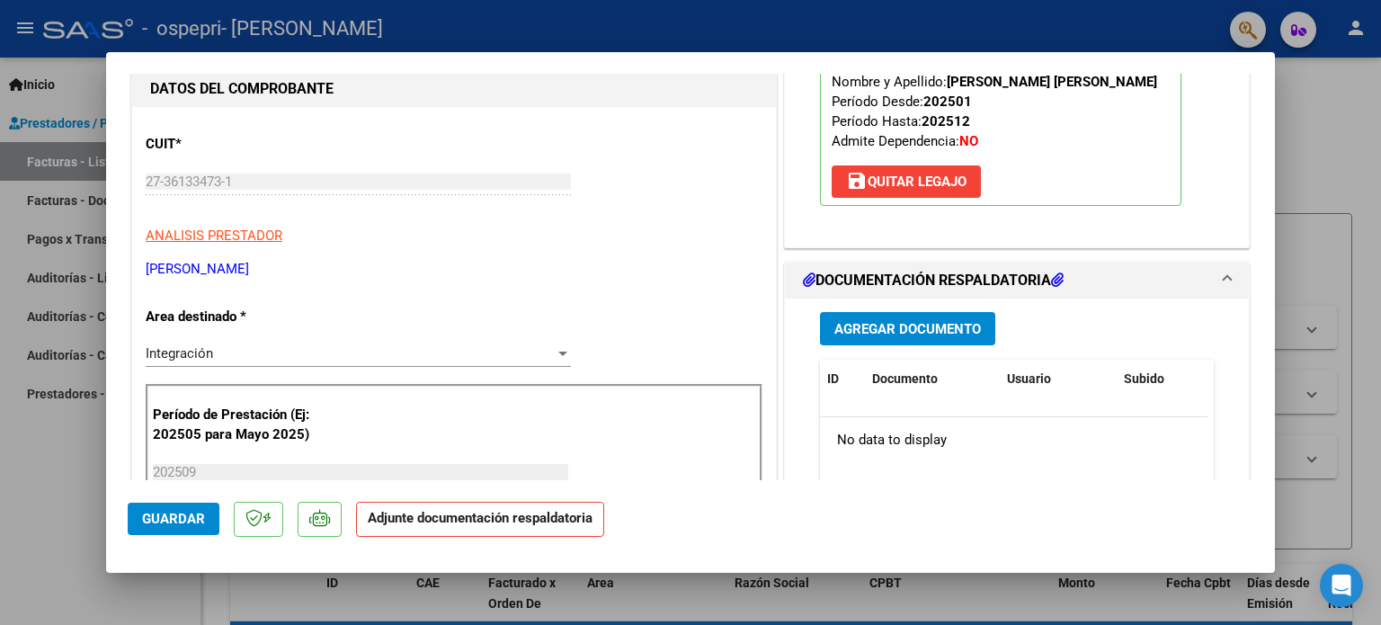
scroll to position [230, 0]
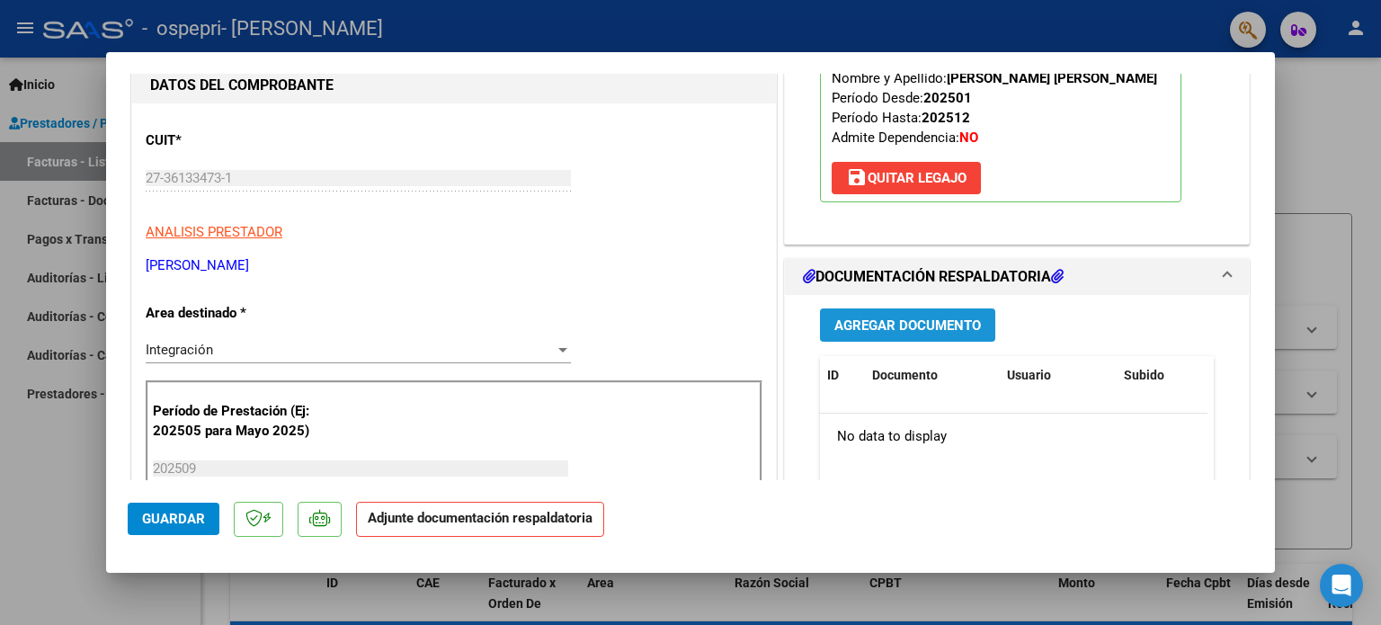
click at [931, 342] on button "Agregar Documento" at bounding box center [907, 324] width 175 height 33
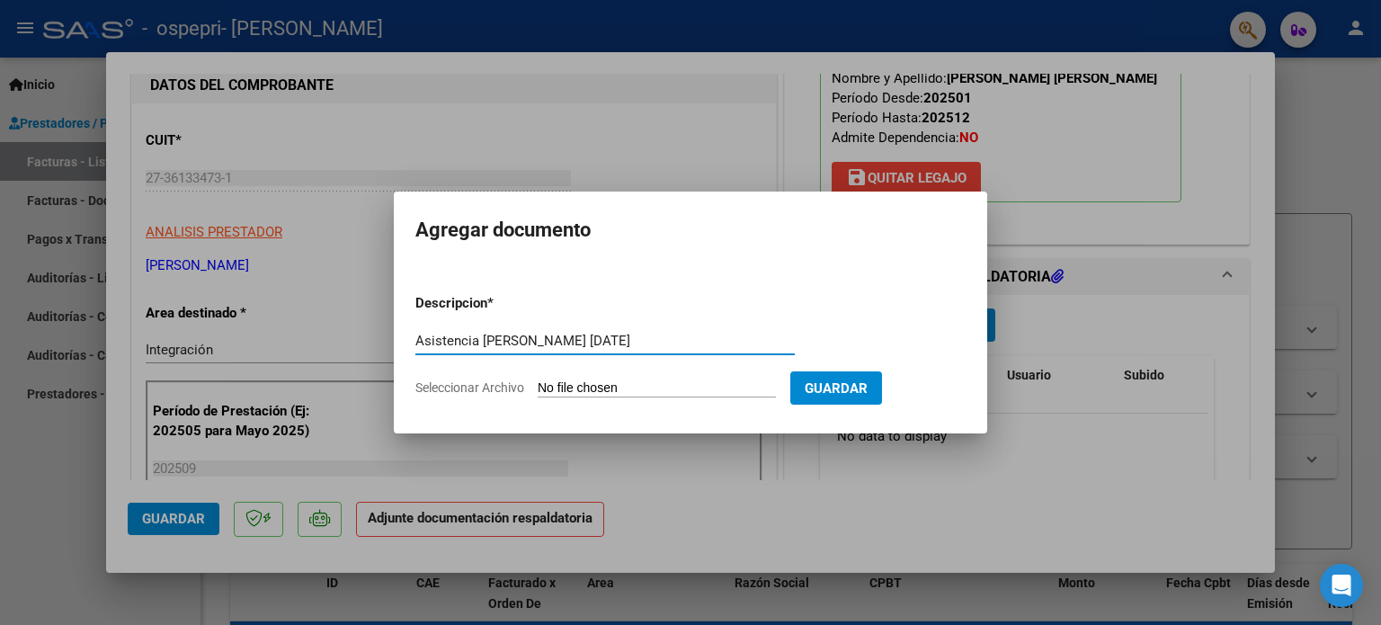
type input "Asistencia [PERSON_NAME] [DATE]"
click at [655, 384] on input "Seleccionar Archivo" at bounding box center [657, 388] width 238 height 17
type input "C:\fakepath\Asistencia [PERSON_NAME] [DATE].pdf"
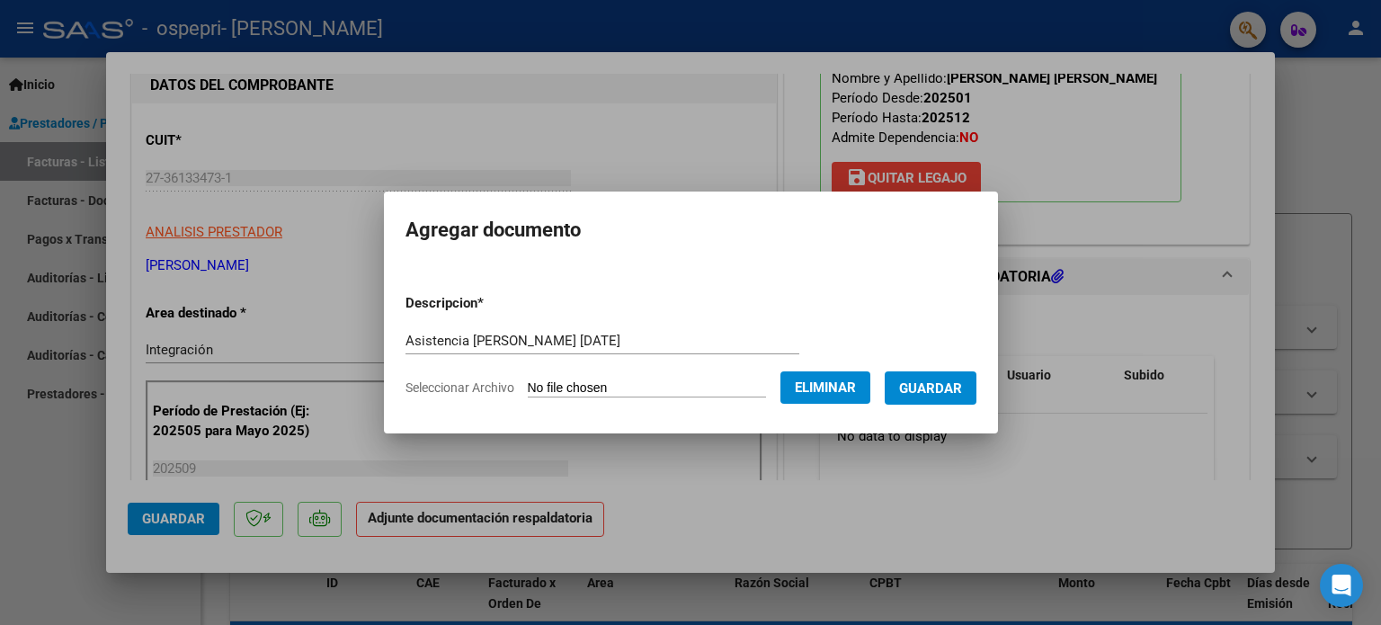
click at [960, 394] on span "Guardar" at bounding box center [930, 388] width 63 height 16
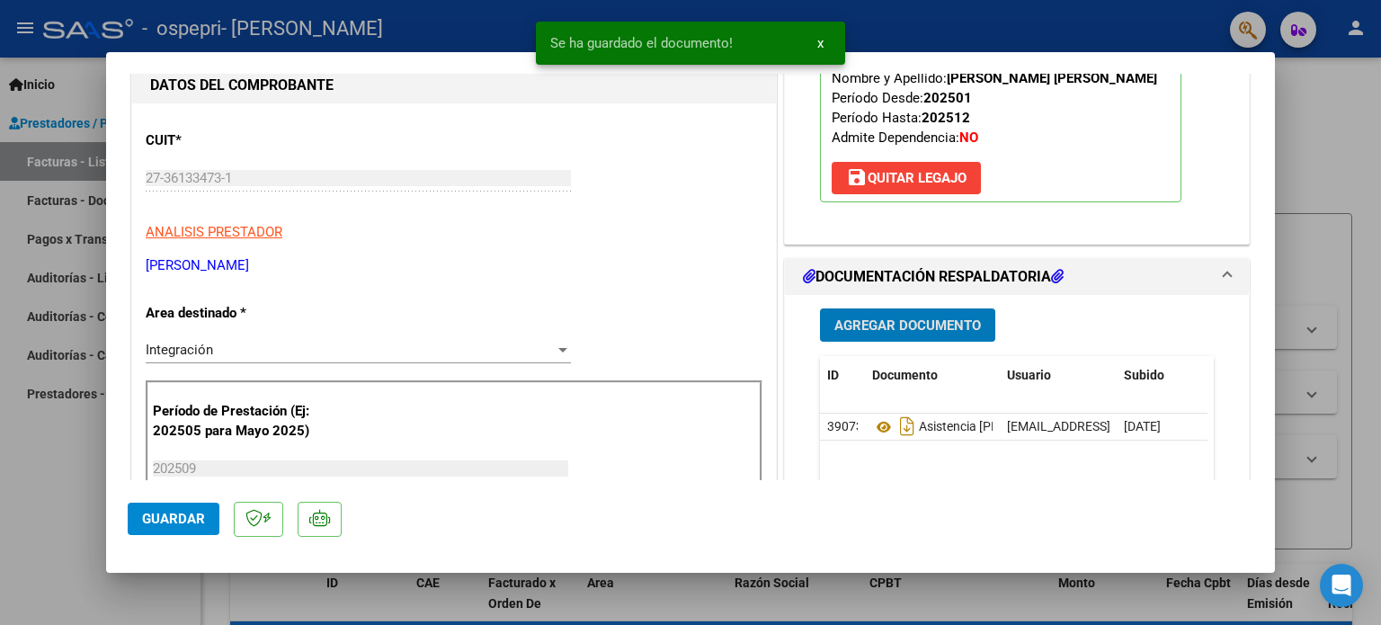
click at [187, 525] on span "Guardar" at bounding box center [173, 519] width 63 height 16
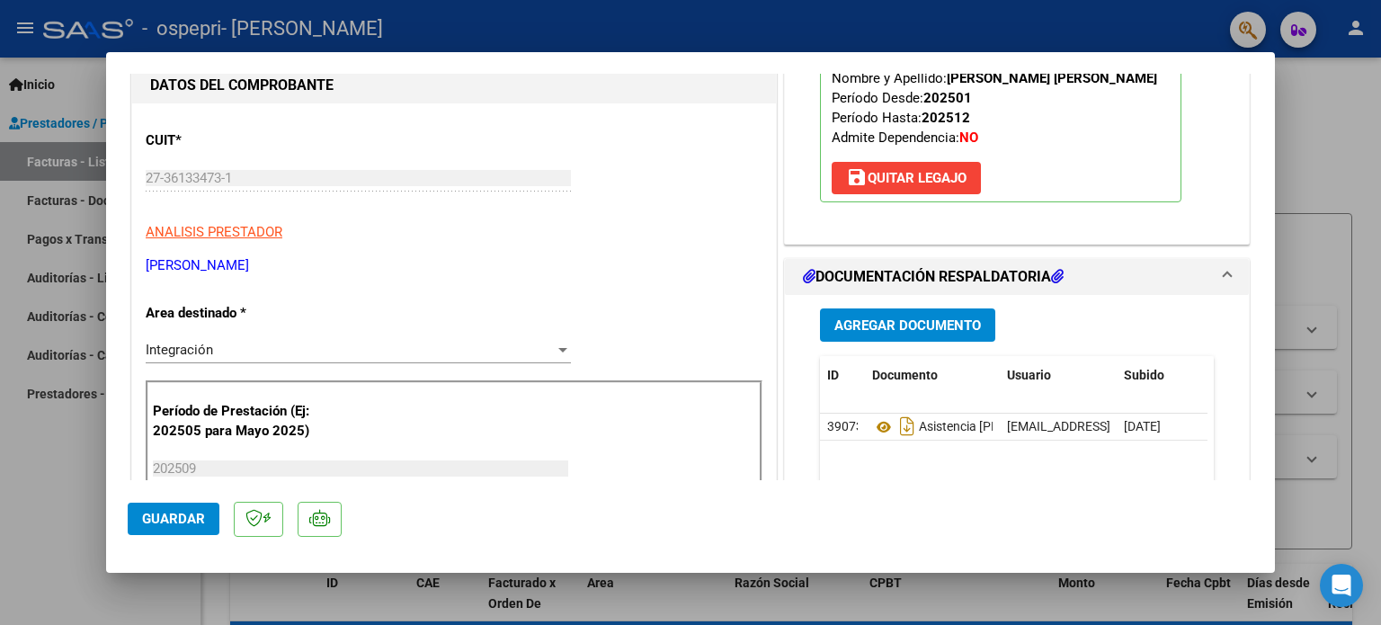
click at [0, 446] on div at bounding box center [690, 312] width 1381 height 625
type input "$ 0,00"
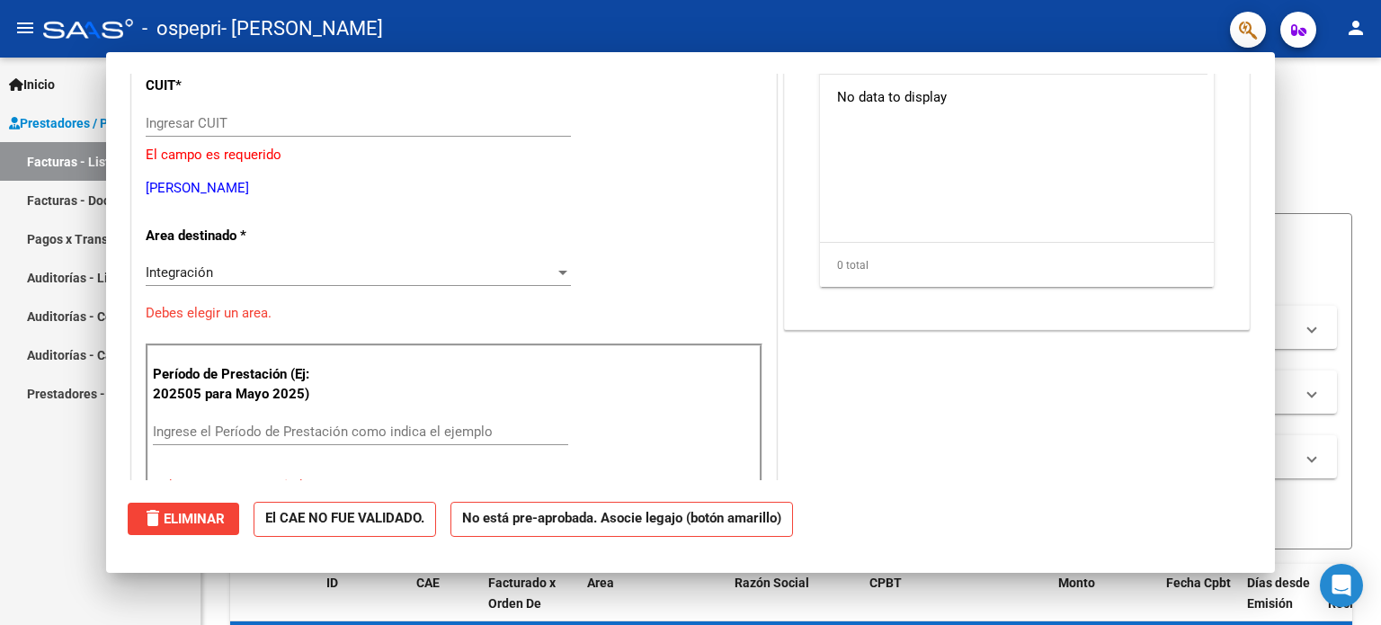
scroll to position [0, 0]
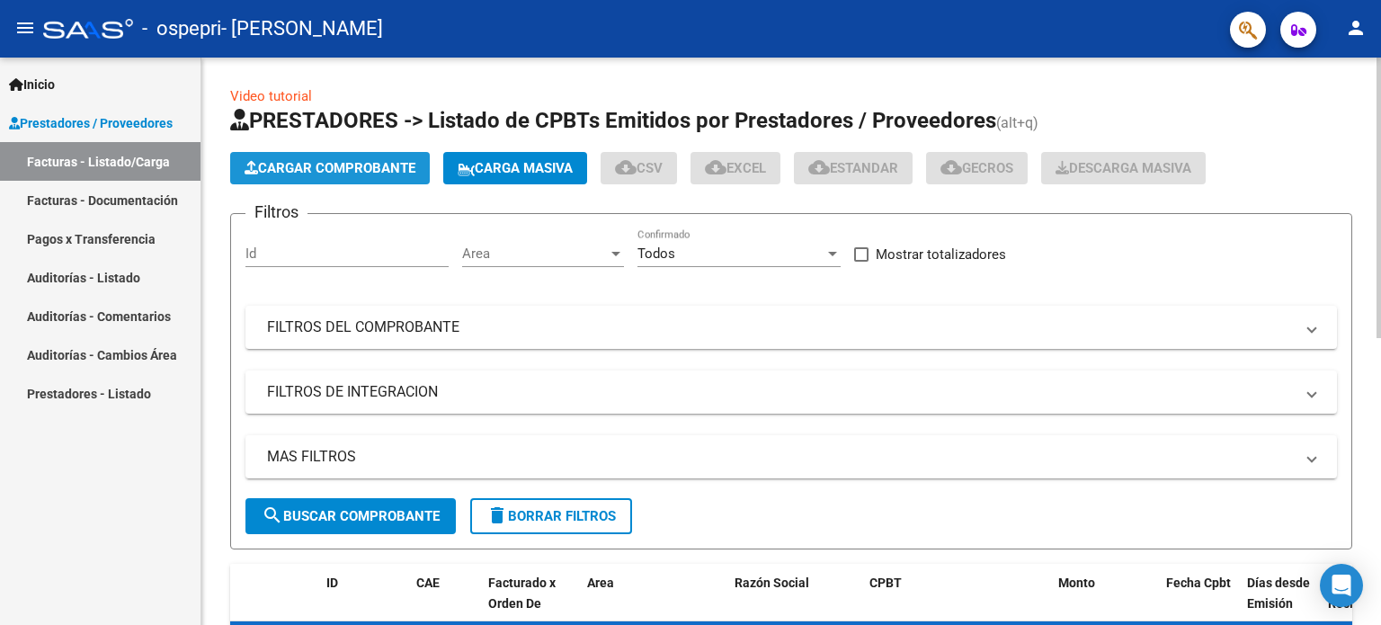
click at [267, 168] on span "Cargar Comprobante" at bounding box center [330, 168] width 171 height 16
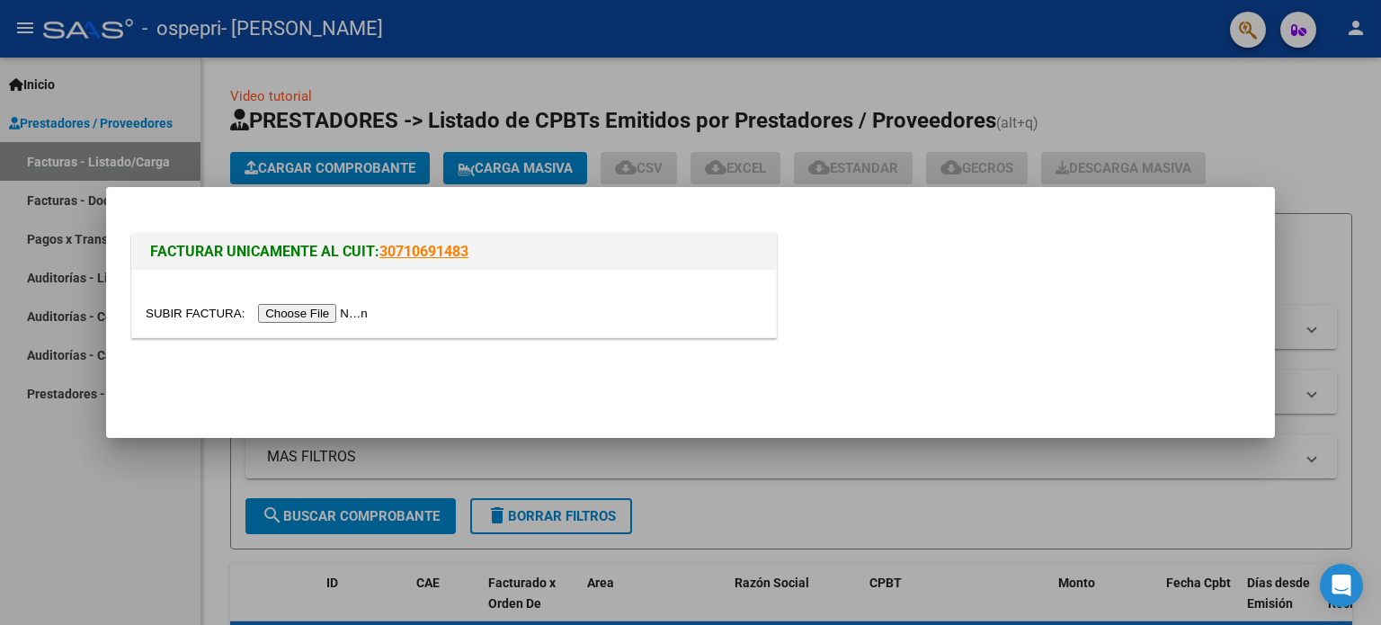
click at [313, 321] on input "file" at bounding box center [260, 313] width 228 height 19
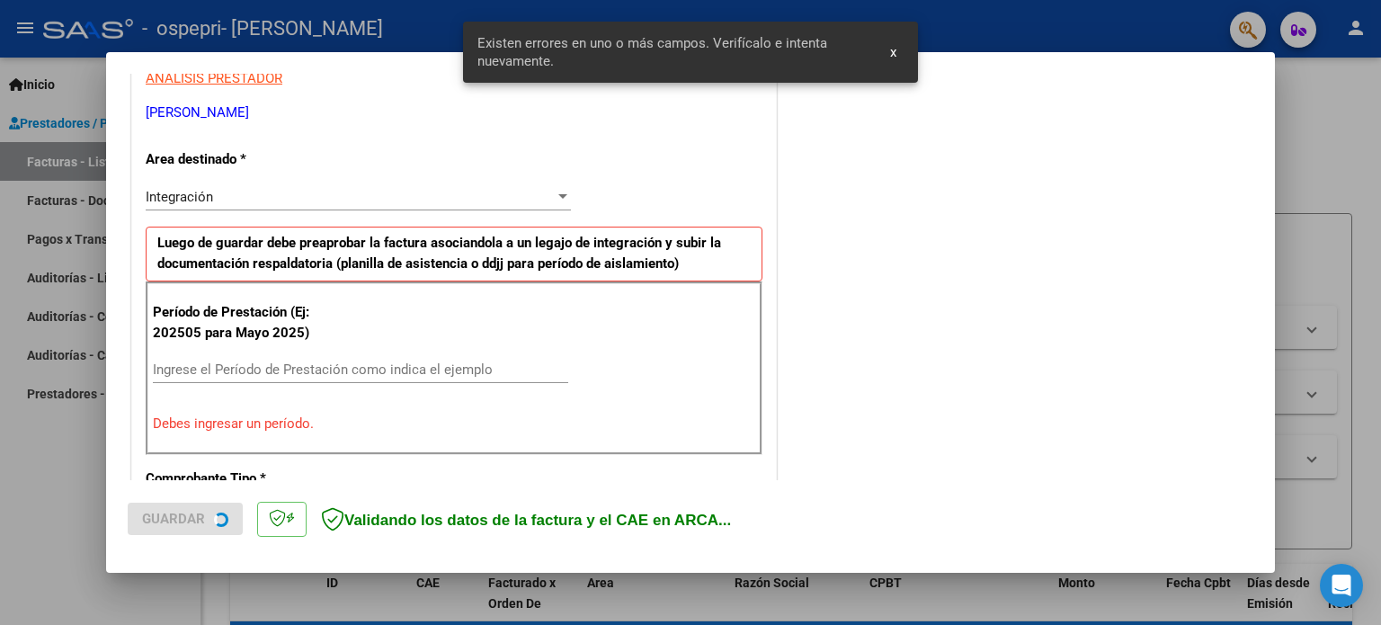
scroll to position [388, 0]
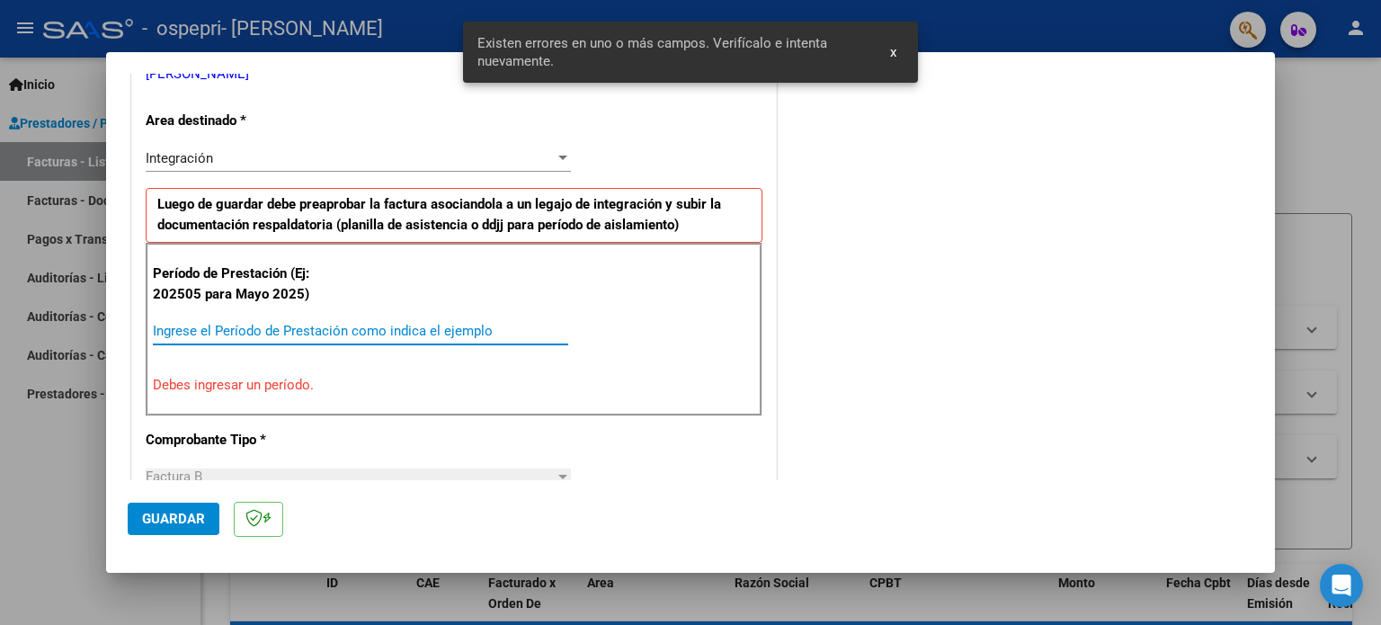
click at [240, 331] on input "Ingrese el Período de Prestación como indica el ejemplo" at bounding box center [361, 331] width 416 height 16
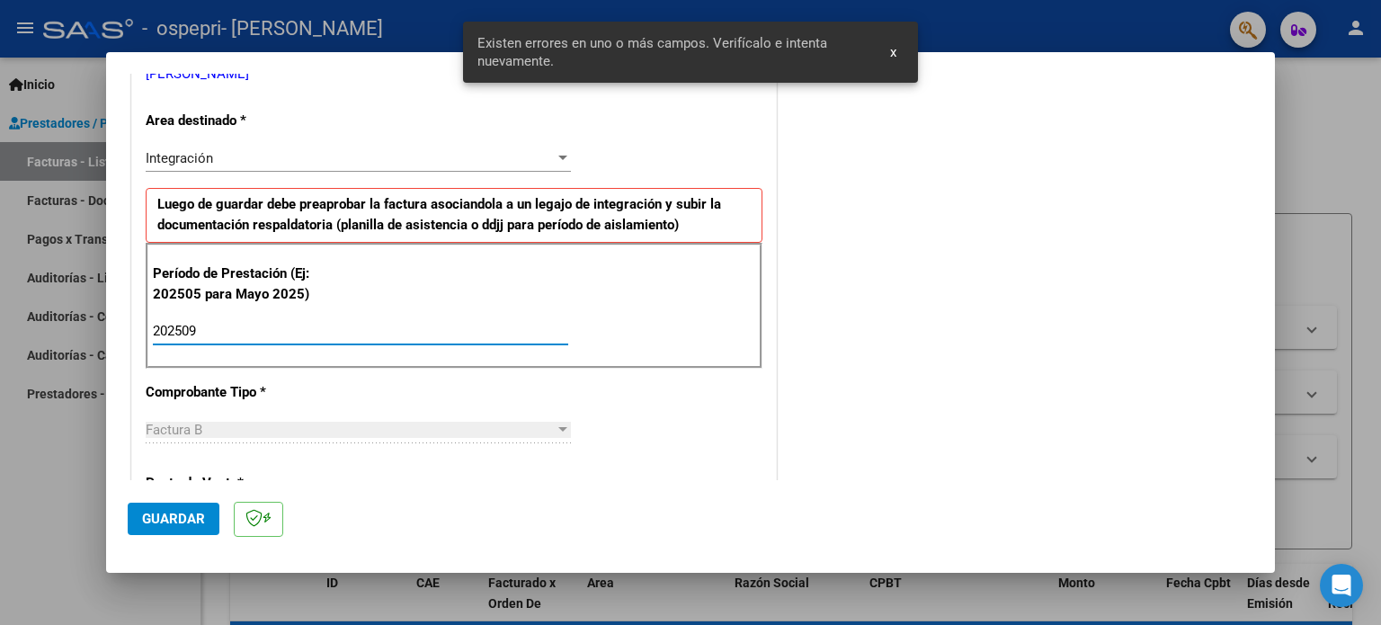
type input "202509"
click at [181, 512] on span "Guardar" at bounding box center [173, 519] width 63 height 16
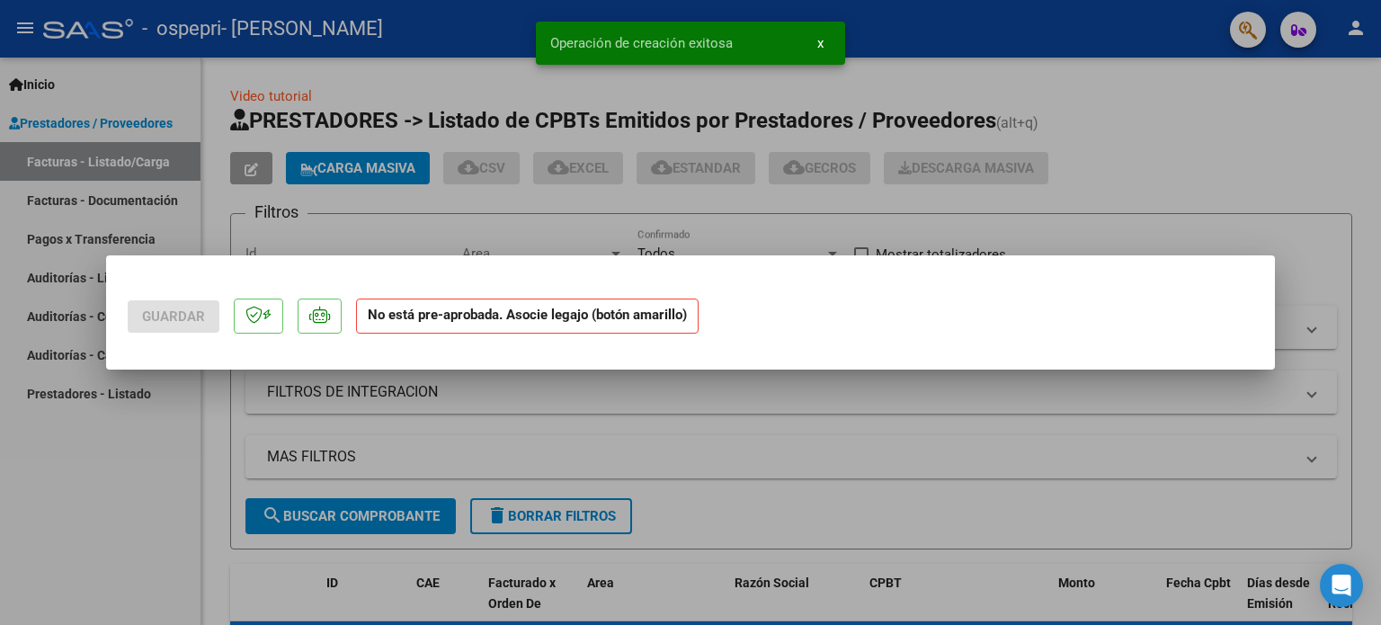
scroll to position [0, 0]
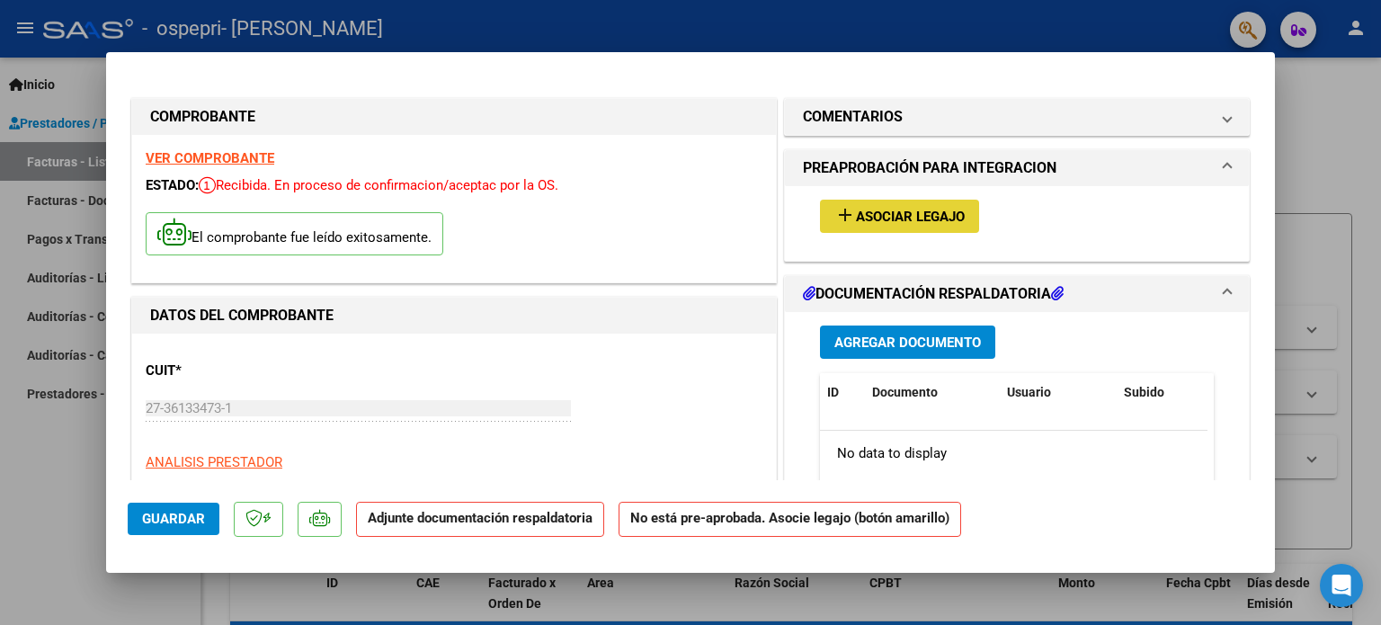
click at [861, 226] on button "add Asociar Legajo" at bounding box center [899, 216] width 159 height 33
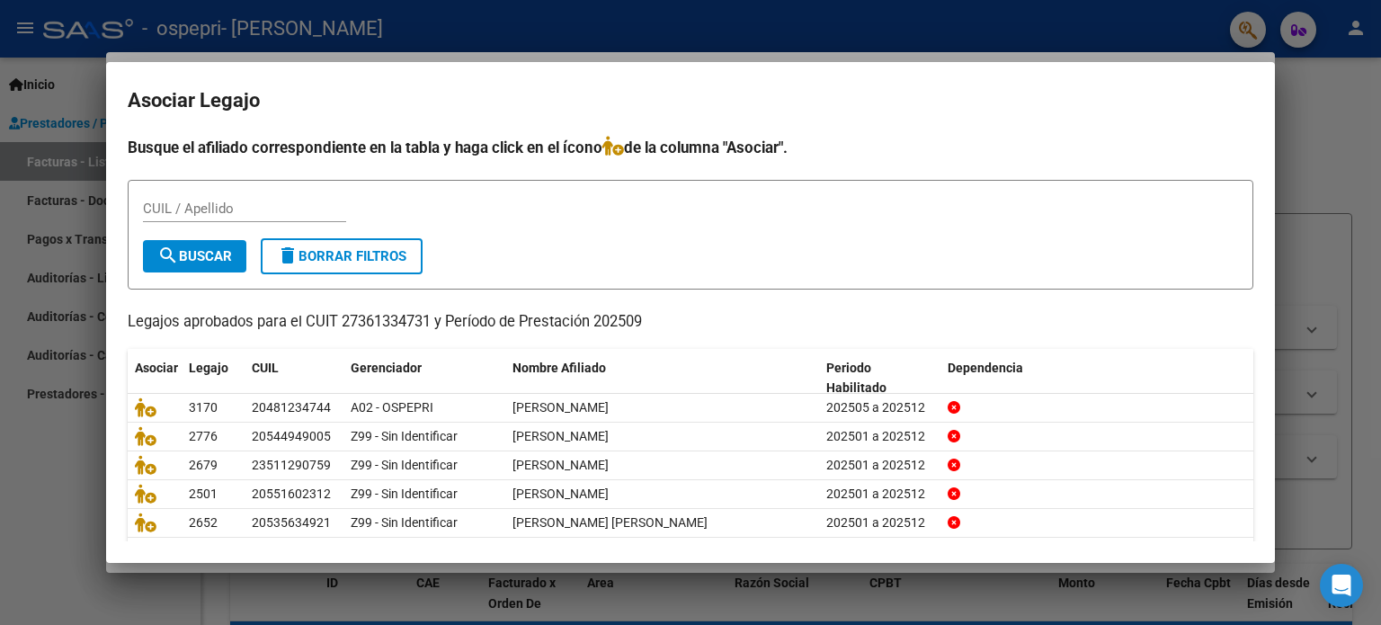
click at [925, 614] on div at bounding box center [690, 312] width 1381 height 625
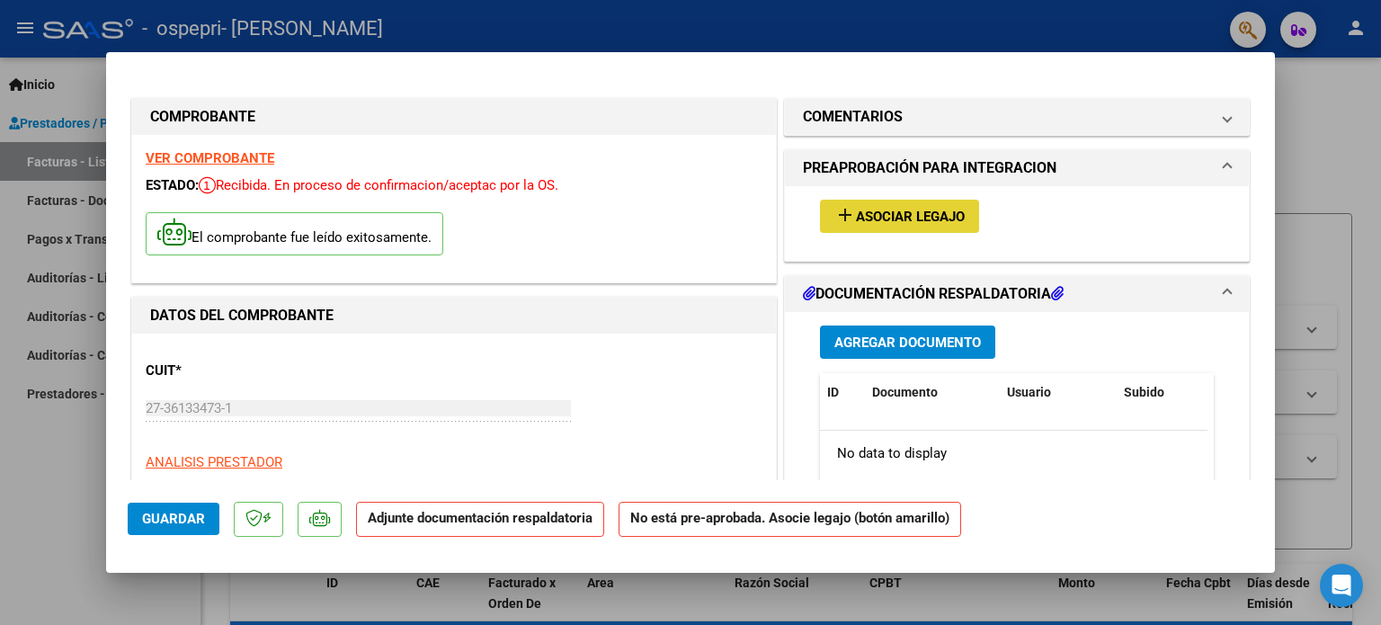
click at [910, 219] on span "Asociar Legajo" at bounding box center [910, 217] width 109 height 16
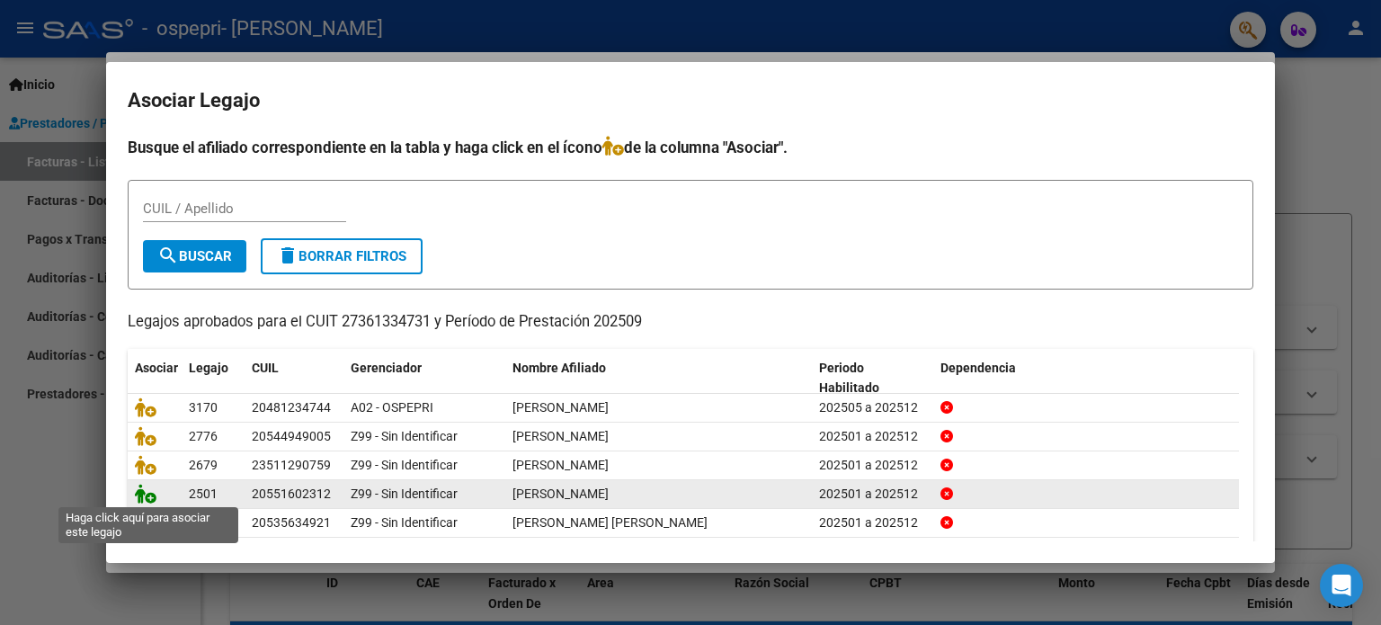
click at [144, 501] on icon at bounding box center [146, 494] width 22 height 20
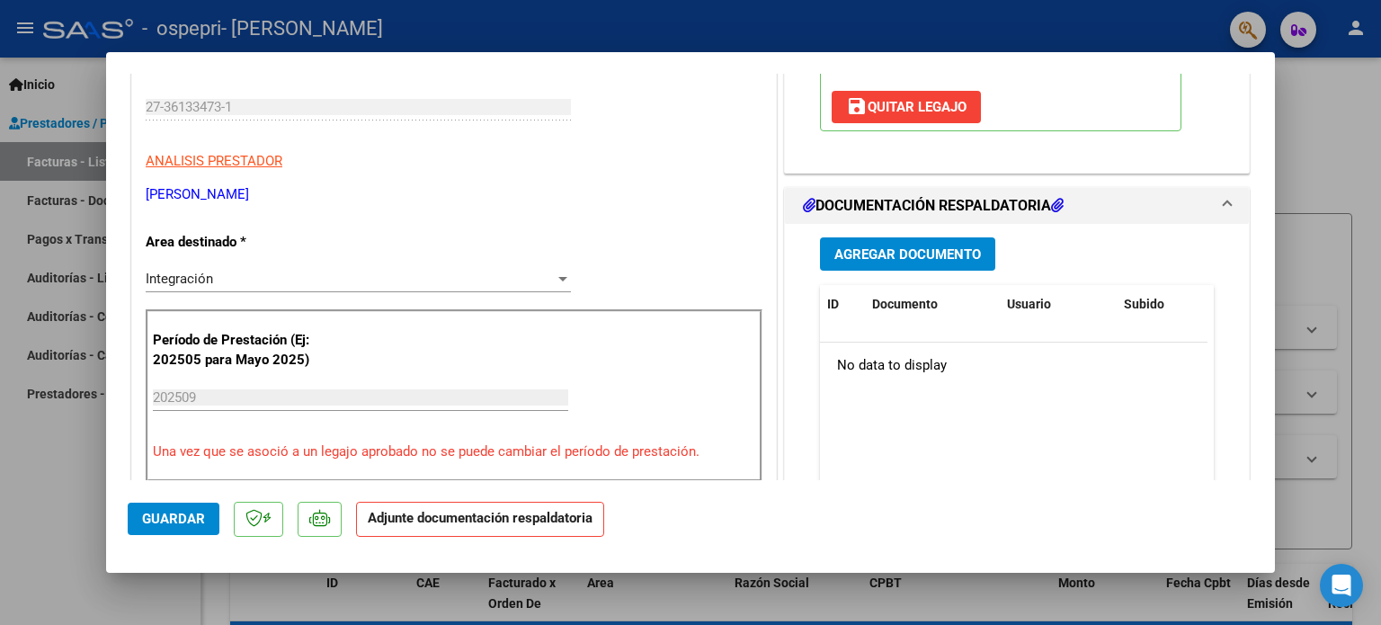
scroll to position [307, 0]
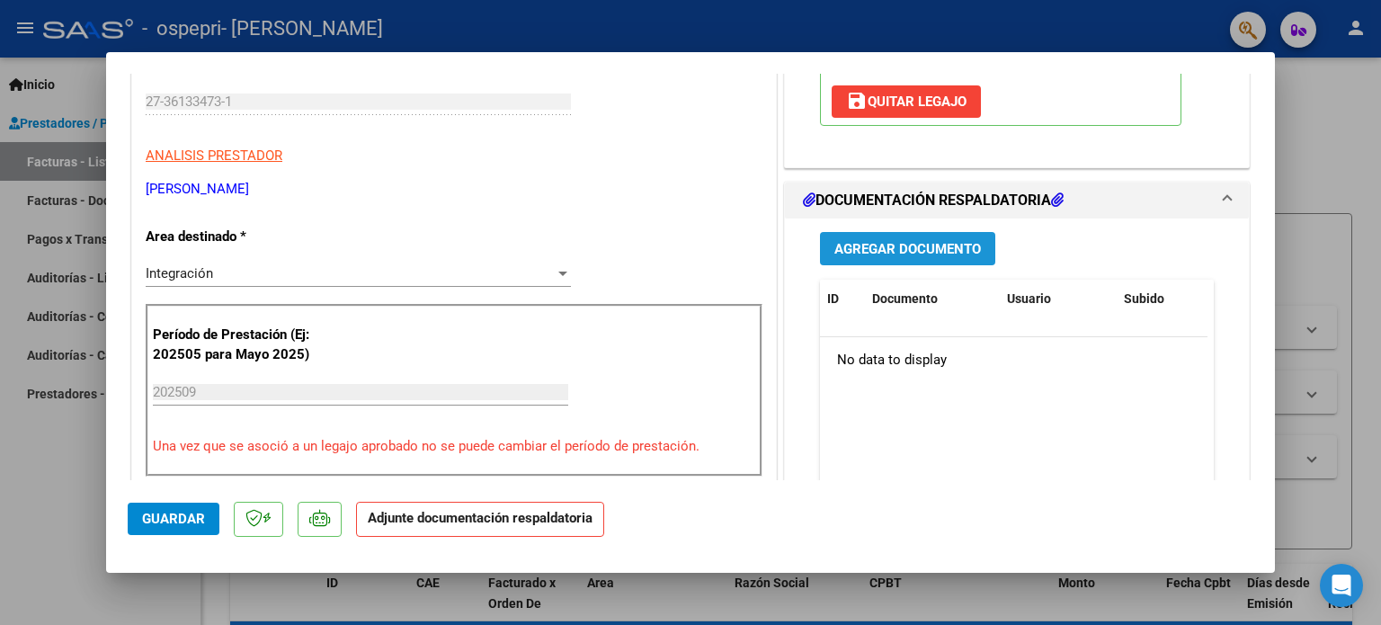
click at [941, 251] on span "Agregar Documento" at bounding box center [908, 249] width 147 height 16
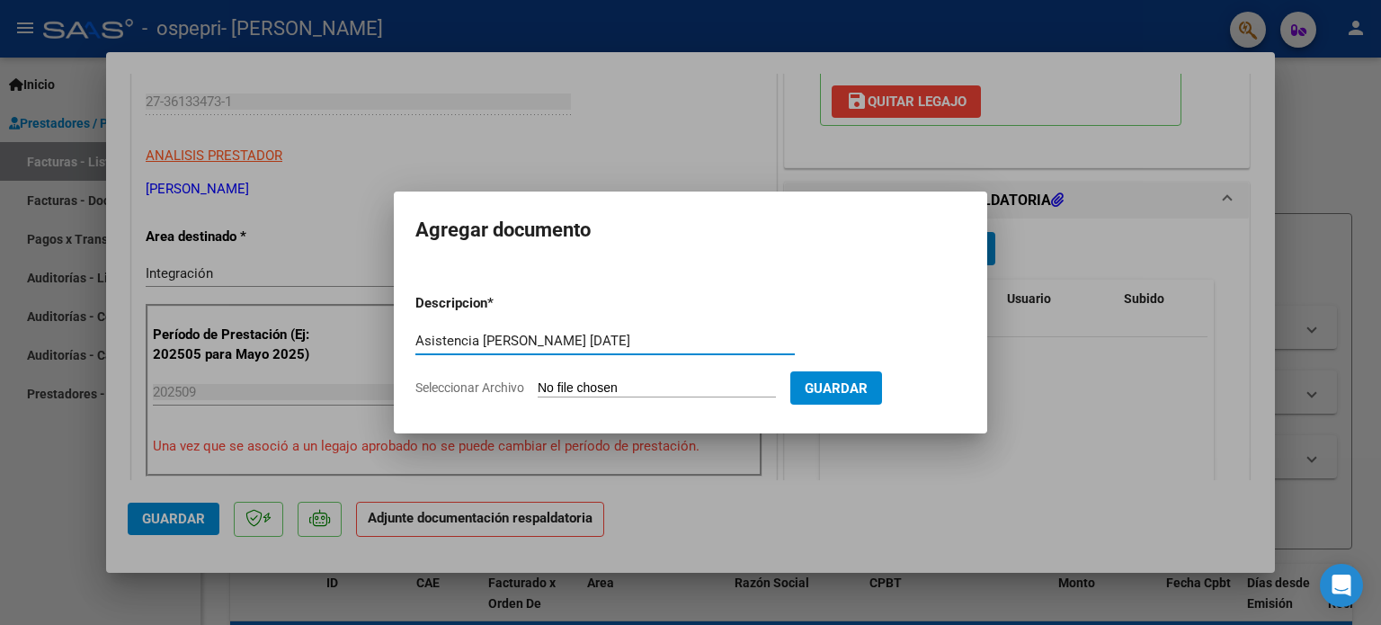
type input "Asistencia [PERSON_NAME] [DATE]"
click at [679, 391] on input "Seleccionar Archivo" at bounding box center [657, 388] width 238 height 17
type input "C:\fakepath\Asistencia [PERSON_NAME] [DATE].pdf"
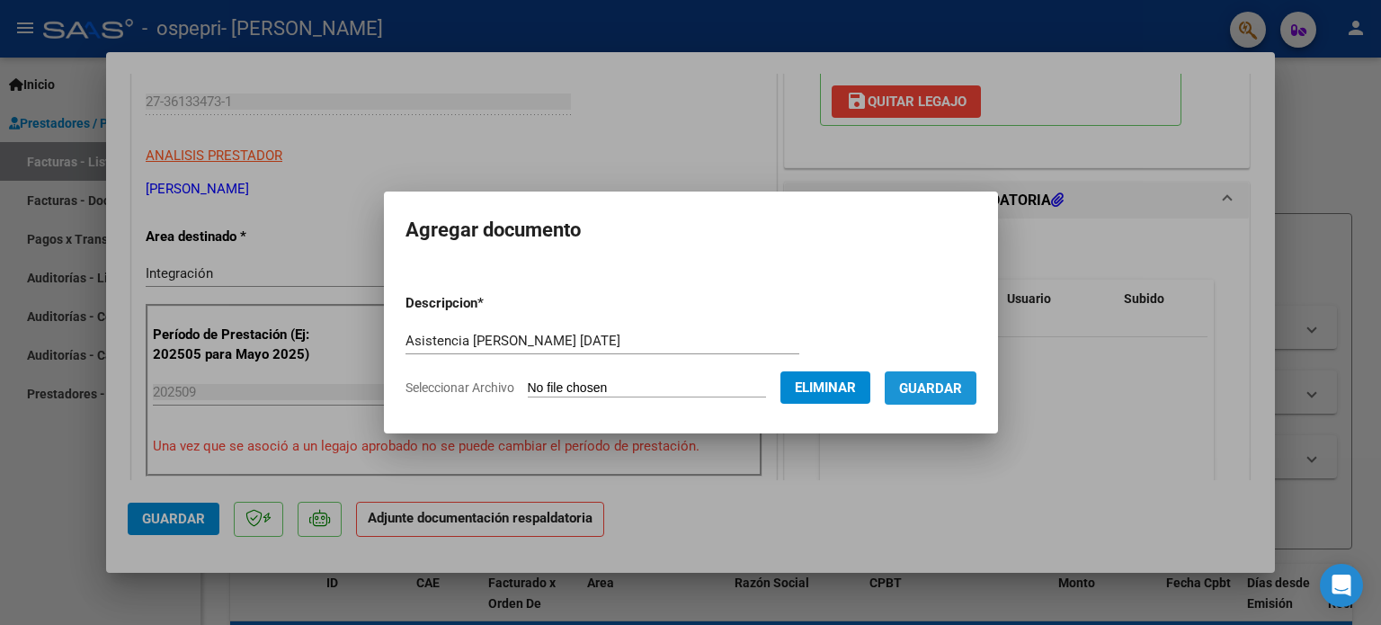
click at [954, 398] on button "Guardar" at bounding box center [931, 387] width 92 height 33
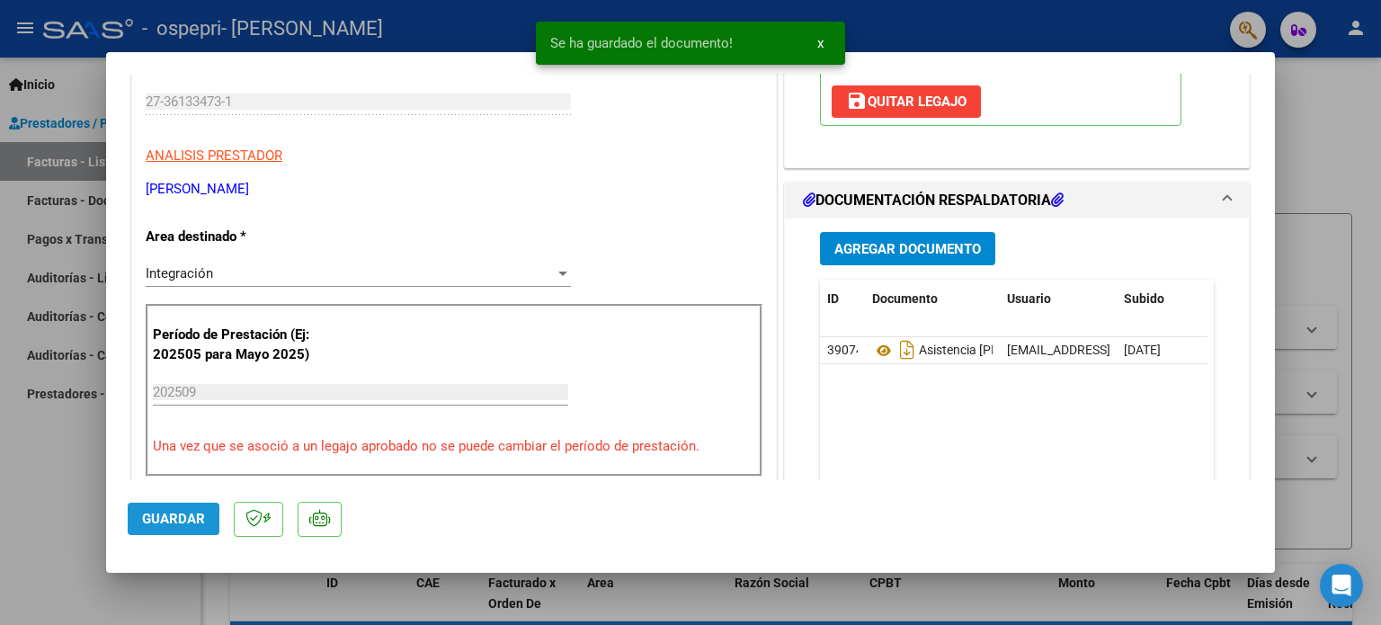
click at [165, 531] on button "Guardar" at bounding box center [174, 519] width 92 height 32
